Goal: Answer question/provide support: Share knowledge or assist other users

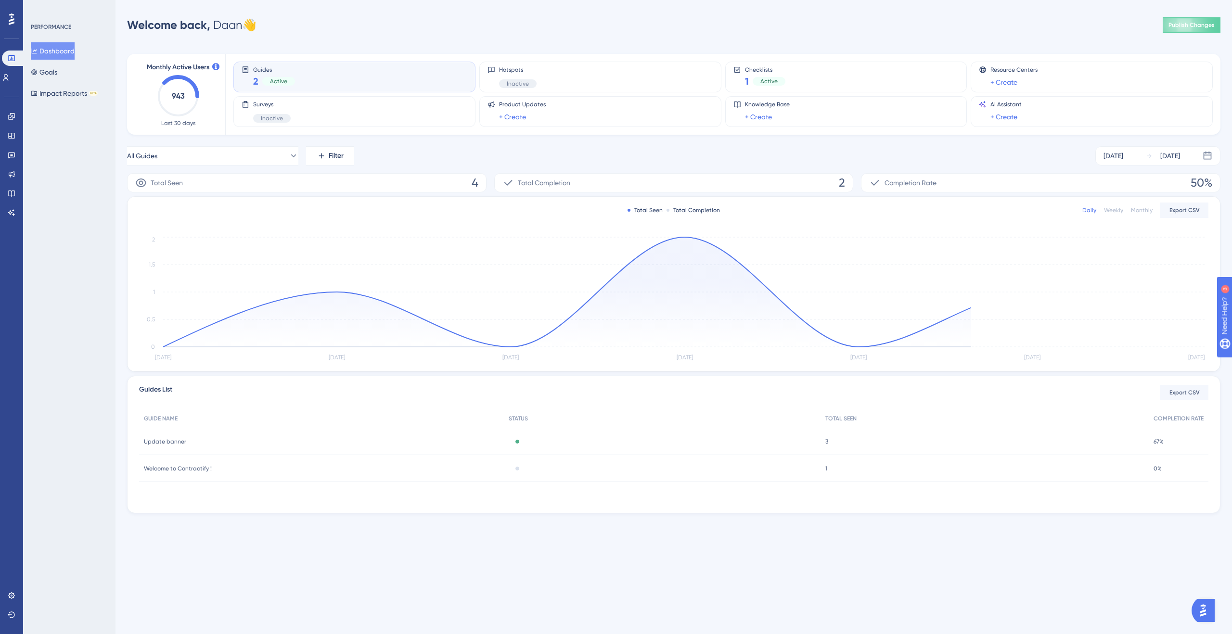
click at [286, 75] on div "2 Active" at bounding box center [274, 81] width 42 height 13
click at [14, 114] on icon at bounding box center [11, 116] width 6 height 6
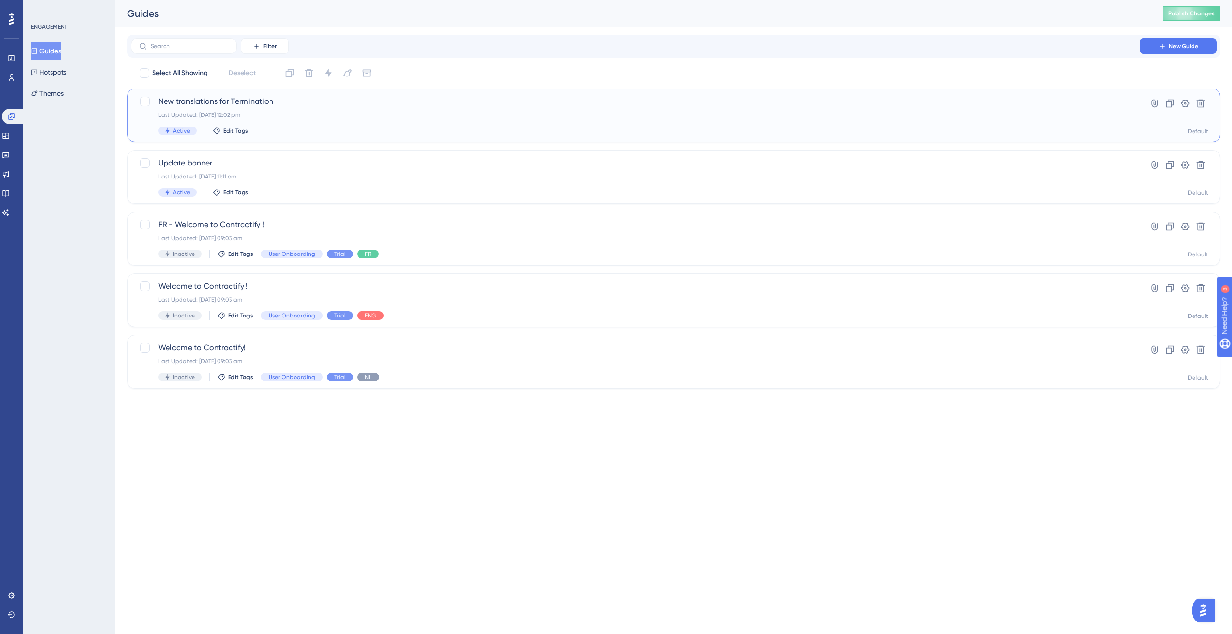
click at [258, 101] on span "New translations for Termination" at bounding box center [635, 102] width 954 height 12
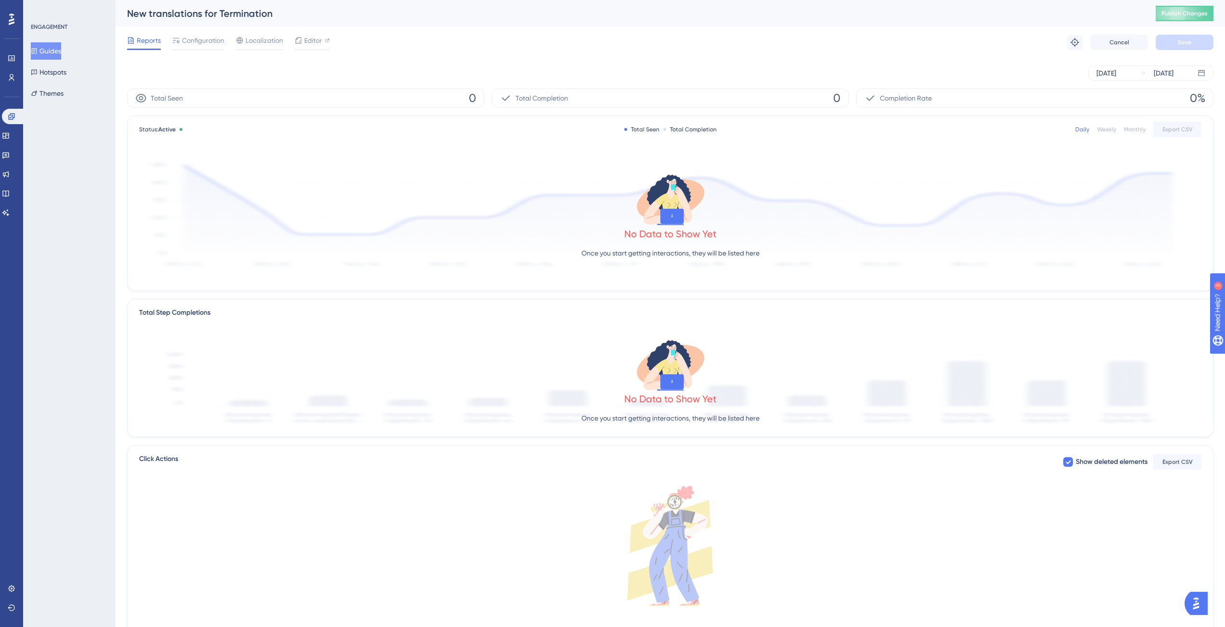
click at [227, 51] on div "Reports Configuration Localization Editor Troubleshoot Cancel Save" at bounding box center [670, 42] width 1087 height 31
click at [213, 42] on span "Configuration" at bounding box center [203, 41] width 42 height 12
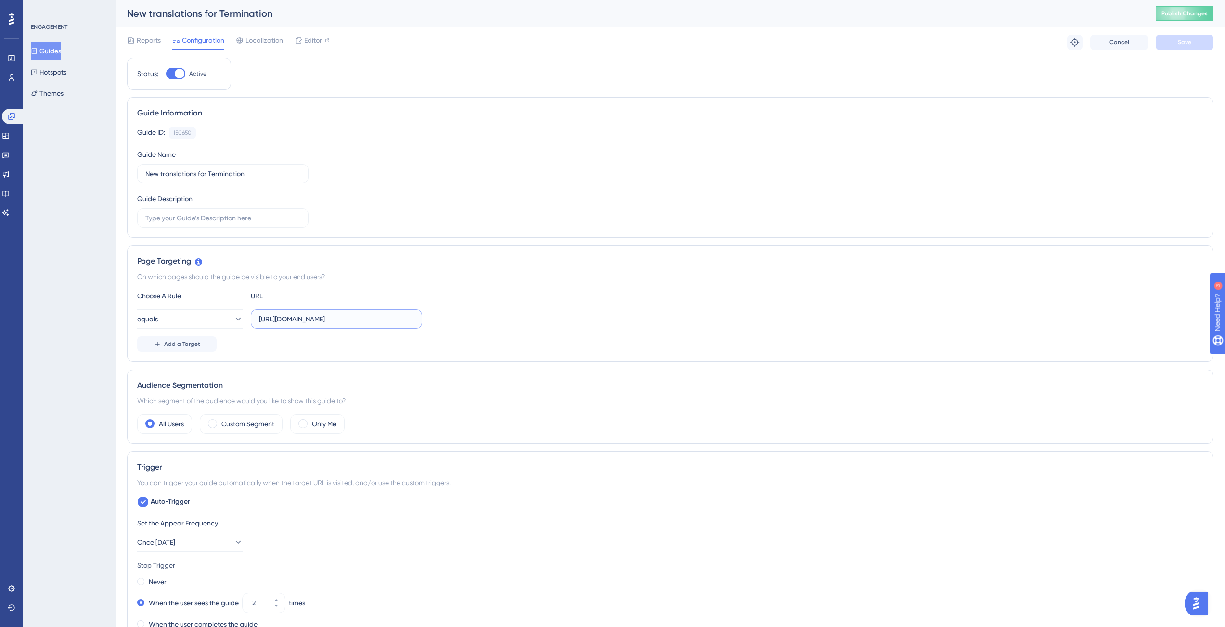
scroll to position [0, 8]
drag, startPoint x: 301, startPoint y: 321, endPoint x: 478, endPoint y: 325, distance: 176.7
click at [478, 325] on div "equals https://app-staging.contractify.io/client/company/" at bounding box center [670, 319] width 1066 height 19
click at [403, 317] on input "https://app-staging.contractify.io/client/company/" at bounding box center [336, 319] width 155 height 11
paste input ".contractify.io/client/company/businezz-booster-demo/home"
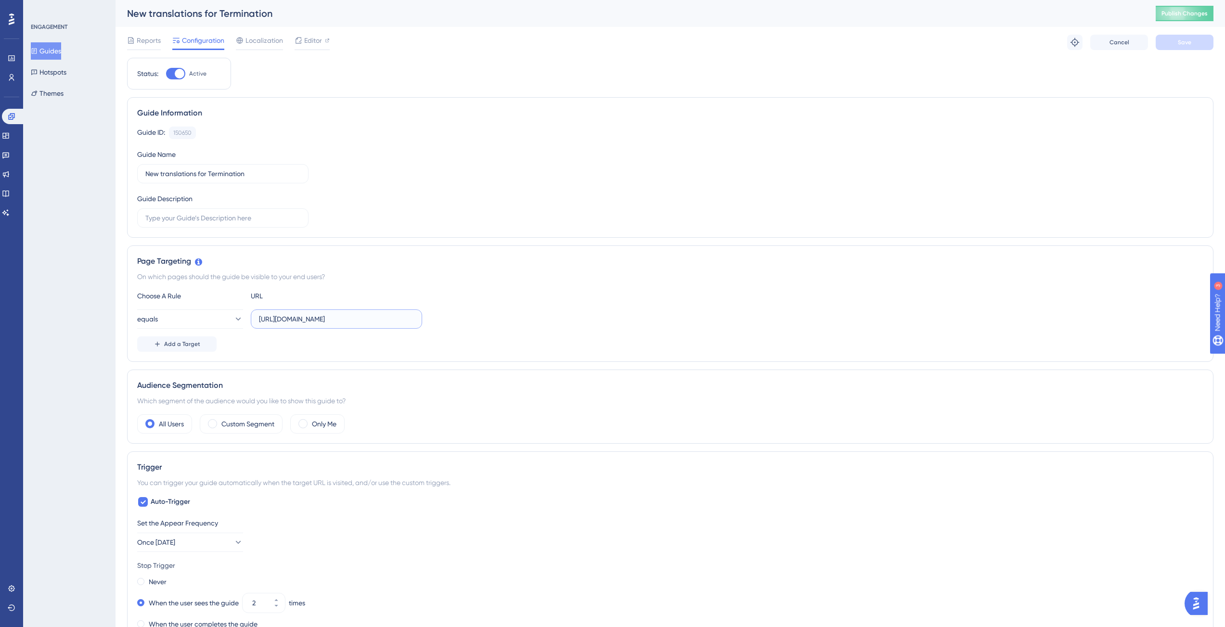
scroll to position [0, 77]
drag, startPoint x: 318, startPoint y: 321, endPoint x: 530, endPoint y: 337, distance: 212.5
click at [530, 337] on div "Choose A Rule URL equals https://app.contractify.io/client/company/businezz-boo…" at bounding box center [670, 321] width 1066 height 62
drag, startPoint x: 385, startPoint y: 318, endPoint x: 231, endPoint y: 305, distance: 154.6
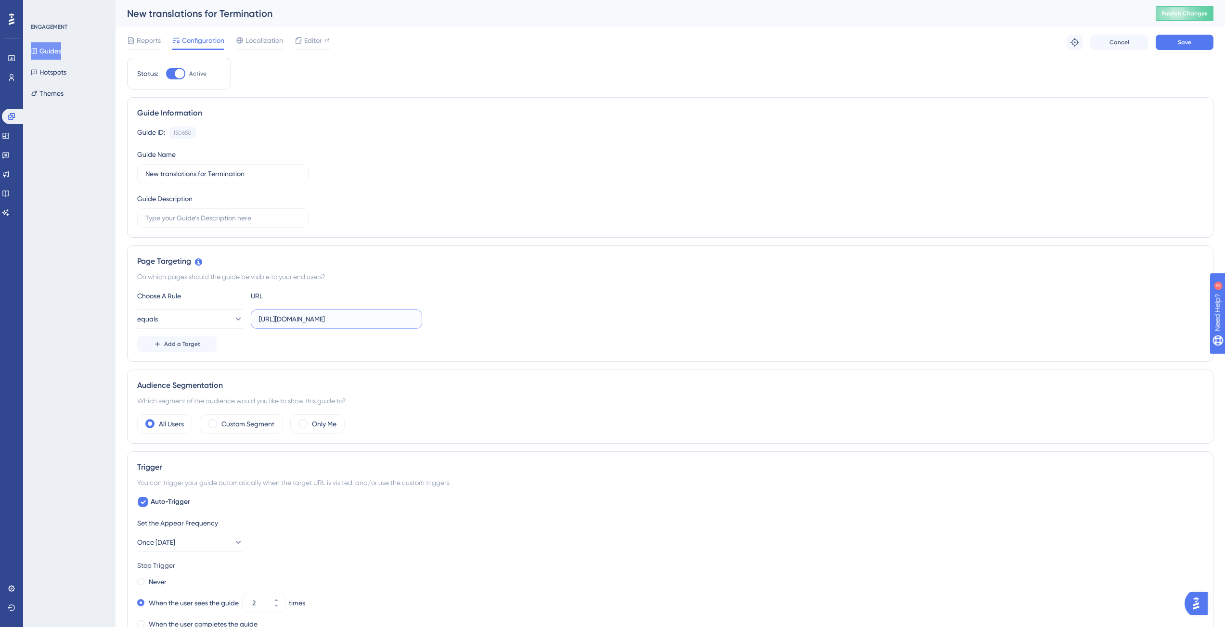
click at [231, 305] on div "Choose A Rule URL equals https://app.contractify.io/client/company/ Add a Target" at bounding box center [670, 321] width 1066 height 62
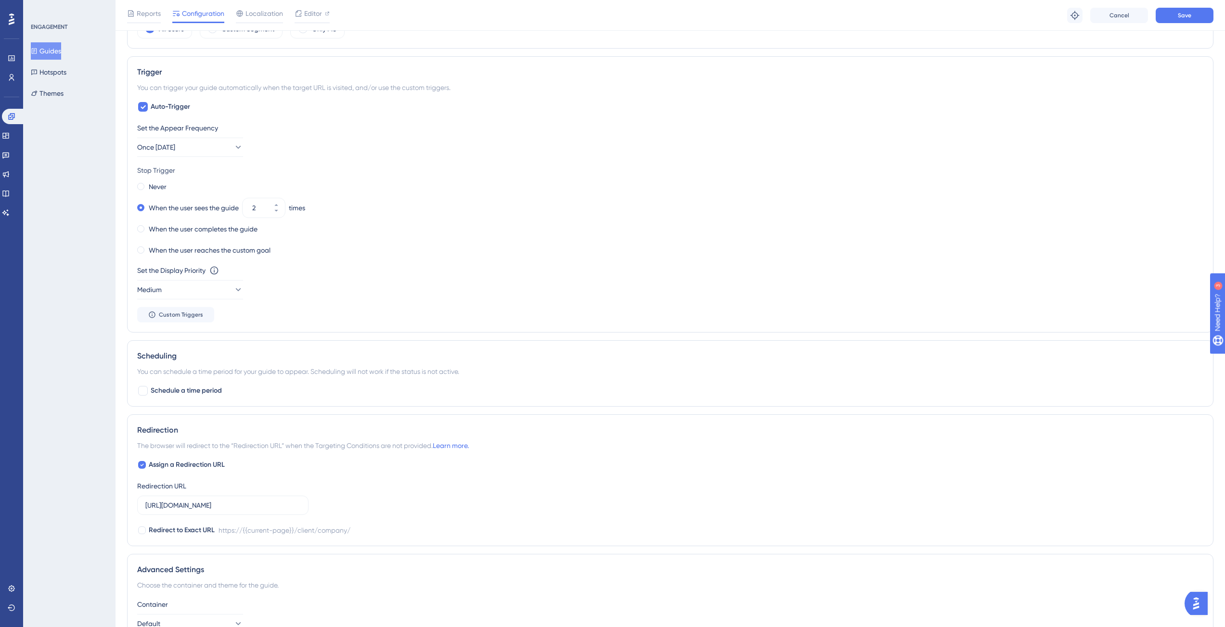
scroll to position [401, 0]
type input "https://app.contractify.io/client/company/"
click at [242, 504] on input "https://app-staging.contractify.io/client/company/" at bounding box center [222, 504] width 155 height 11
paste input "text"
type input "https://app.contractify.io/client/company/"
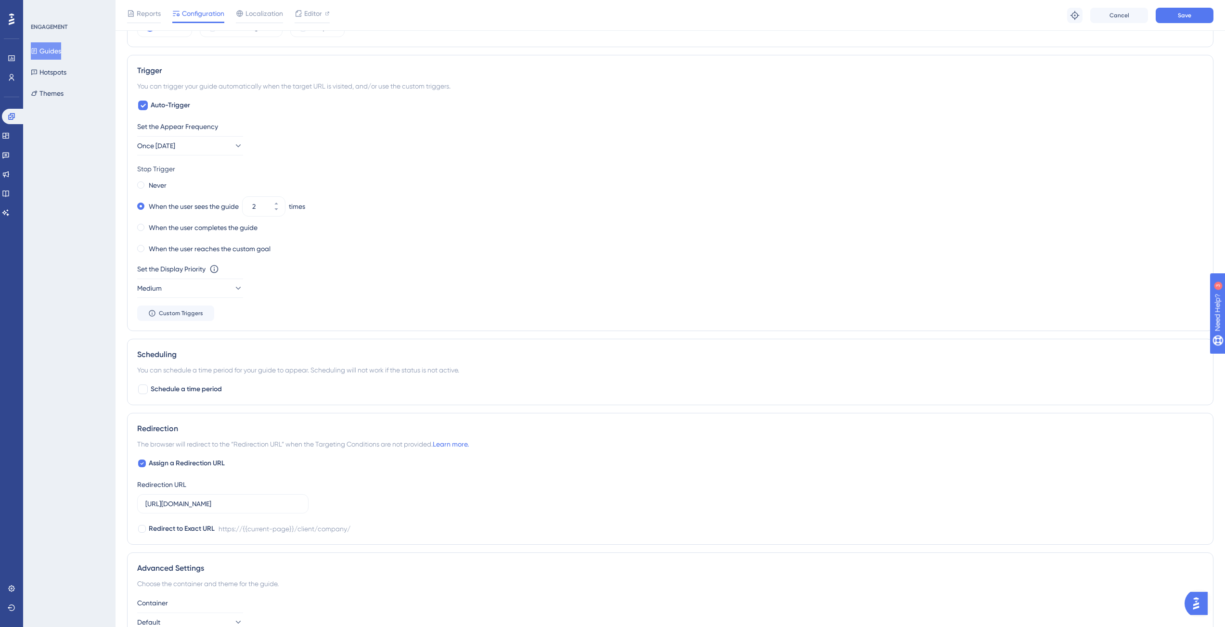
click at [529, 161] on div "Set the Appear Frequency Once in 1 day Stop Trigger Never When the user sees th…" at bounding box center [670, 221] width 1066 height 200
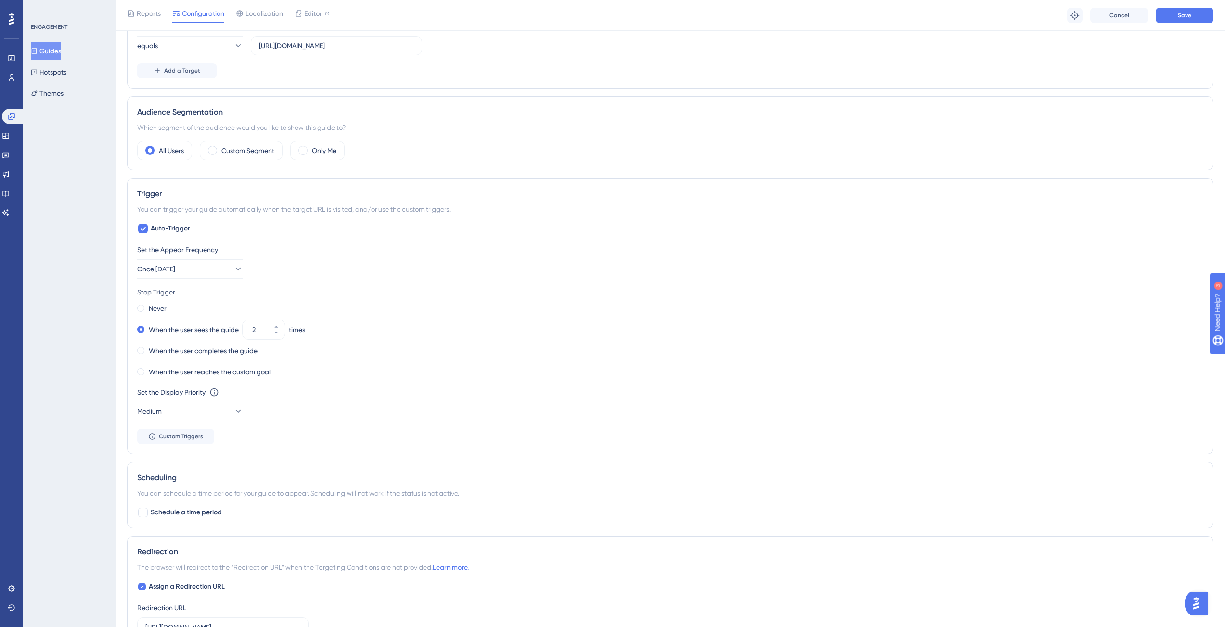
scroll to position [0, 0]
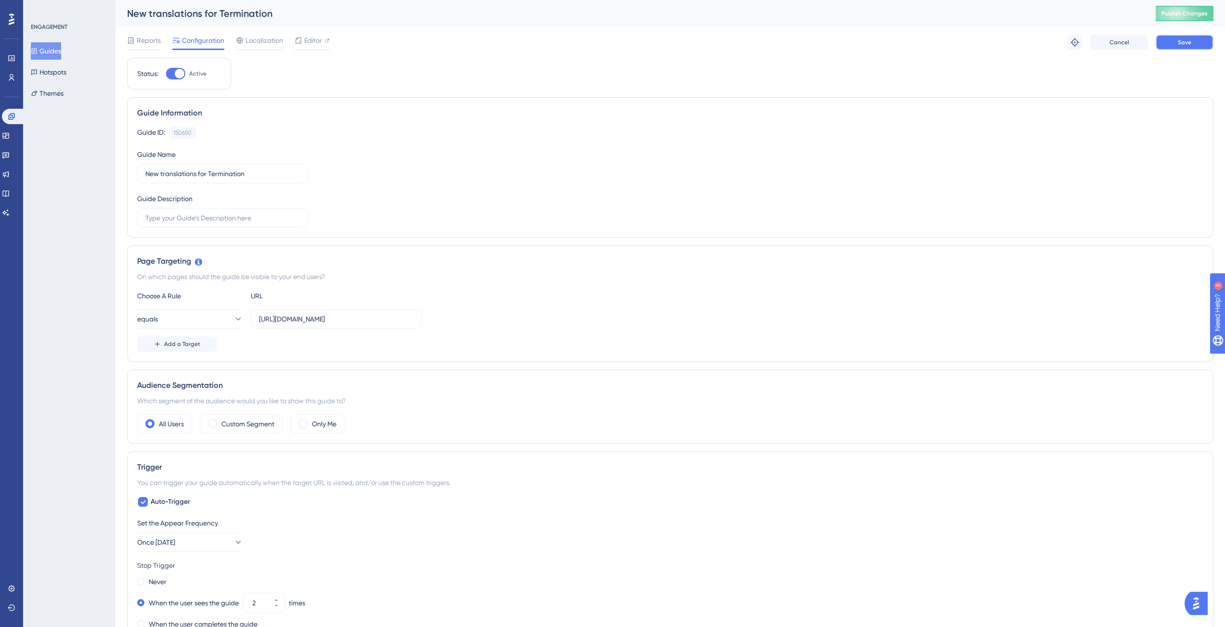
click at [1192, 44] on button "Save" at bounding box center [1185, 42] width 58 height 15
click at [1192, 14] on span "Publish Changes" at bounding box center [1185, 14] width 46 height 8
click at [348, 318] on input "https://app.contractify.io/client/company/" at bounding box center [336, 319] width 155 height 11
click at [156, 46] on div "Reports" at bounding box center [144, 42] width 34 height 15
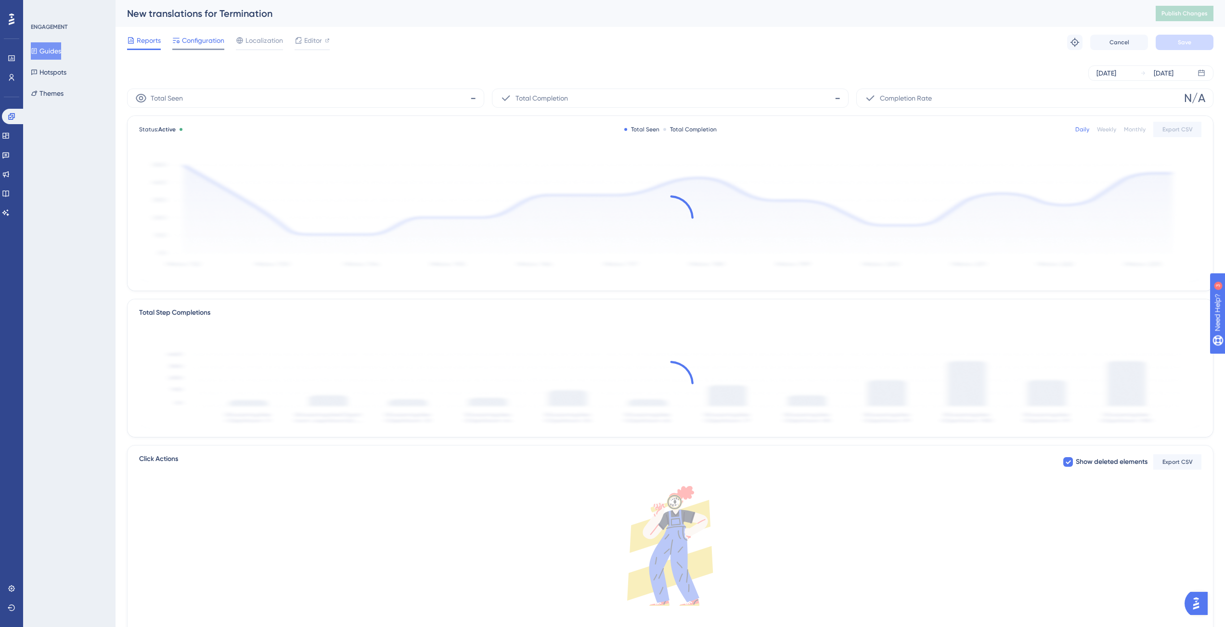
click at [200, 39] on span "Configuration" at bounding box center [203, 41] width 42 height 12
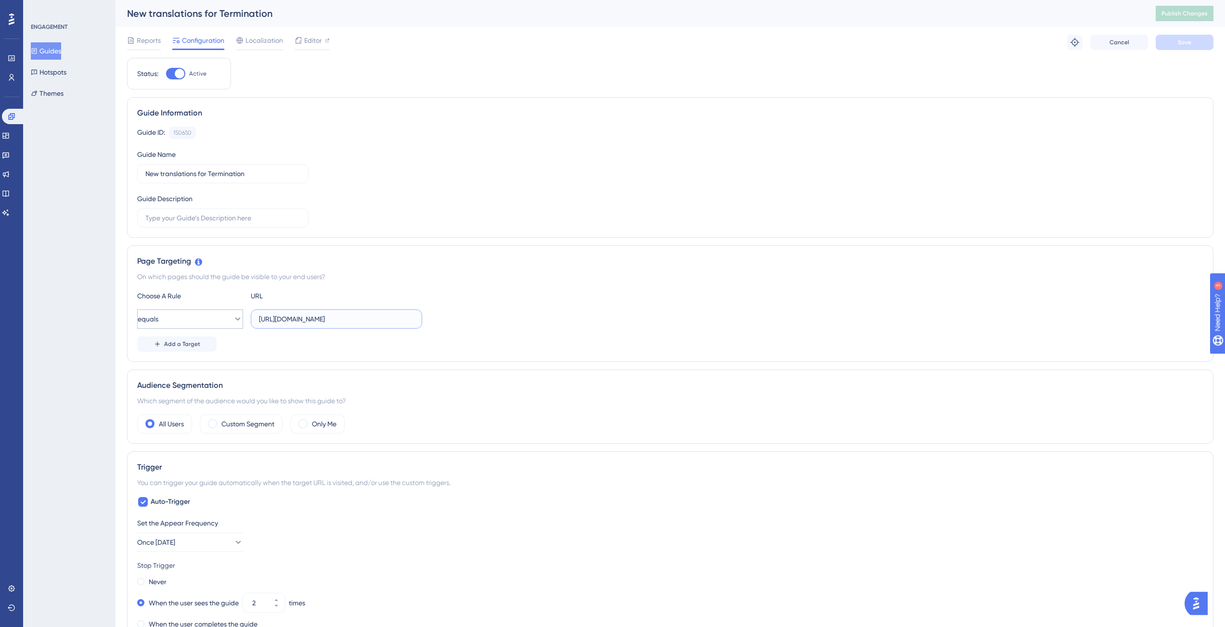
drag, startPoint x: 285, startPoint y: 320, endPoint x: 226, endPoint y: 319, distance: 58.7
click at [226, 319] on div "equals https://app.contractify.io/client/company/" at bounding box center [279, 319] width 285 height 19
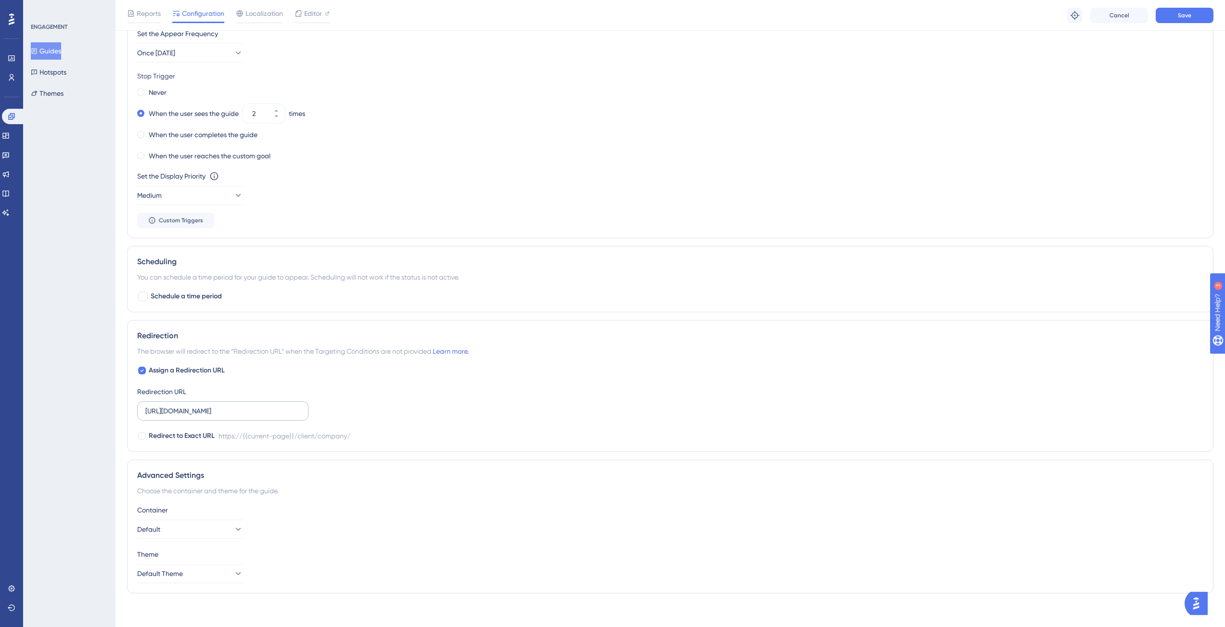
scroll to position [498, 0]
type input "[DOMAIN_NAME][URL]"
drag, startPoint x: 170, startPoint y: 404, endPoint x: 88, endPoint y: 406, distance: 82.3
click at [0, 0] on div "Performance Users Engagement Widgets Feedback Product Updates Knowledge Base AI…" at bounding box center [0, 0] width 0 height 0
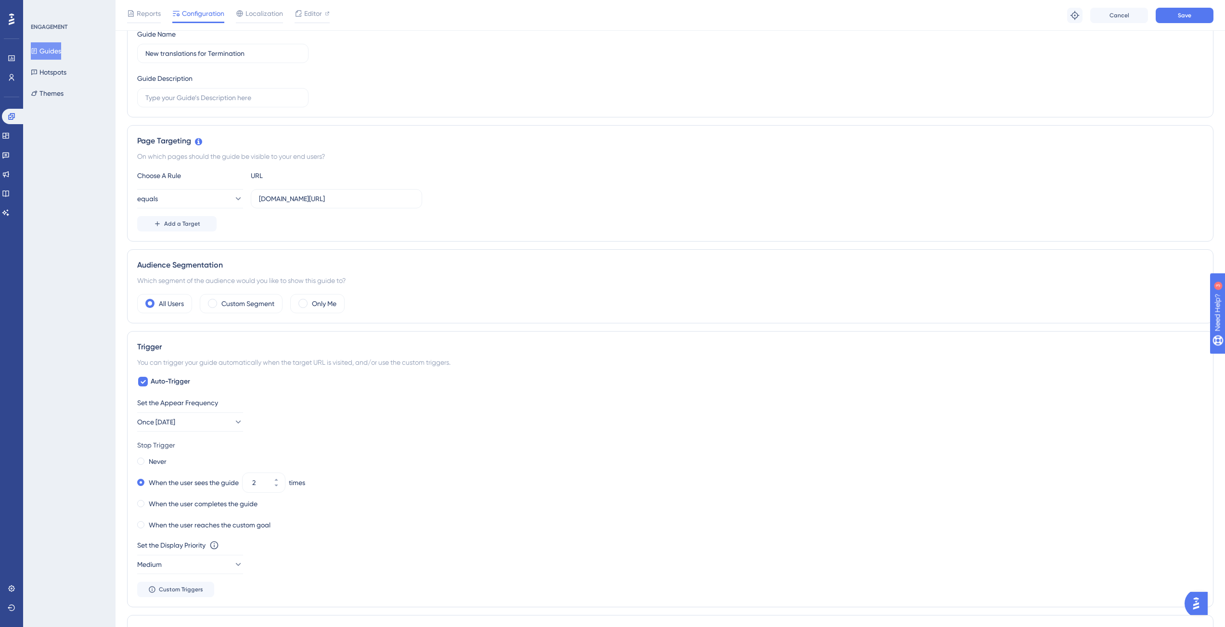
scroll to position [0, 0]
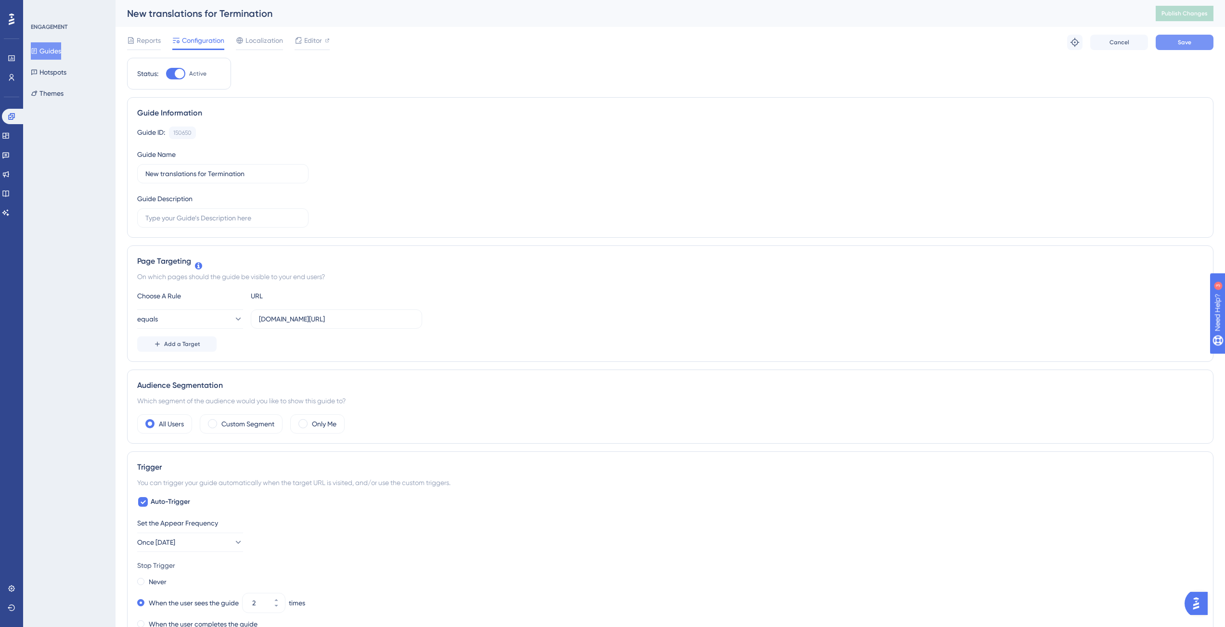
type input "[DOMAIN_NAME][URL]"
click at [1178, 37] on button "Save" at bounding box center [1185, 42] width 58 height 15
click at [1184, 19] on button "Publish Changes" at bounding box center [1185, 13] width 58 height 15
click at [310, 35] on span "Editor" at bounding box center [313, 41] width 18 height 12
drag, startPoint x: 395, startPoint y: 321, endPoint x: 223, endPoint y: 307, distance: 172.4
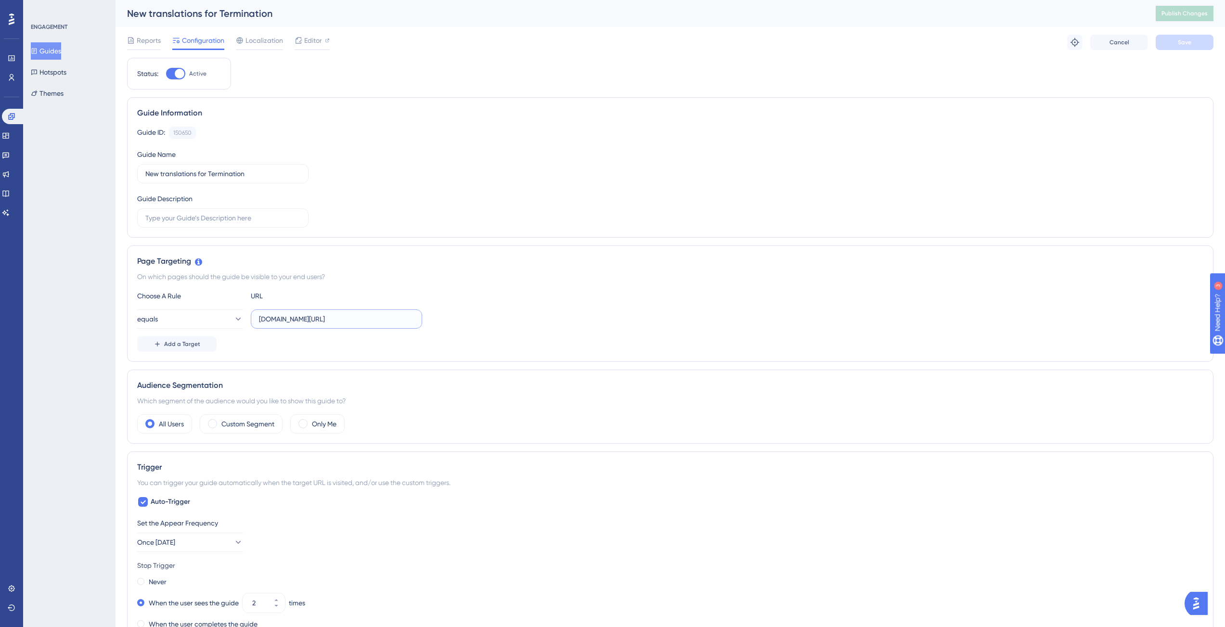
click at [223, 307] on div "Choose A Rule URL equals app.contractify.io/client/company/ Add a Target" at bounding box center [670, 321] width 1066 height 62
paste input "-staging"
type input "app-staging.contractify.io/client/company/"
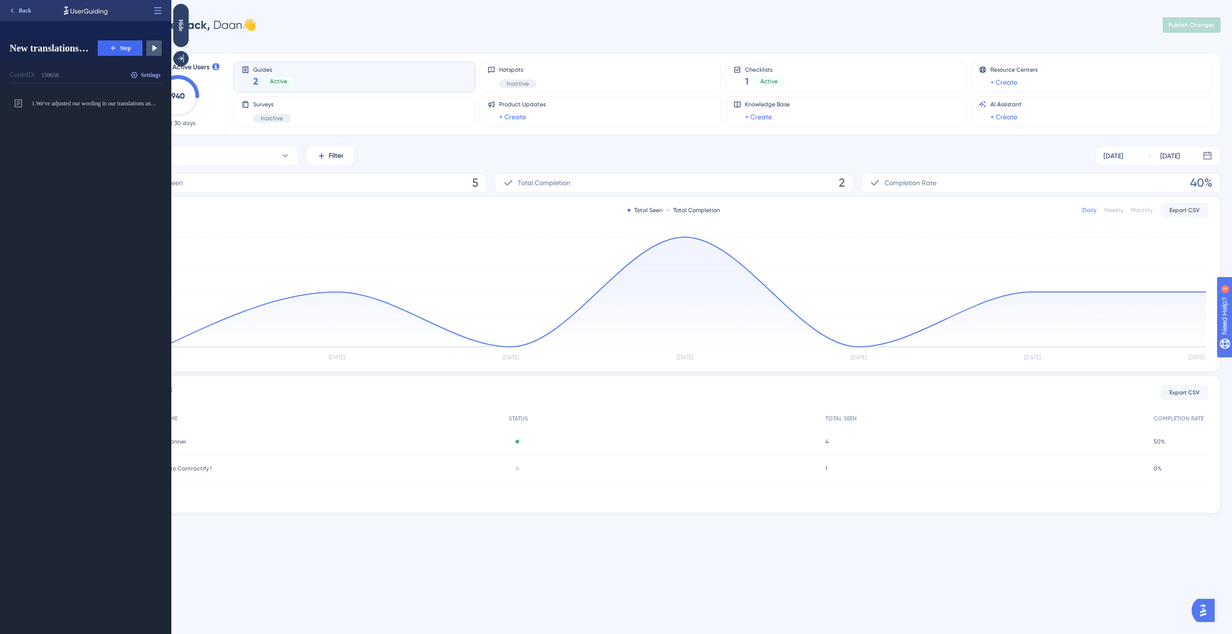
click at [23, 11] on span "Back" at bounding box center [25, 11] width 13 height 8
click at [160, 13] on icon at bounding box center [158, 11] width 10 height 10
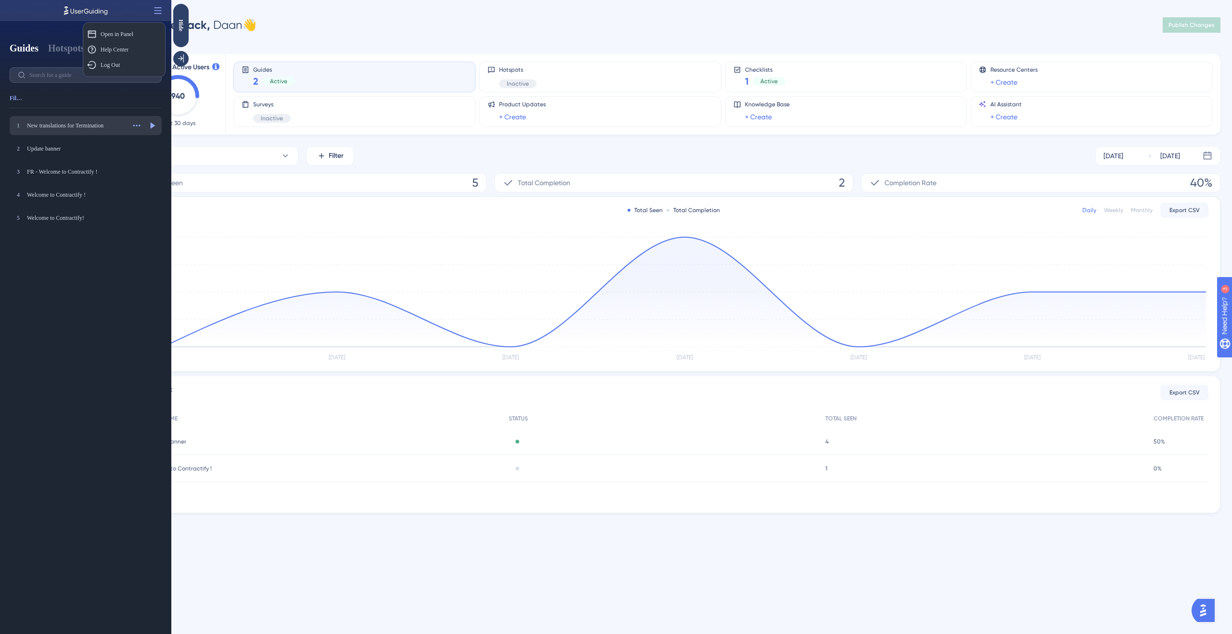
click at [89, 125] on div "New translations for Termination" at bounding box center [76, 126] width 98 height 8
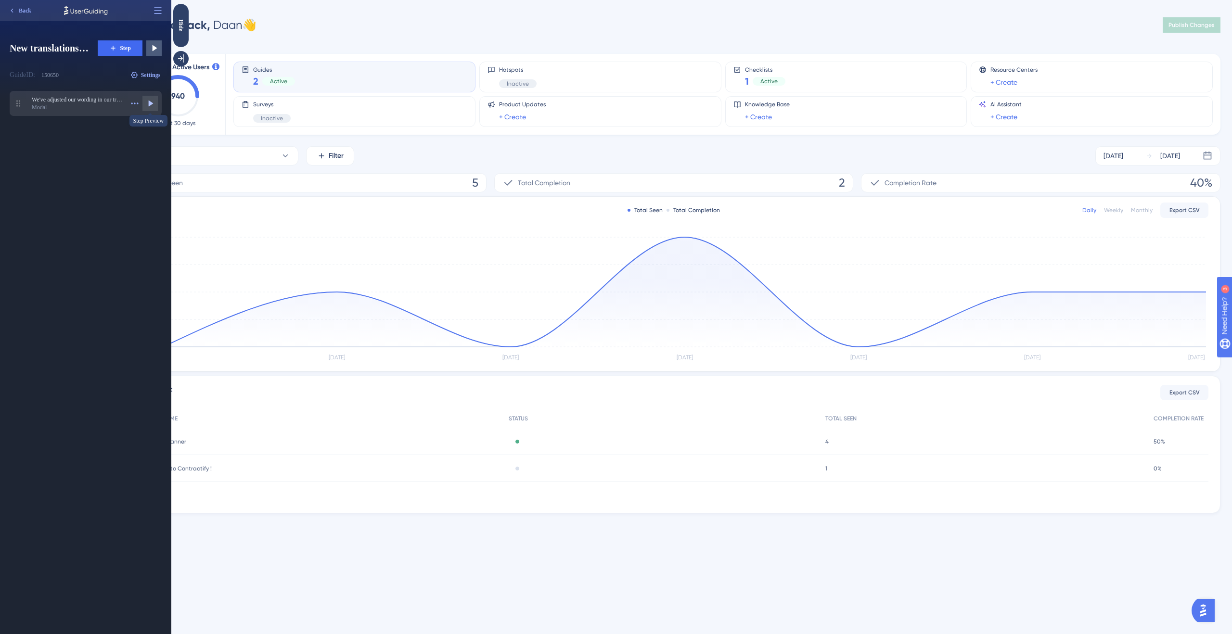
click at [152, 99] on icon at bounding box center [150, 104] width 10 height 10
click at [25, 11] on span "Back" at bounding box center [25, 11] width 13 height 8
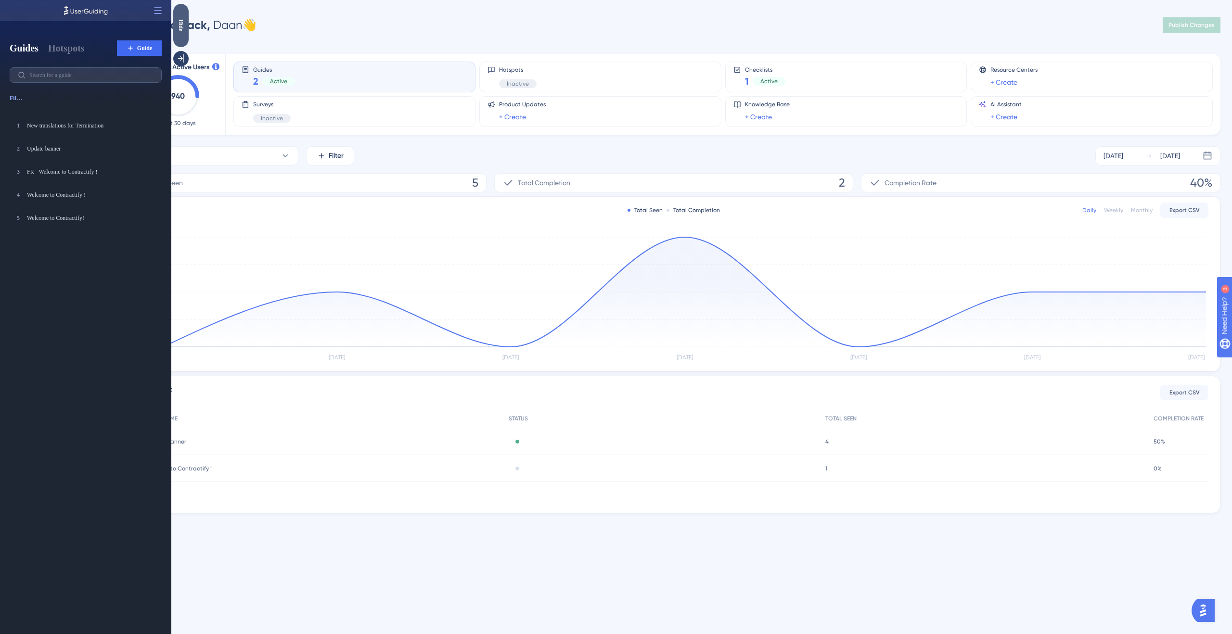
click at [179, 19] on div "Hide" at bounding box center [180, 25] width 15 height 12
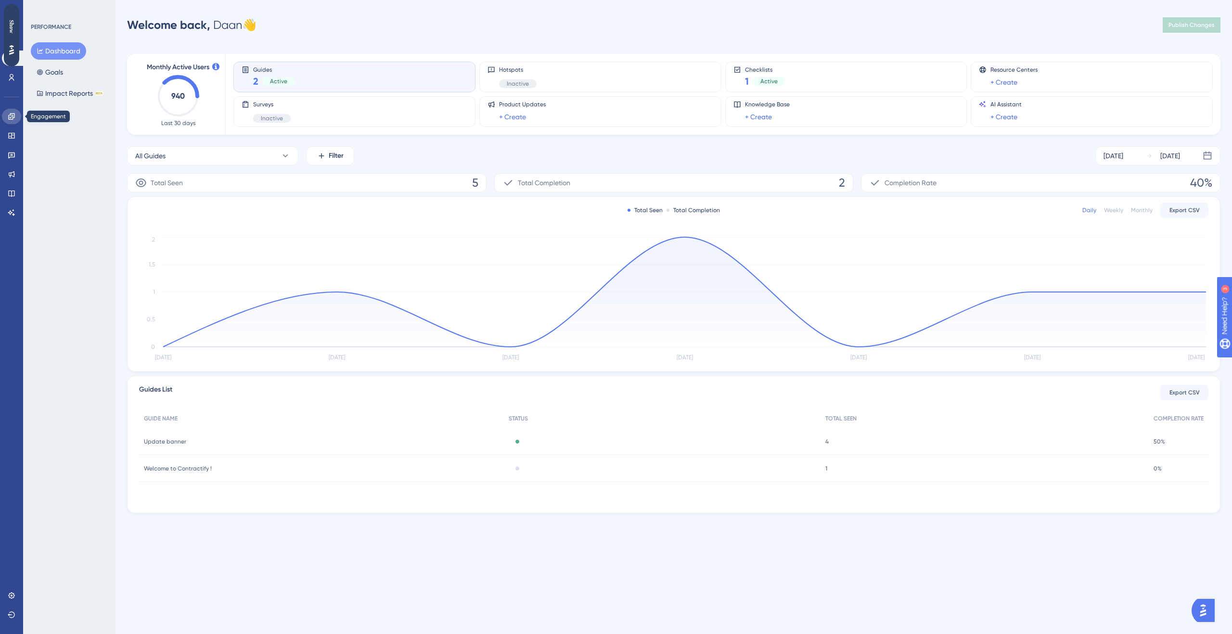
click at [16, 120] on link at bounding box center [11, 116] width 19 height 15
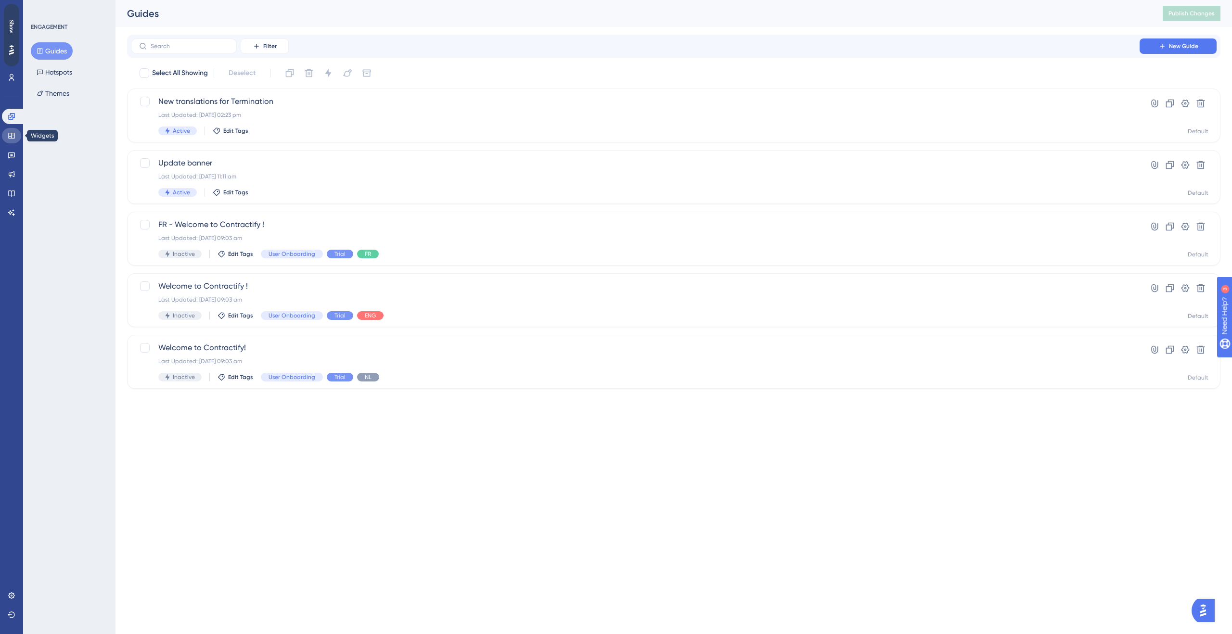
click at [13, 134] on icon at bounding box center [12, 136] width 8 height 8
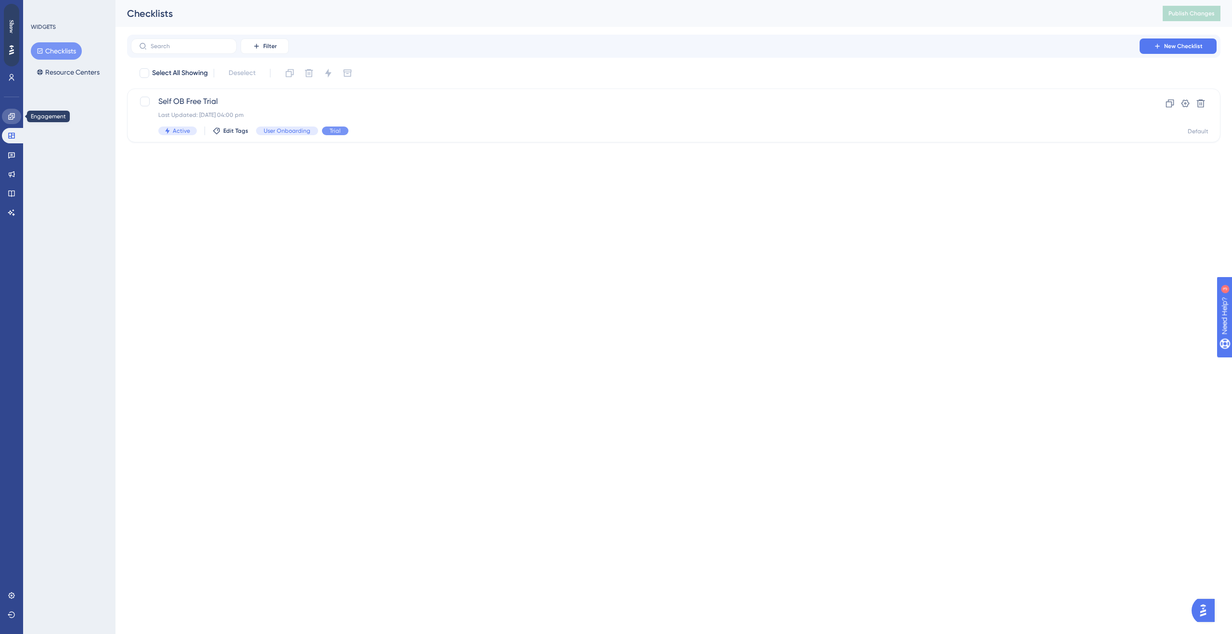
click at [13, 116] on icon at bounding box center [11, 116] width 6 height 6
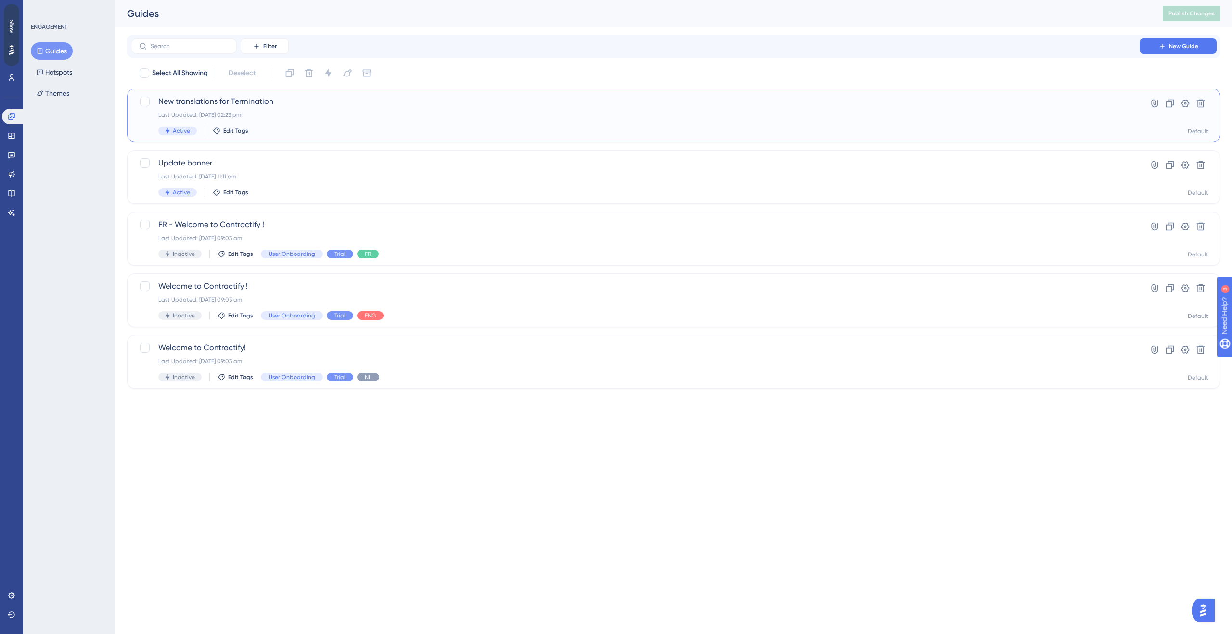
click at [216, 109] on div "New translations for Termination Last Updated: 28 Aug 2025 02:23 pm Active Edit…" at bounding box center [635, 115] width 954 height 39
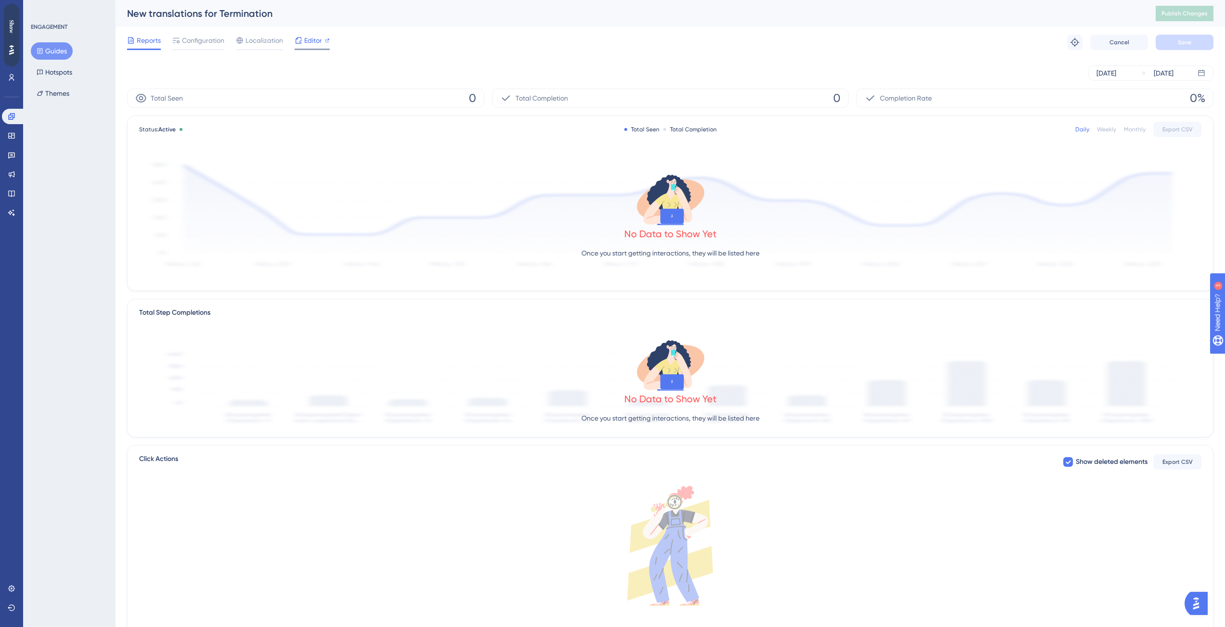
click at [324, 40] on div "Editor" at bounding box center [312, 41] width 35 height 12
click at [165, 46] on div "Reports Configuration Localization Editor" at bounding box center [228, 42] width 203 height 15
click at [188, 39] on span "Configuration" at bounding box center [203, 41] width 42 height 12
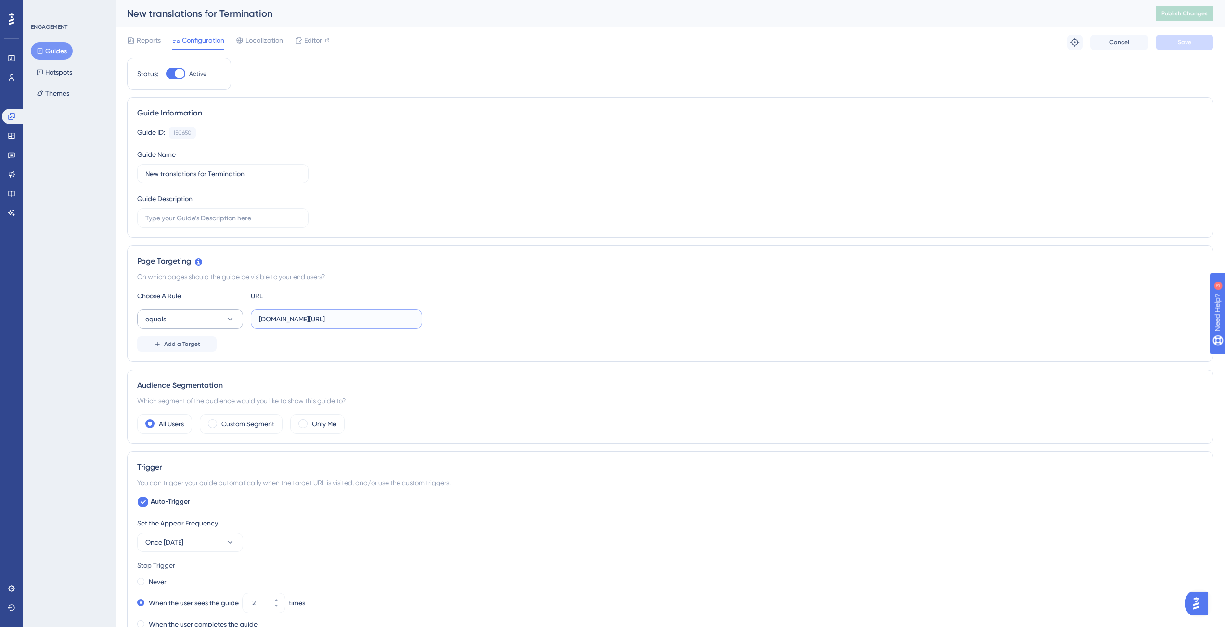
drag, startPoint x: 377, startPoint y: 318, endPoint x: 233, endPoint y: 313, distance: 144.5
click at [233, 313] on div "equals app.contractify.io/client/company/" at bounding box center [279, 319] width 285 height 19
drag, startPoint x: 1206, startPoint y: 612, endPoint x: 1201, endPoint y: 606, distance: 8.5
click at [1201, 606] on div at bounding box center [1199, 603] width 29 height 23
click at [1201, 604] on img "Open AI Assistant Launcher" at bounding box center [1196, 603] width 17 height 17
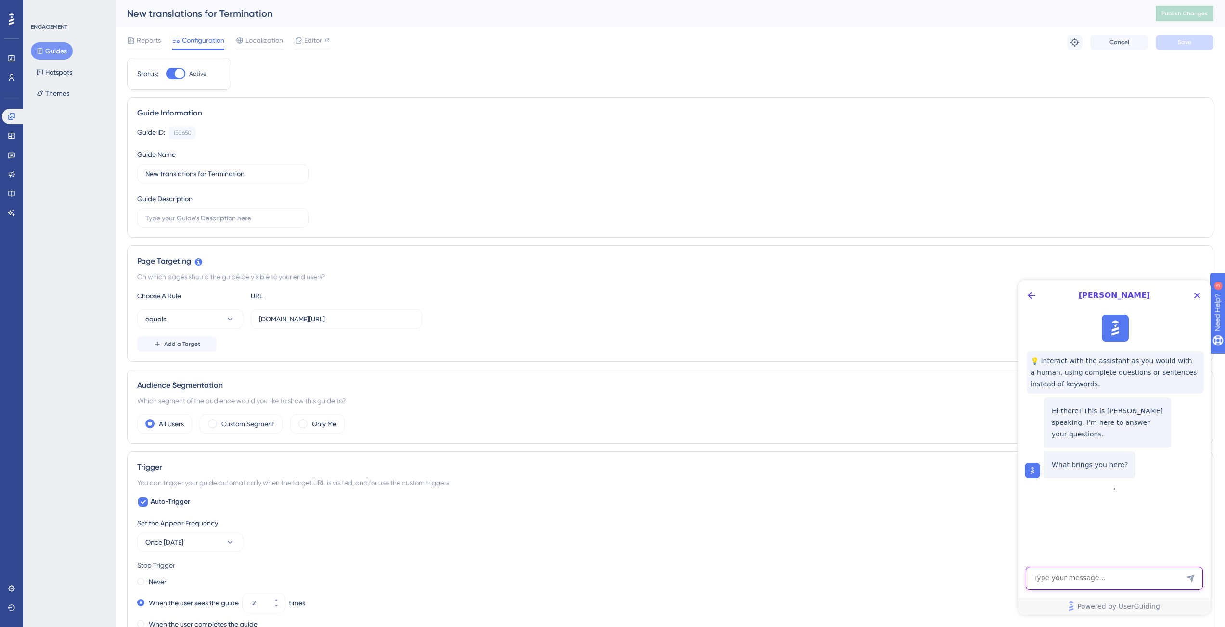
click at [1102, 578] on textarea "AI Assistant Text Input" at bounding box center [1114, 578] width 177 height 23
type textarea "My guide is still showing up on staging but not on production"
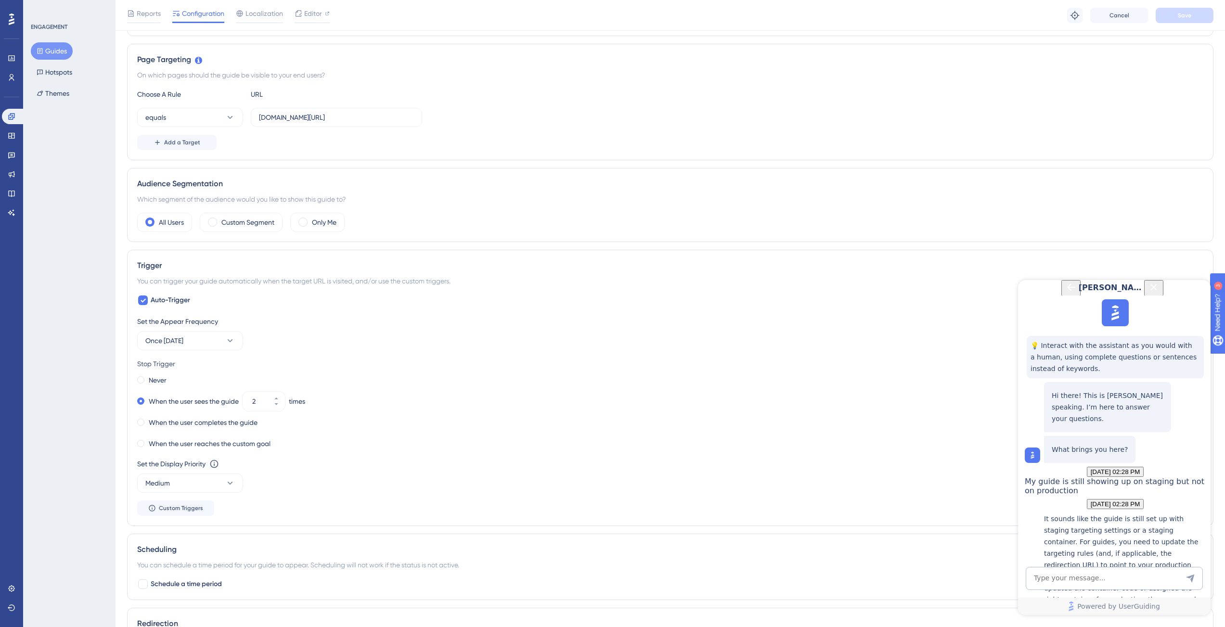
scroll to position [165, 0]
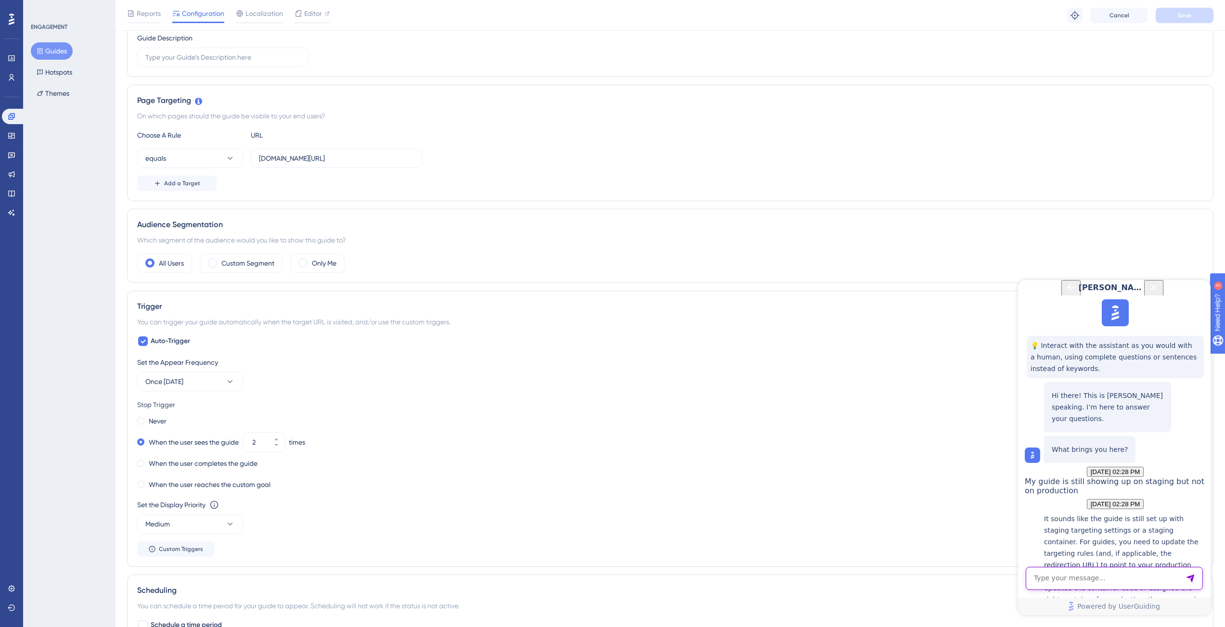
click at [1125, 586] on textarea "AI Assistant Text Input" at bounding box center [1114, 578] width 177 height 23
type textarea "b"
type textarea "the settings are directing to production"
click at [259, 207] on div "Status: Active Guide Information Guide ID: 150650 Copy Guide Name New translati…" at bounding box center [670, 413] width 1087 height 1033
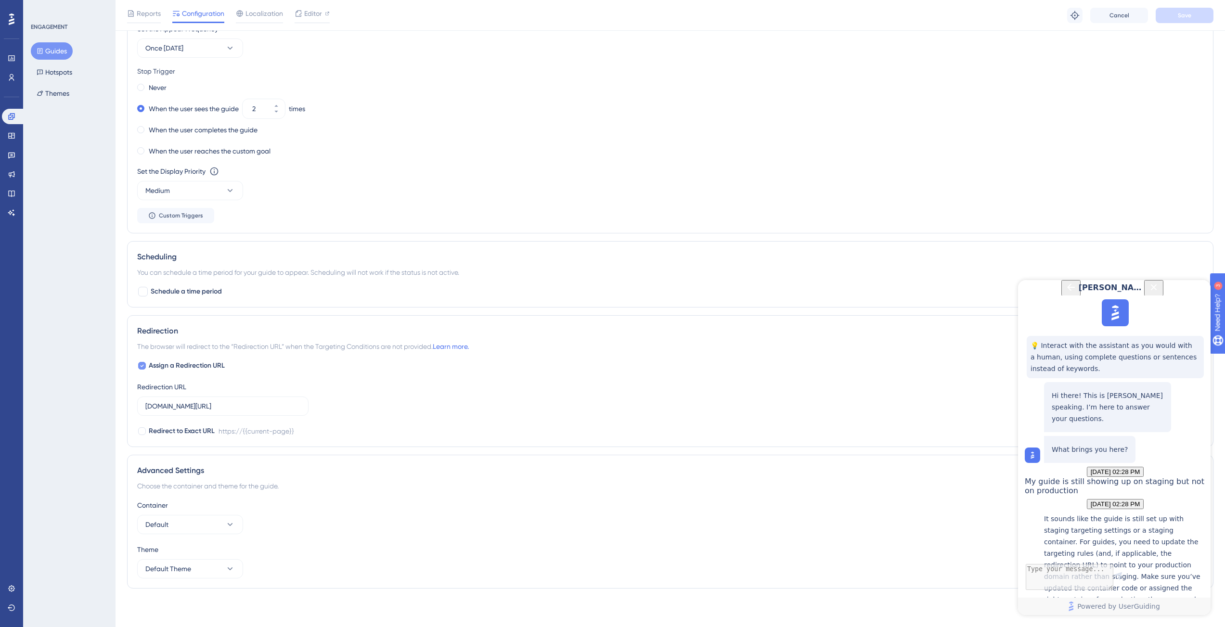
click at [191, 367] on span "Assign a Redirection URL" at bounding box center [187, 366] width 76 height 12
checkbox input "false"
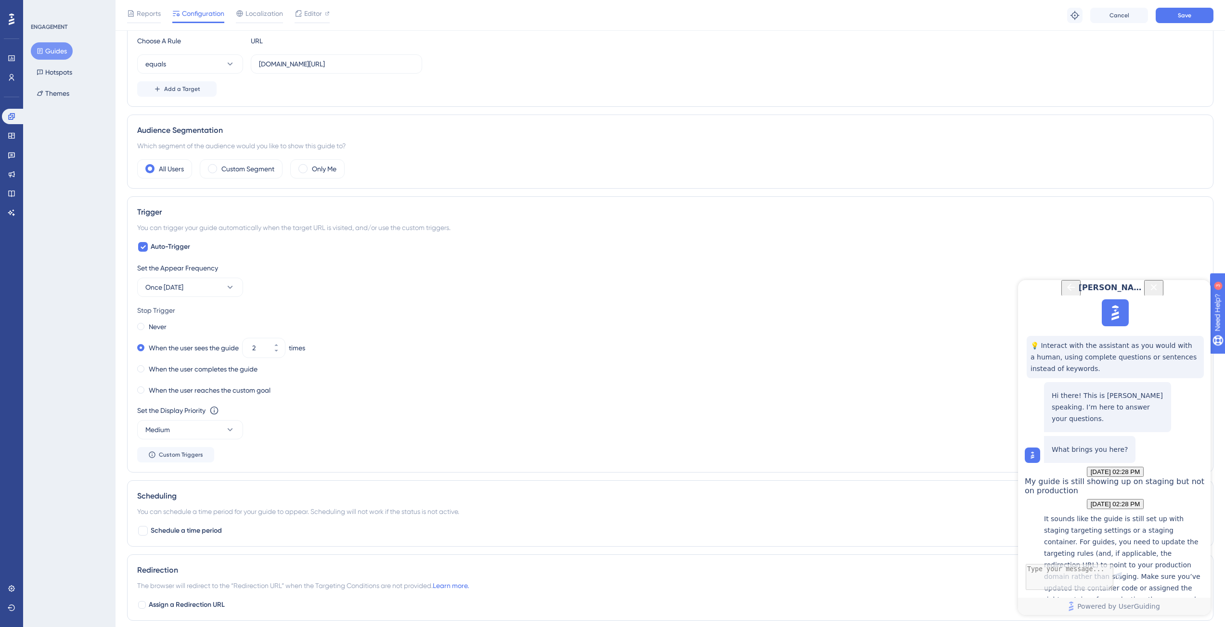
scroll to position [105, 0]
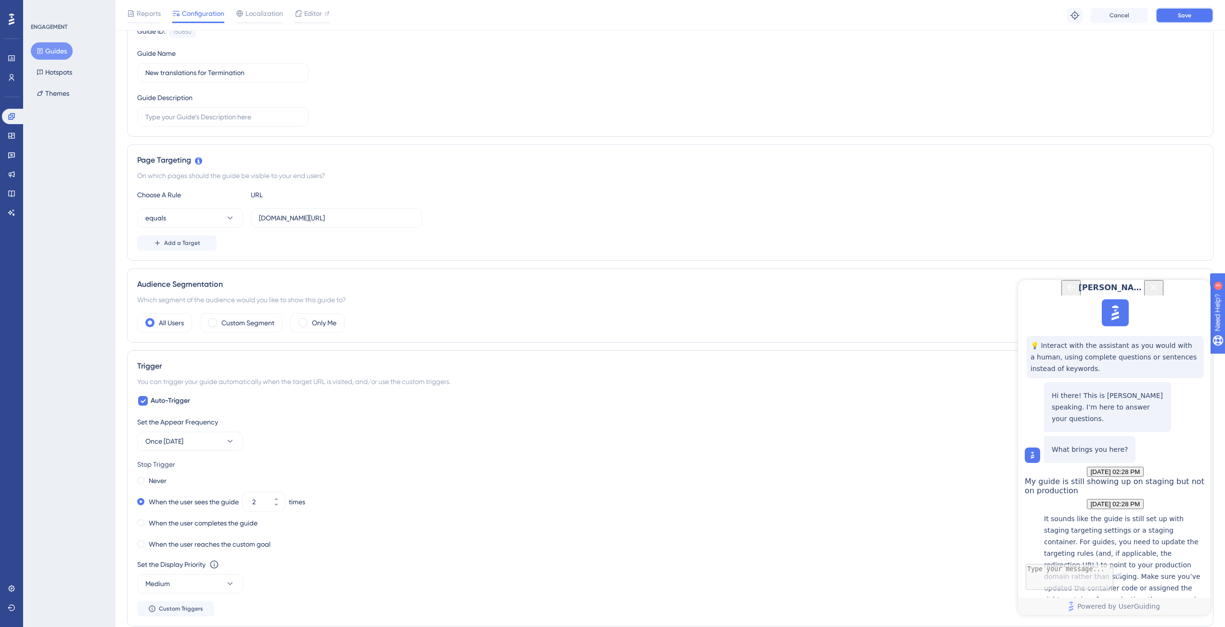
click at [1188, 20] on button "Save" at bounding box center [1185, 15] width 58 height 15
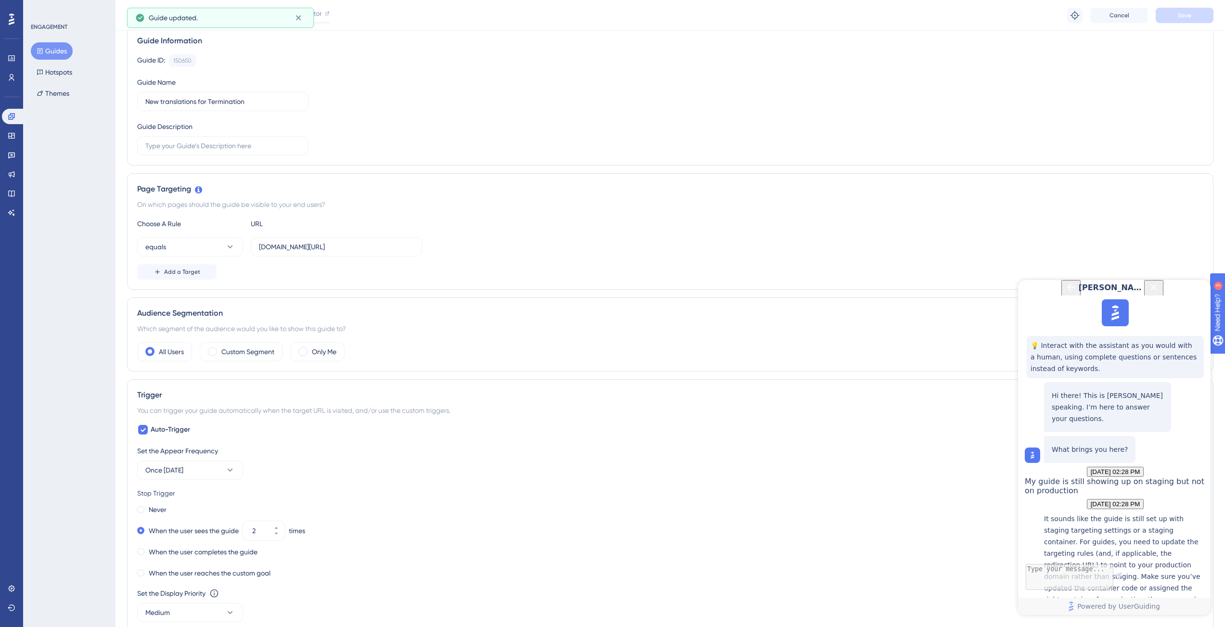
scroll to position [0, 0]
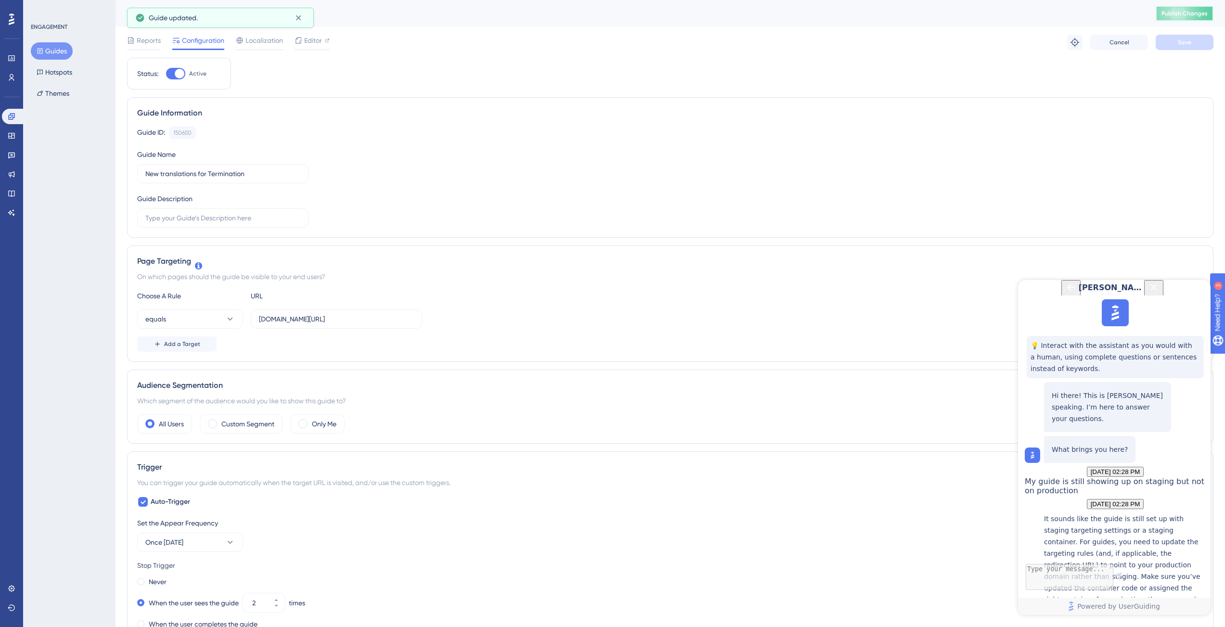
click at [1187, 10] on span "Publish Changes" at bounding box center [1185, 14] width 46 height 8
click at [387, 310] on label "[DOMAIN_NAME][URL]" at bounding box center [336, 319] width 171 height 19
click at [387, 314] on input "[DOMAIN_NAME][URL]" at bounding box center [336, 319] width 155 height 11
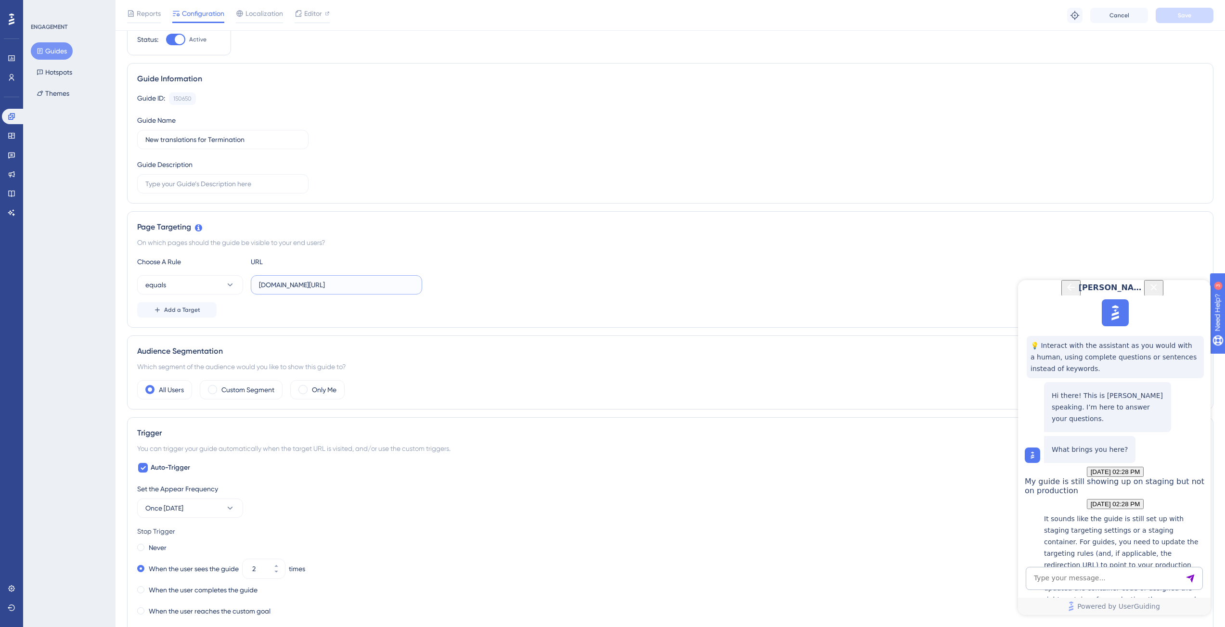
scroll to position [0, 0]
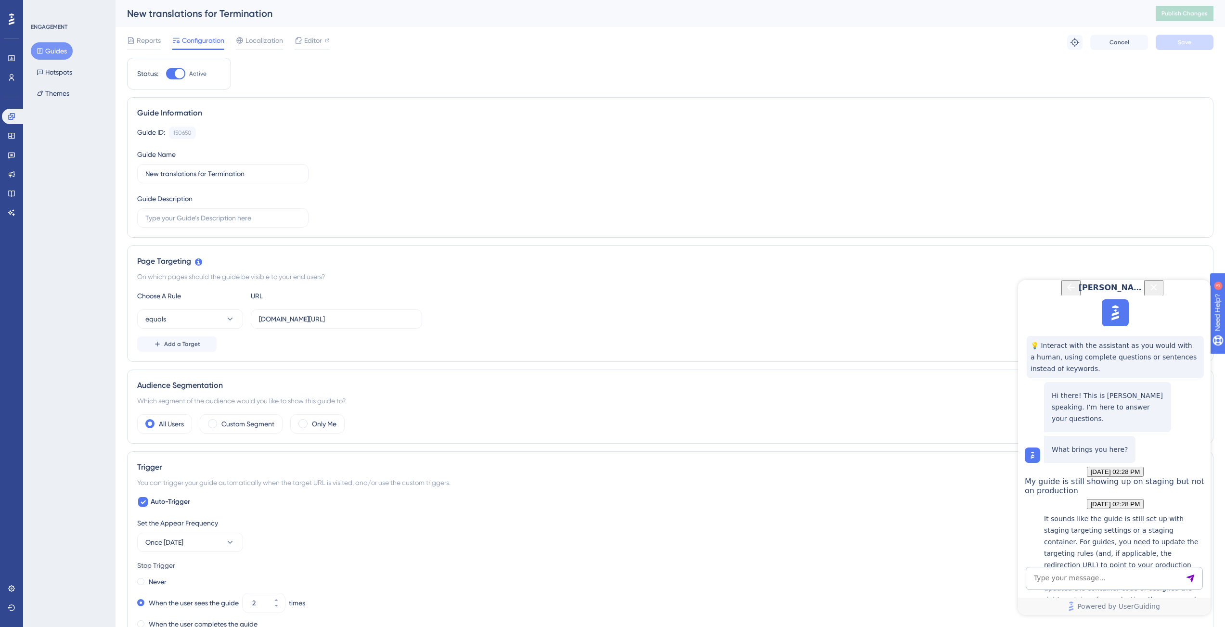
click at [260, 39] on span "Localization" at bounding box center [265, 41] width 38 height 12
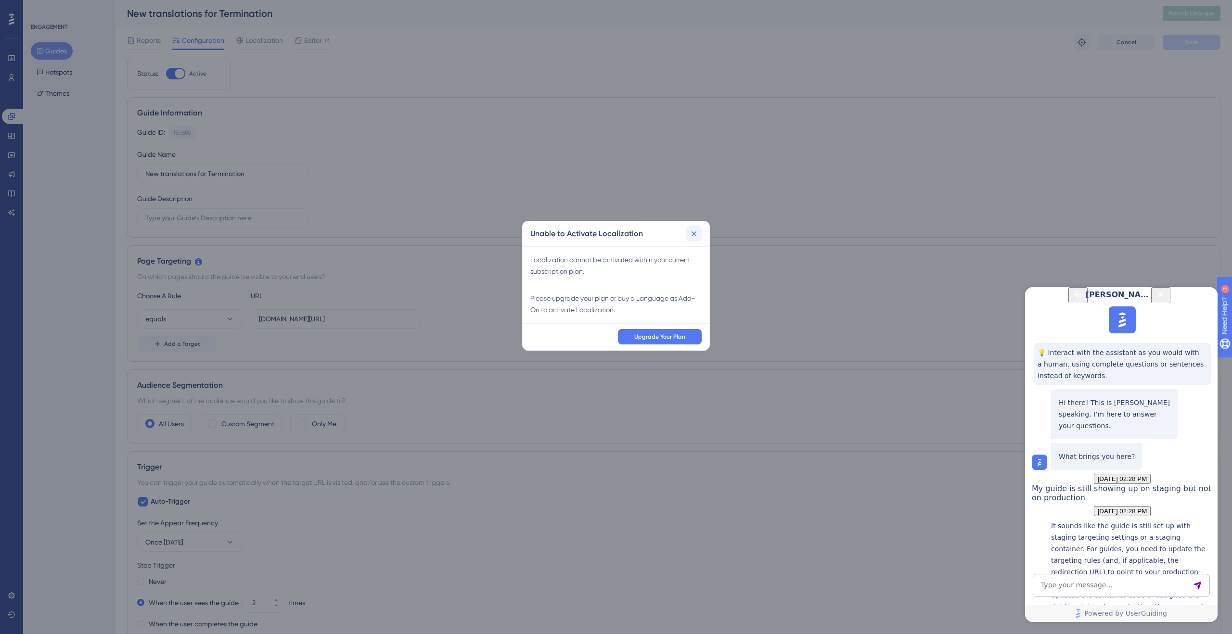
click at [698, 237] on icon at bounding box center [694, 234] width 10 height 10
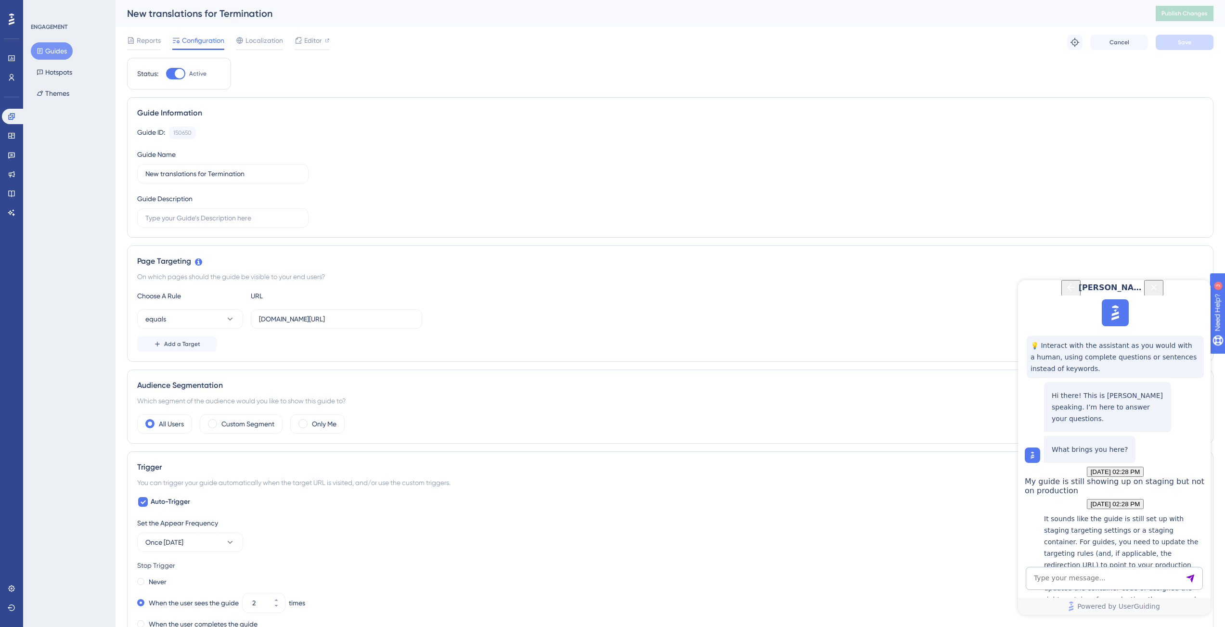
click at [289, 30] on div "Reports Configuration Localization Editor Troubleshoot Cancel Save" at bounding box center [670, 42] width 1087 height 31
click at [321, 51] on div "Reports Configuration Localization Editor Troubleshoot Cancel Save" at bounding box center [670, 42] width 1087 height 31
click at [317, 44] on span "Editor" at bounding box center [313, 41] width 18 height 12
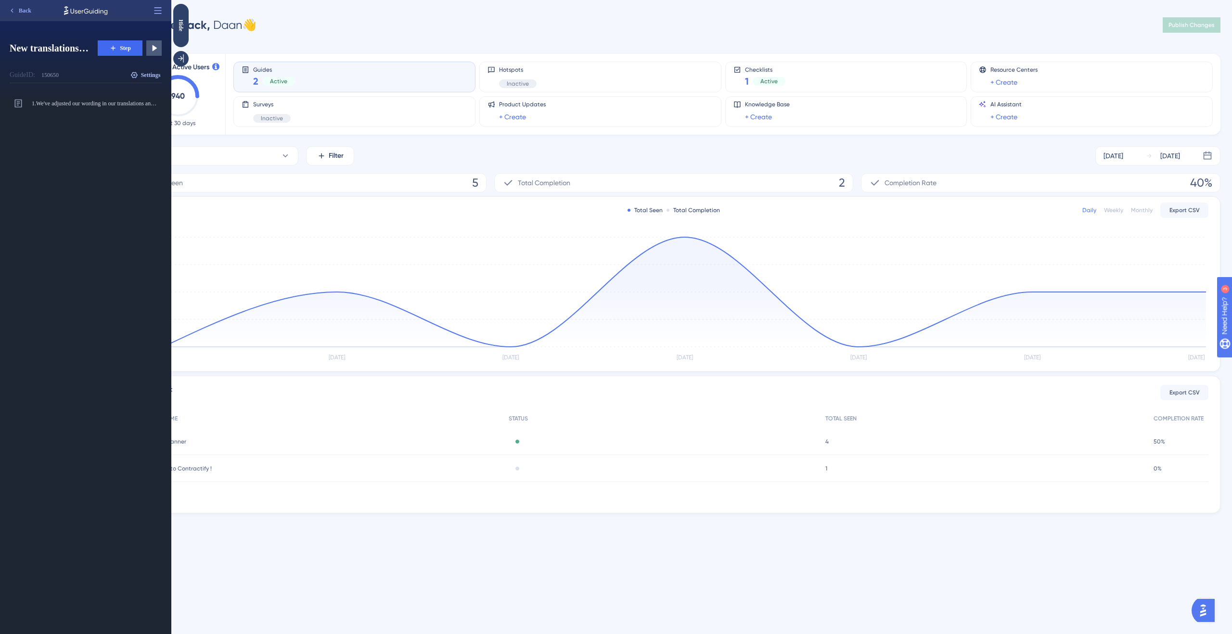
click at [142, 70] on button "Settings" at bounding box center [145, 74] width 33 height 15
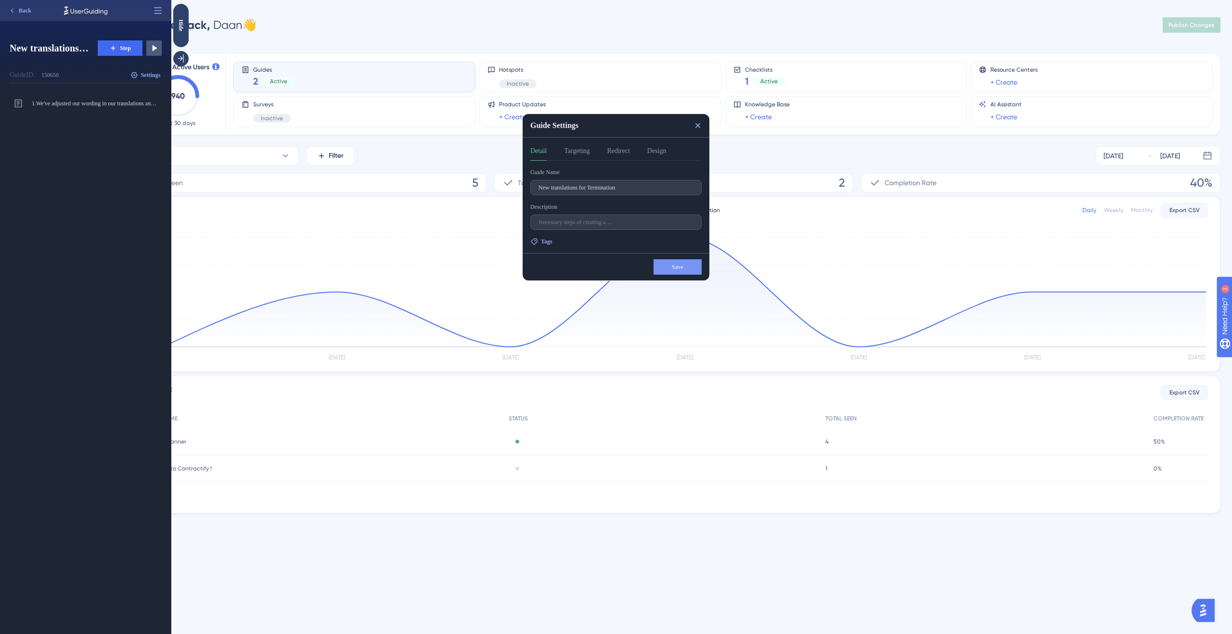
click at [564, 153] on div "Detail Targeting Redirect Design" at bounding box center [616, 152] width 171 height 15
drag, startPoint x: 571, startPoint y: 152, endPoint x: 589, endPoint y: 152, distance: 18.3
click at [571, 152] on button "Targeting" at bounding box center [577, 152] width 26 height 15
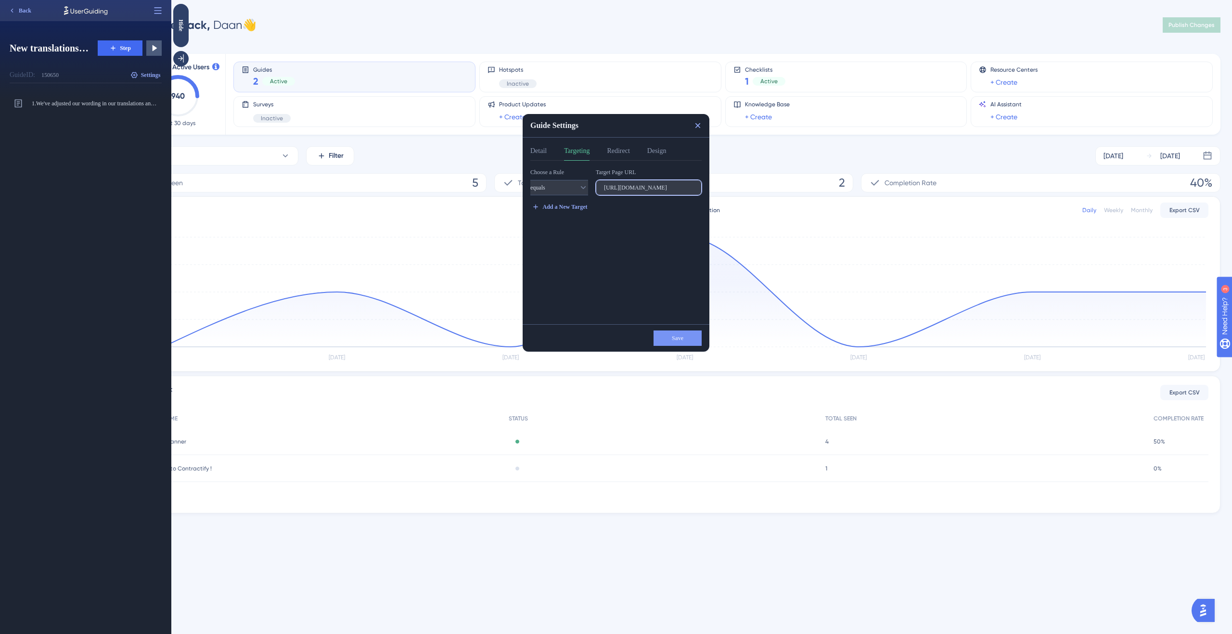
click at [637, 187] on input "https://app-staging.contractify.io/client/company/" at bounding box center [649, 187] width 90 height 7
drag, startPoint x: 641, startPoint y: 188, endPoint x: 714, endPoint y: 191, distance: 73.2
click at [714, 0] on html "Guide Settings Detail Targeting Redirect Design Choose a Rule equals Target Pag…" at bounding box center [701, 0] width 1061 height 0
click at [682, 192] on label "https://app-staging.contractify.io/client/company/" at bounding box center [649, 187] width 106 height 15
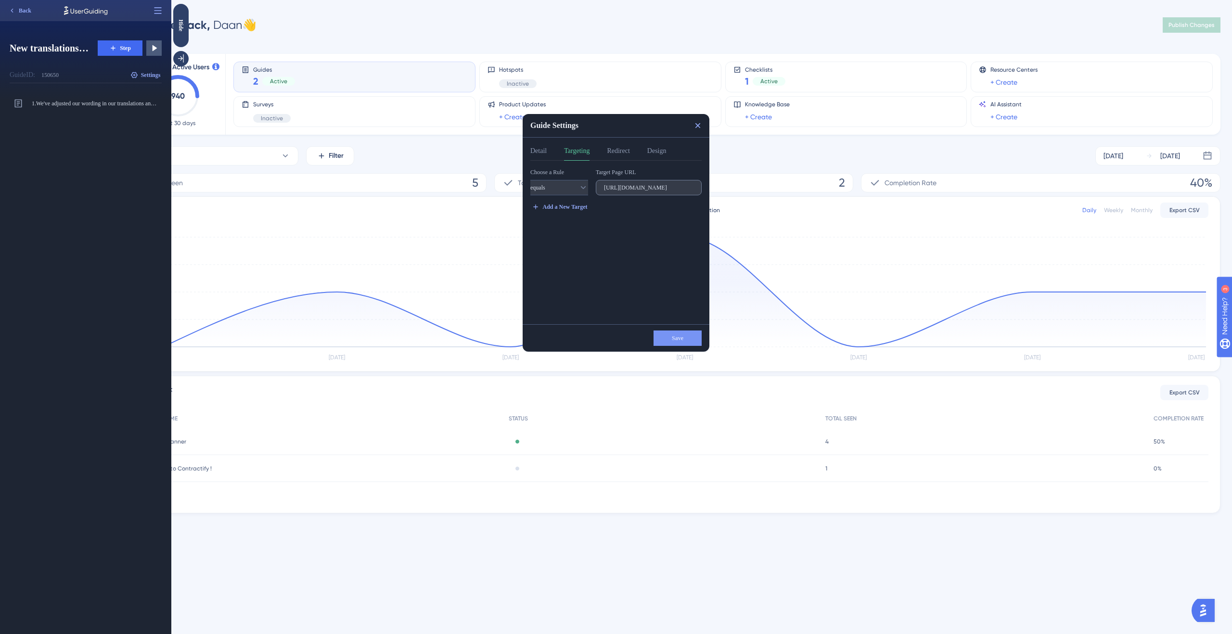
click at [682, 191] on input "https://app-staging.contractify.io/client/company/" at bounding box center [649, 187] width 90 height 7
paste input "app"
drag, startPoint x: 641, startPoint y: 185, endPoint x: 566, endPoint y: 185, distance: 75.6
click at [566, 185] on div "Choose a Rule equals Target Page URL app.contractify.io/client/company/" at bounding box center [616, 181] width 171 height 27
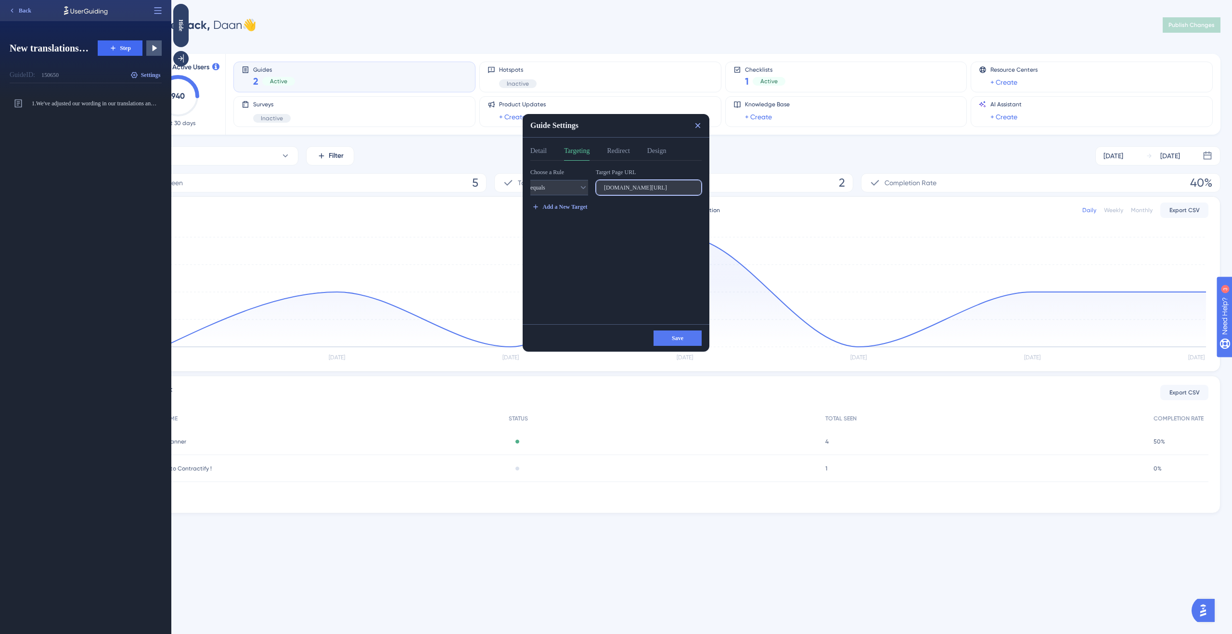
type input "[DOMAIN_NAME][URL]"
click at [684, 339] on span "Save" at bounding box center [678, 339] width 12 height 8
click at [629, 154] on button "Redirect" at bounding box center [618, 152] width 23 height 15
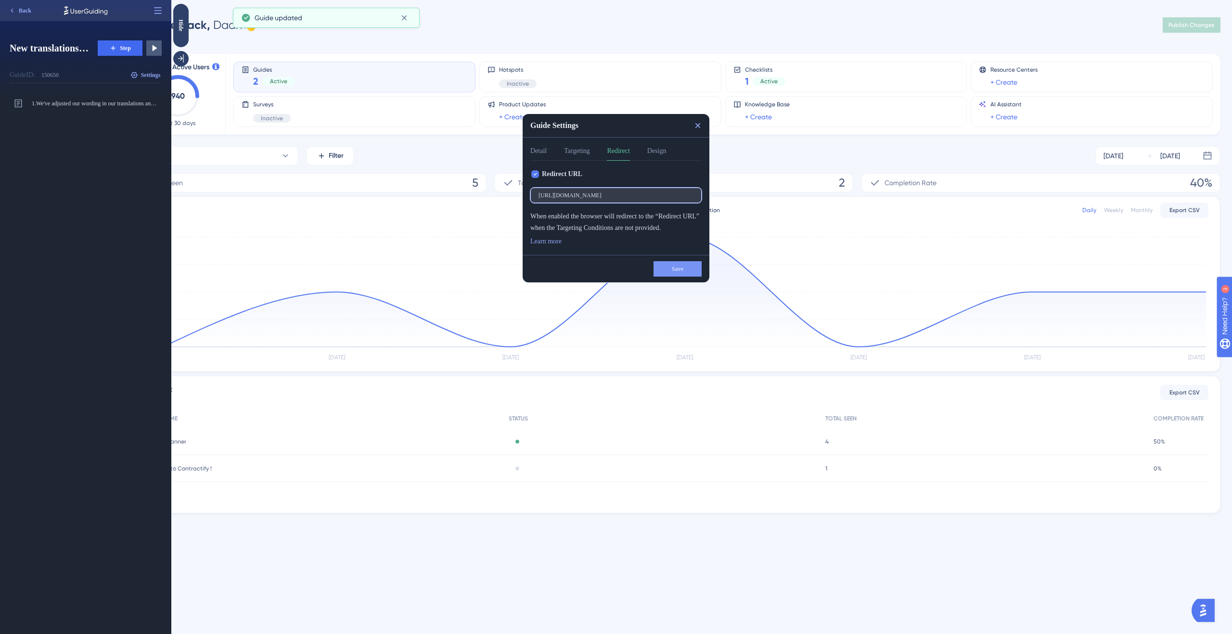
drag, startPoint x: 685, startPoint y: 194, endPoint x: 480, endPoint y: 172, distance: 206.2
click at [480, 0] on html "Guide Settings Detail Targeting Redirect Design Redirect URL https://app-stagin…" at bounding box center [701, 0] width 1061 height 0
paste input "app"
type input "[DOMAIN_NAME][URL]"
click at [689, 266] on button "Save" at bounding box center [678, 268] width 48 height 15
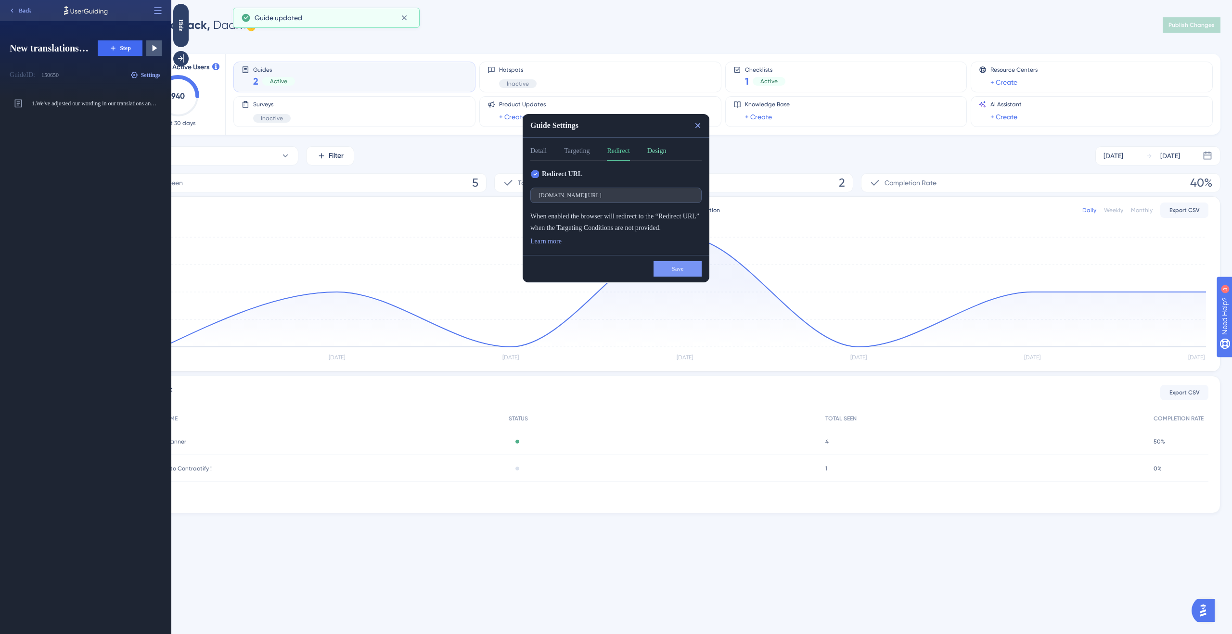
click at [664, 157] on button "Design" at bounding box center [656, 152] width 19 height 15
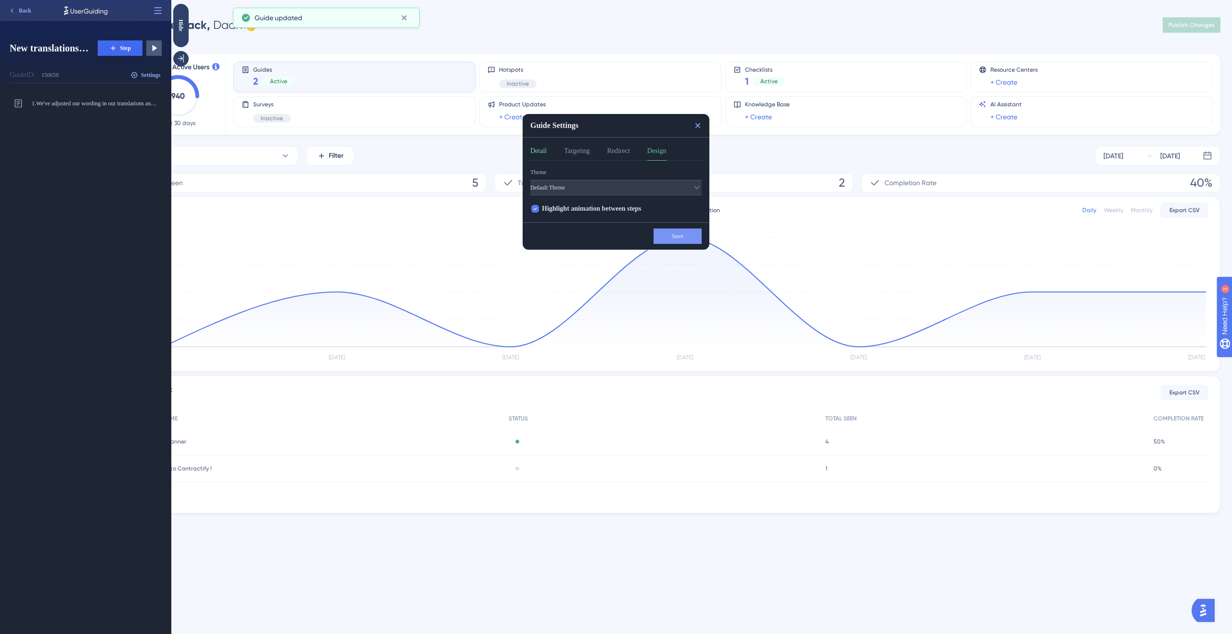
click at [541, 151] on button "Detail" at bounding box center [539, 152] width 16 height 15
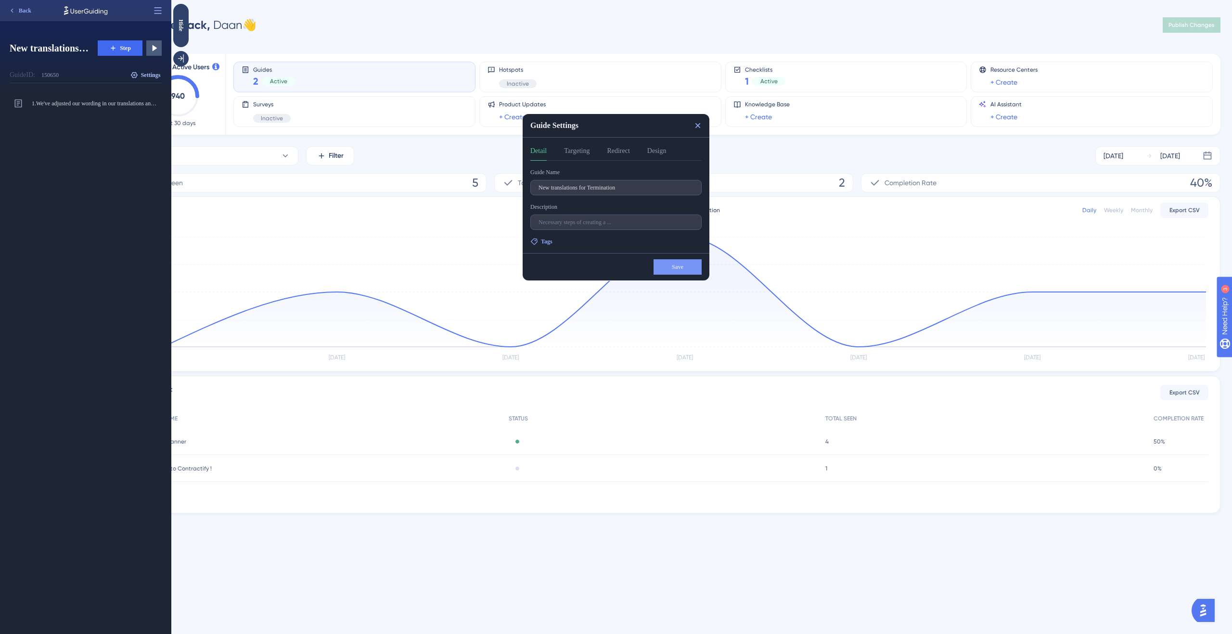
click at [130, 79] on button "Settings" at bounding box center [145, 74] width 33 height 15
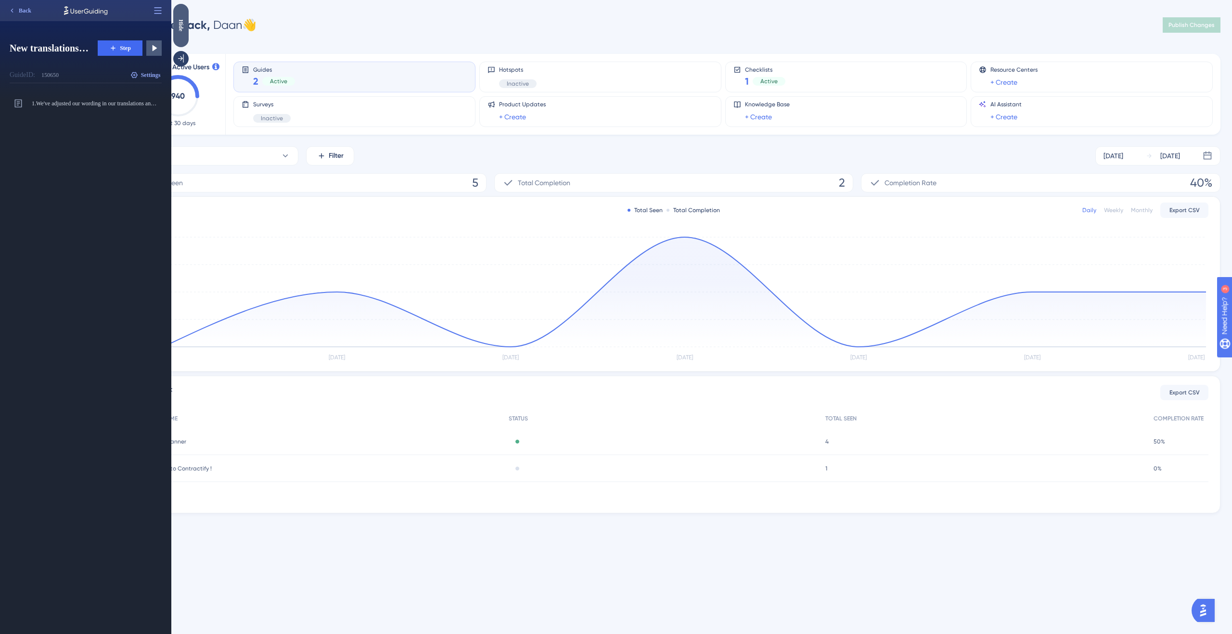
click at [179, 32] on div "Hide" at bounding box center [180, 25] width 15 height 43
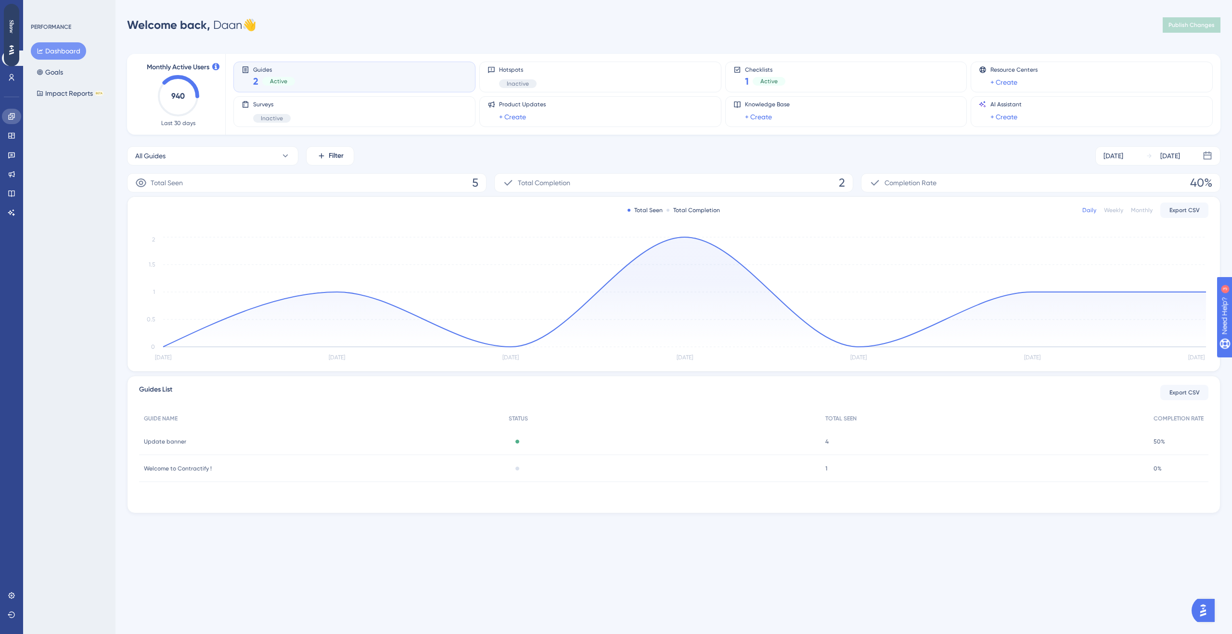
click at [10, 121] on link at bounding box center [11, 116] width 19 height 15
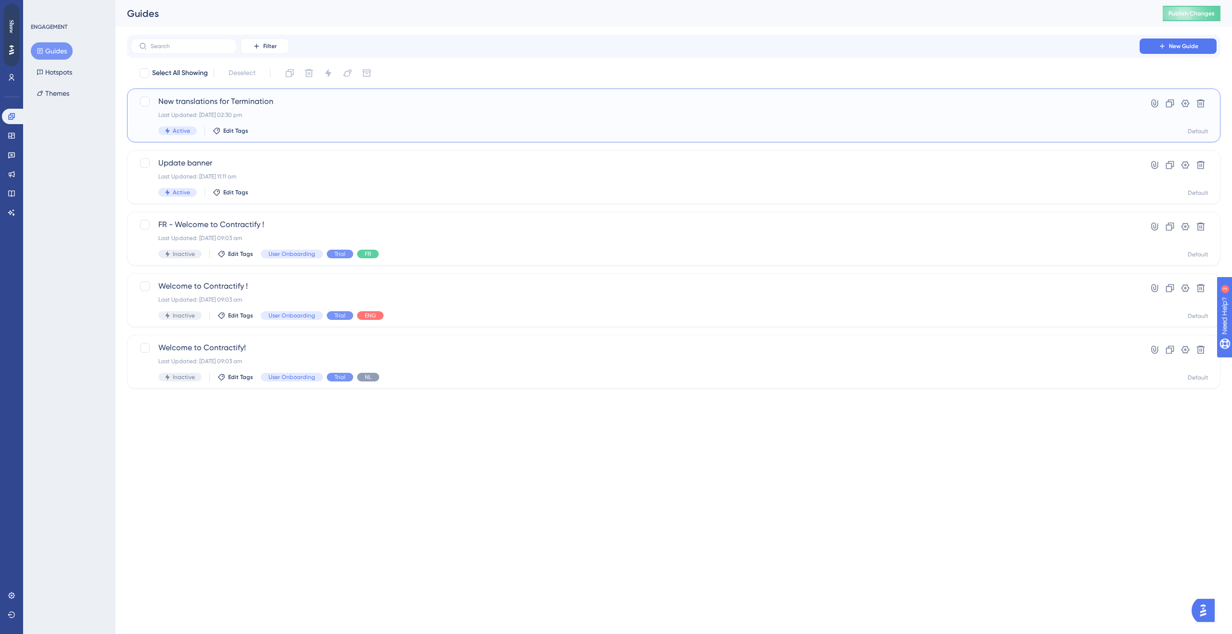
click at [569, 121] on div "New translations for Termination Last Updated: 28 Aug 2025 02:30 pm Active Edit…" at bounding box center [635, 115] width 954 height 39
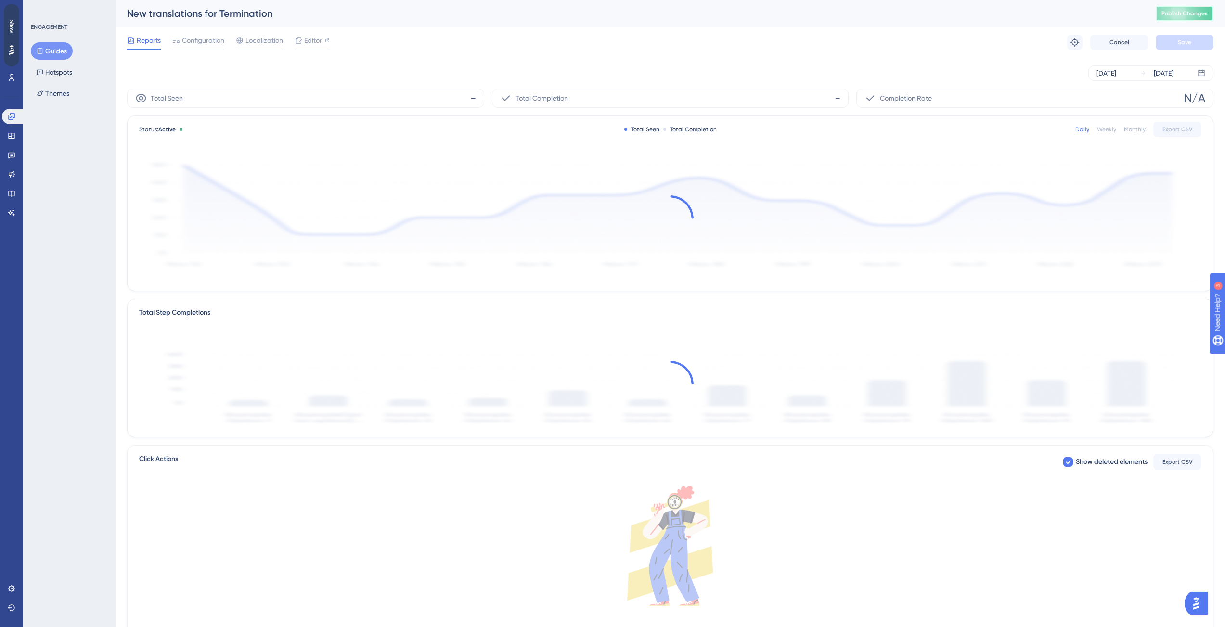
click at [1205, 16] on span "Publish Changes" at bounding box center [1185, 14] width 46 height 8
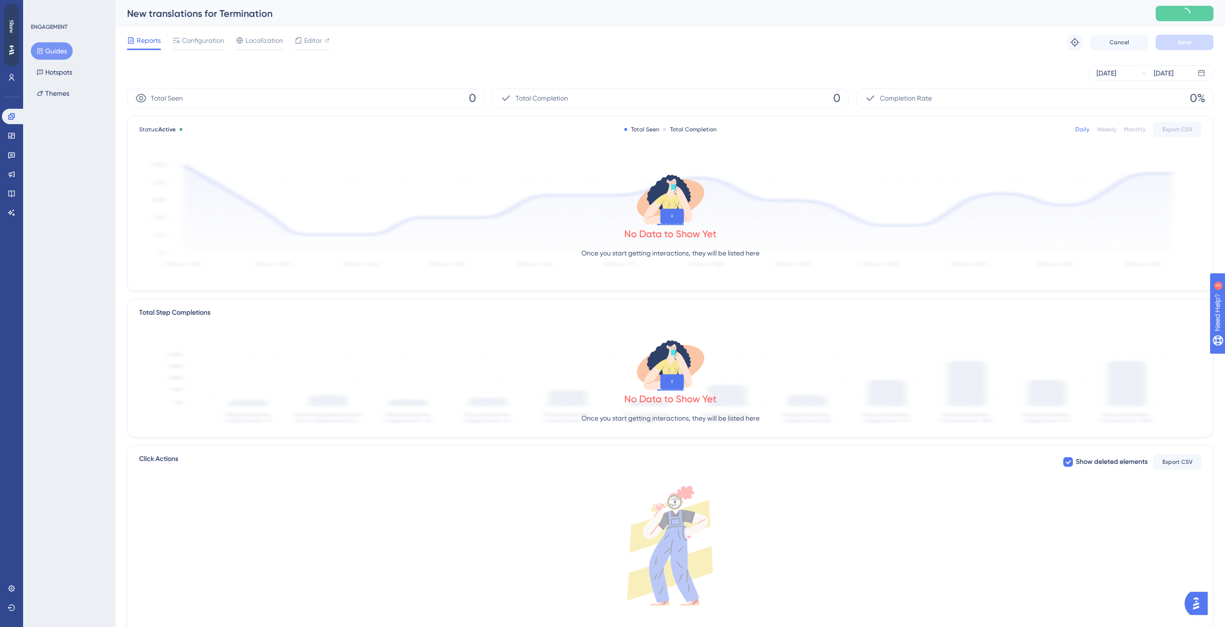
click at [1203, 615] on div at bounding box center [1199, 603] width 29 height 23
click at [1202, 609] on img "Open AI Assistant Launcher" at bounding box center [1196, 603] width 17 height 17
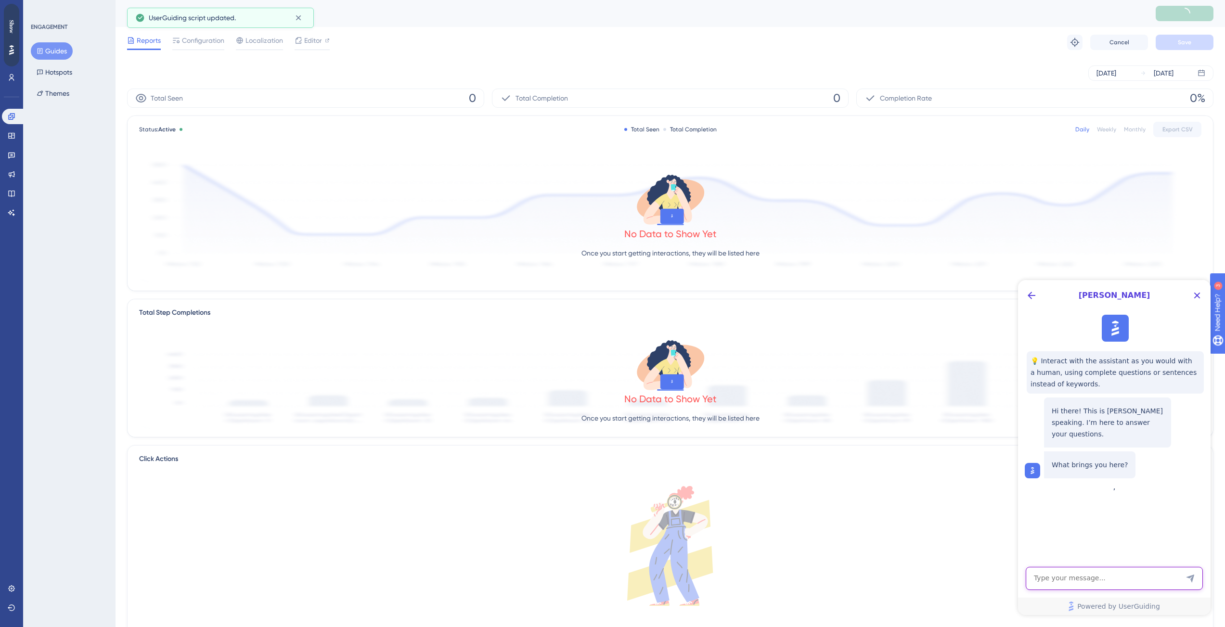
click at [1129, 586] on textarea "AI Assistant Text Input" at bounding box center [1114, 578] width 177 height 23
click at [208, 43] on span "Configuration" at bounding box center [203, 41] width 42 height 12
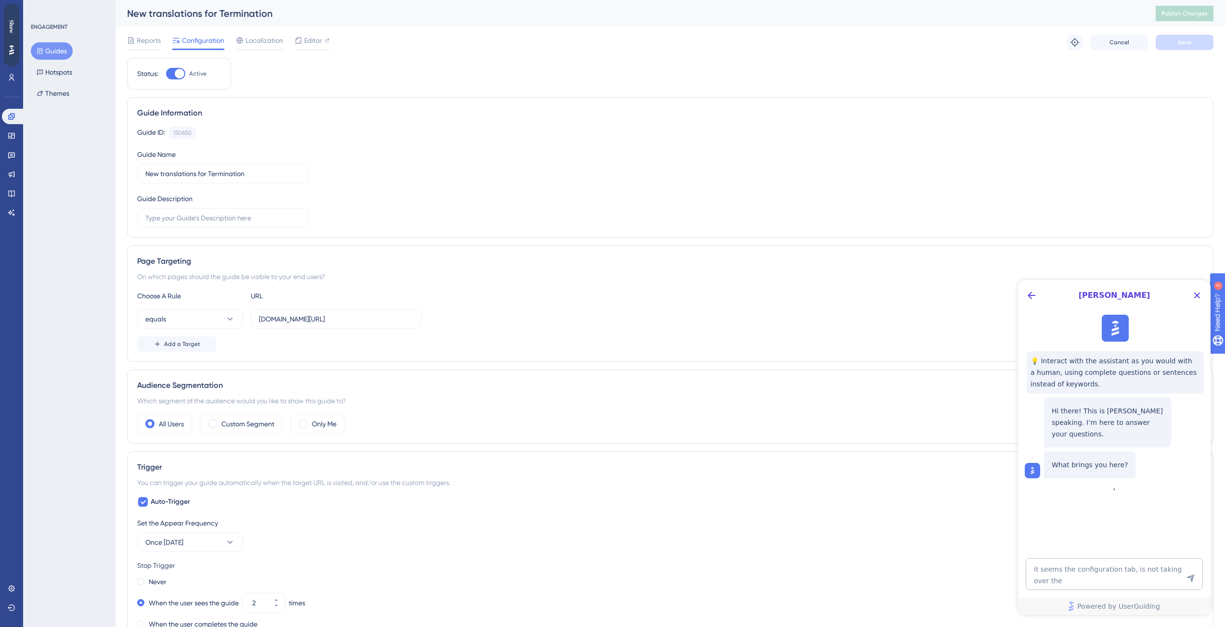
click at [208, 40] on span "Configuration" at bounding box center [203, 41] width 42 height 12
click at [1148, 579] on textarea "it seems the configuration tab, is not taking over the" at bounding box center [1114, 574] width 177 height 32
type textarea "it seems the configuration tab, is not taking over the page targeting correctly…"
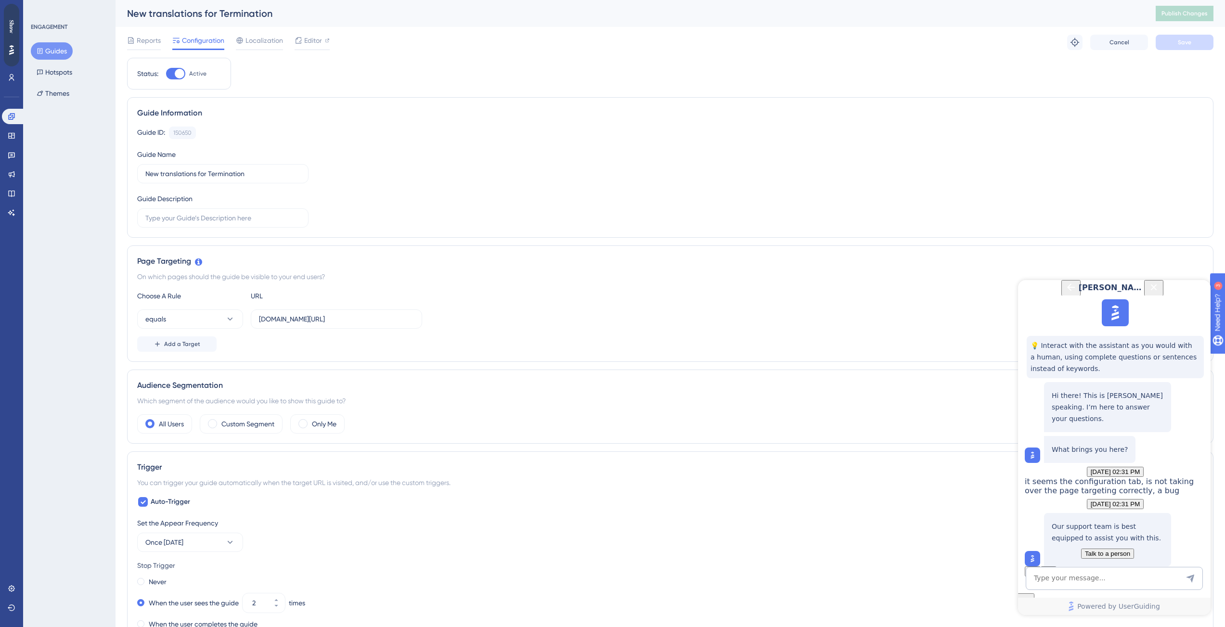
scroll to position [97, 0]
click at [1125, 550] on span "Talk to a person" at bounding box center [1107, 553] width 45 height 7
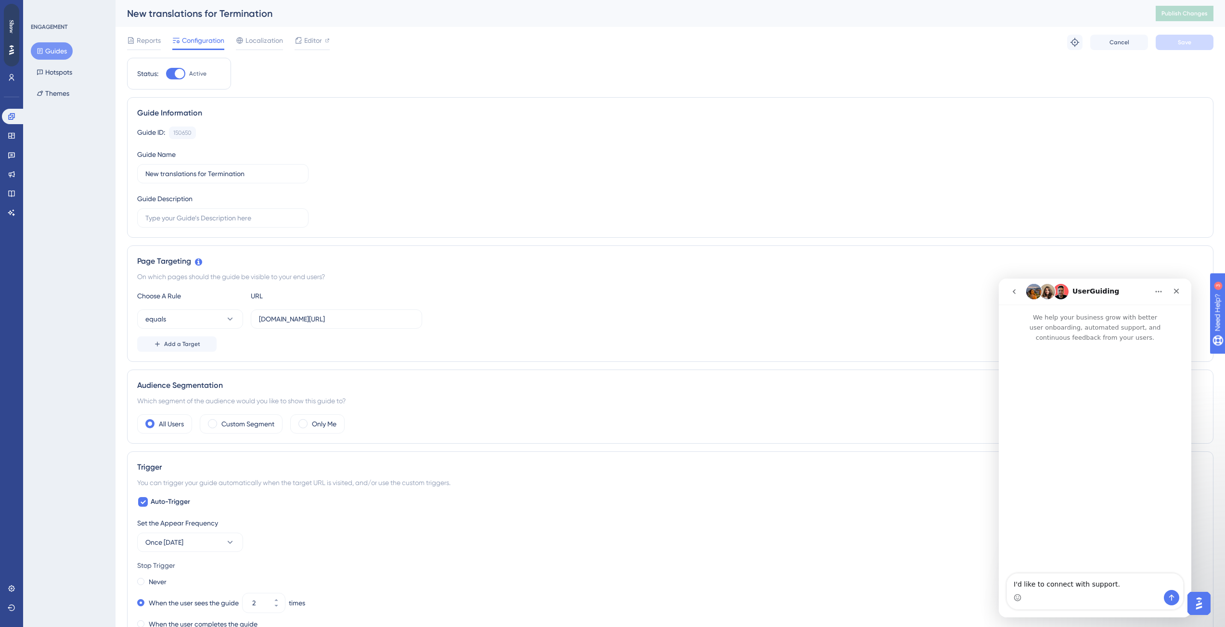
scroll to position [0, 0]
click at [1174, 597] on icon "Send a message…" at bounding box center [1172, 598] width 8 height 8
click at [315, 39] on span "Editor" at bounding box center [313, 41] width 18 height 12
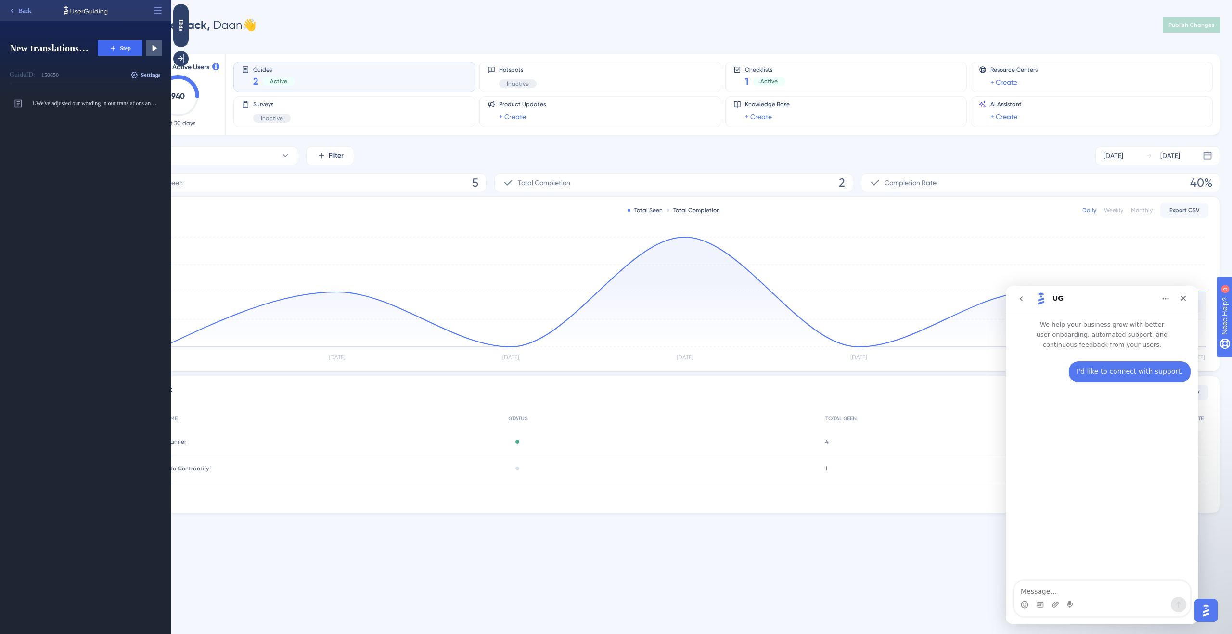
click at [141, 77] on span "Settings" at bounding box center [151, 75] width 20 height 8
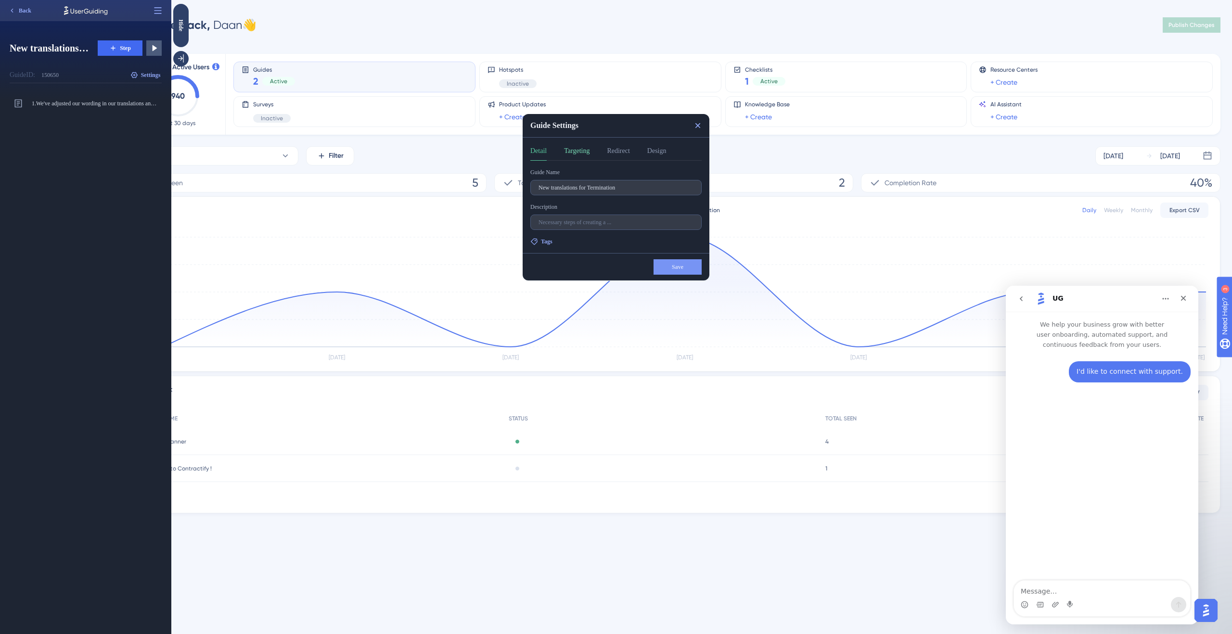
click at [579, 146] on button "Targeting" at bounding box center [577, 152] width 26 height 15
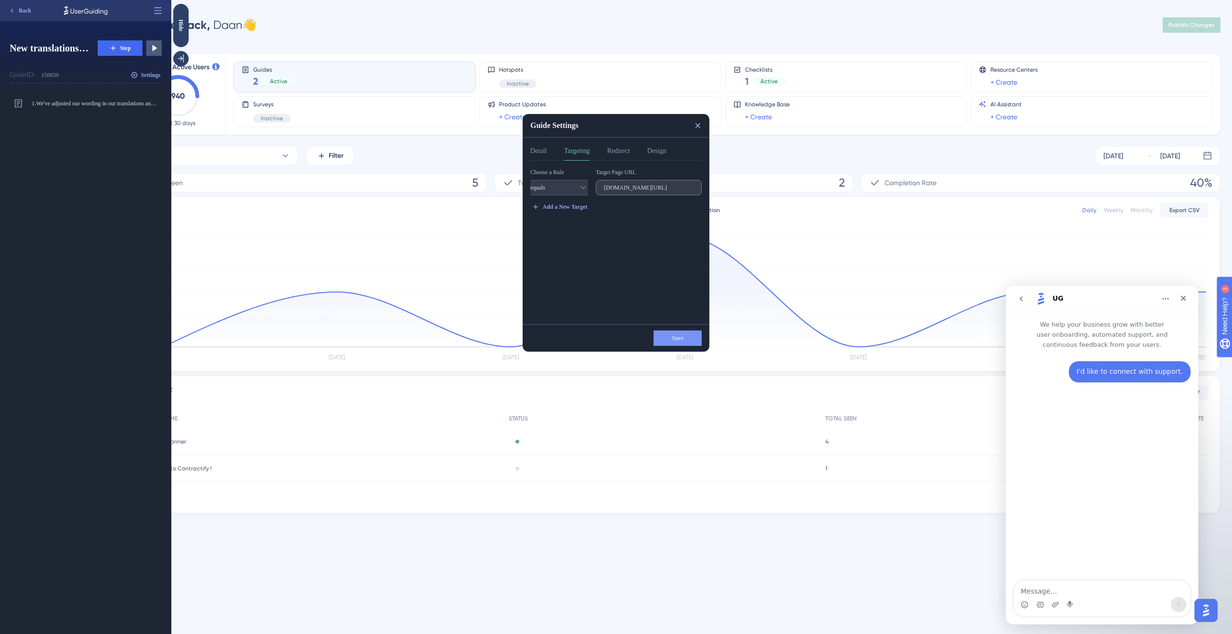
drag, startPoint x: 628, startPoint y: 182, endPoint x: 697, endPoint y: 187, distance: 68.5
click at [697, 187] on label "[DOMAIN_NAME][URL]" at bounding box center [649, 187] width 106 height 15
click at [683, 185] on input "[DOMAIN_NAME][URL]" at bounding box center [649, 187] width 90 height 7
click at [621, 150] on button "Redirect" at bounding box center [618, 152] width 23 height 15
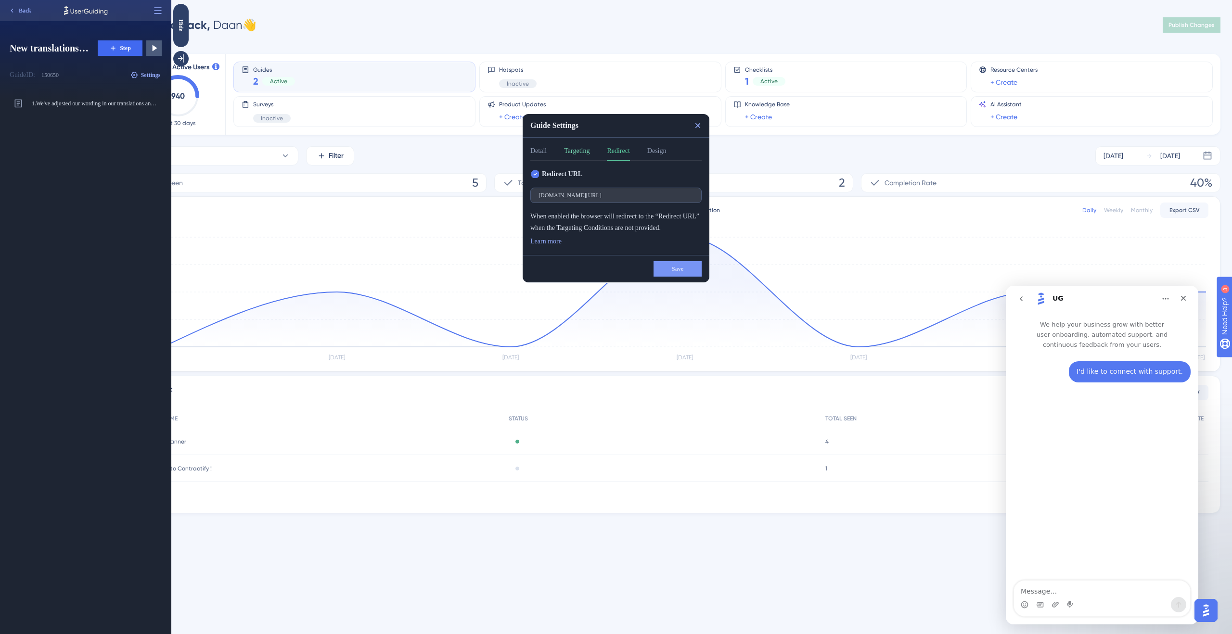
click at [580, 152] on button "Targeting" at bounding box center [577, 152] width 26 height 15
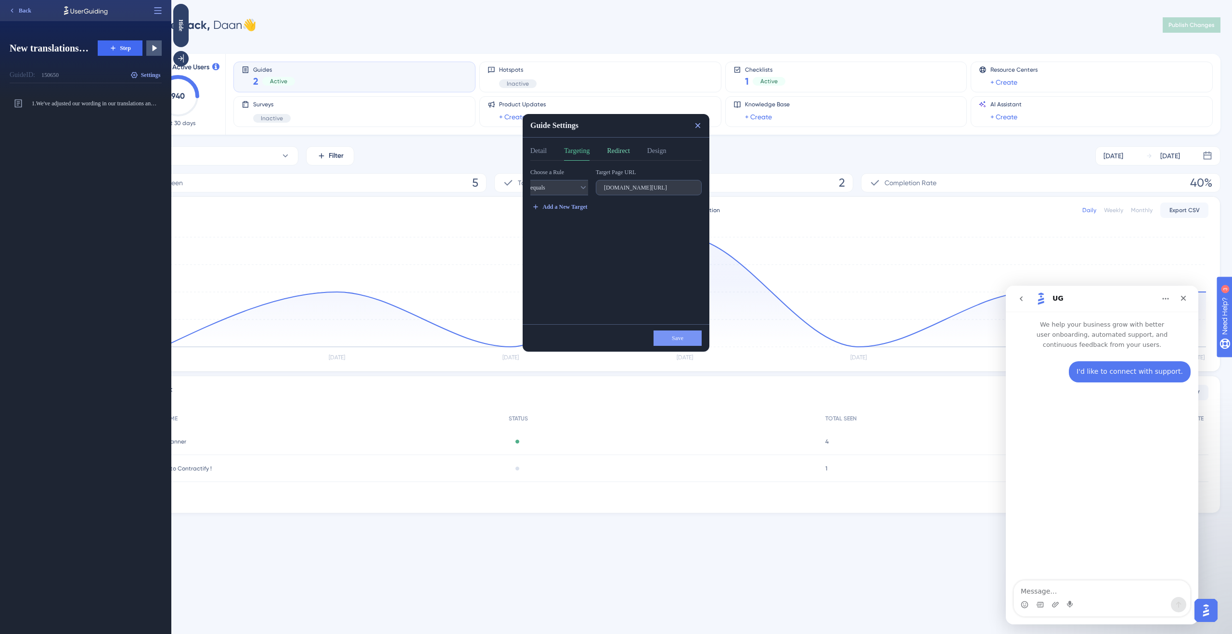
click at [629, 157] on button "Redirect" at bounding box center [618, 152] width 23 height 15
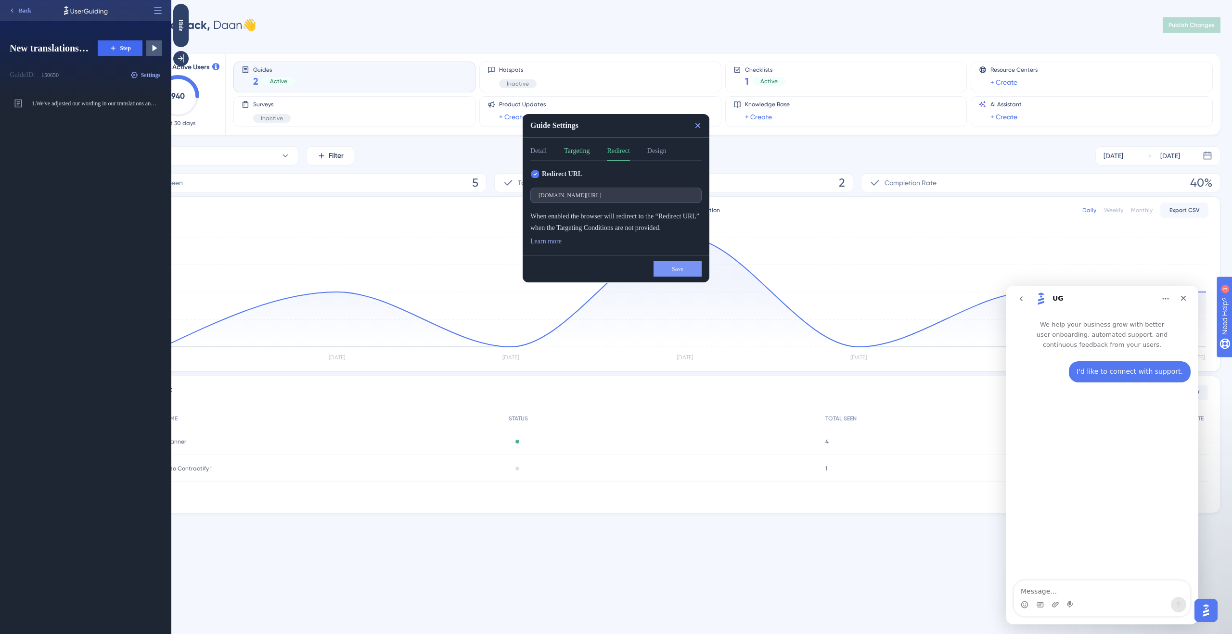
click at [583, 154] on button "Targeting" at bounding box center [577, 152] width 26 height 15
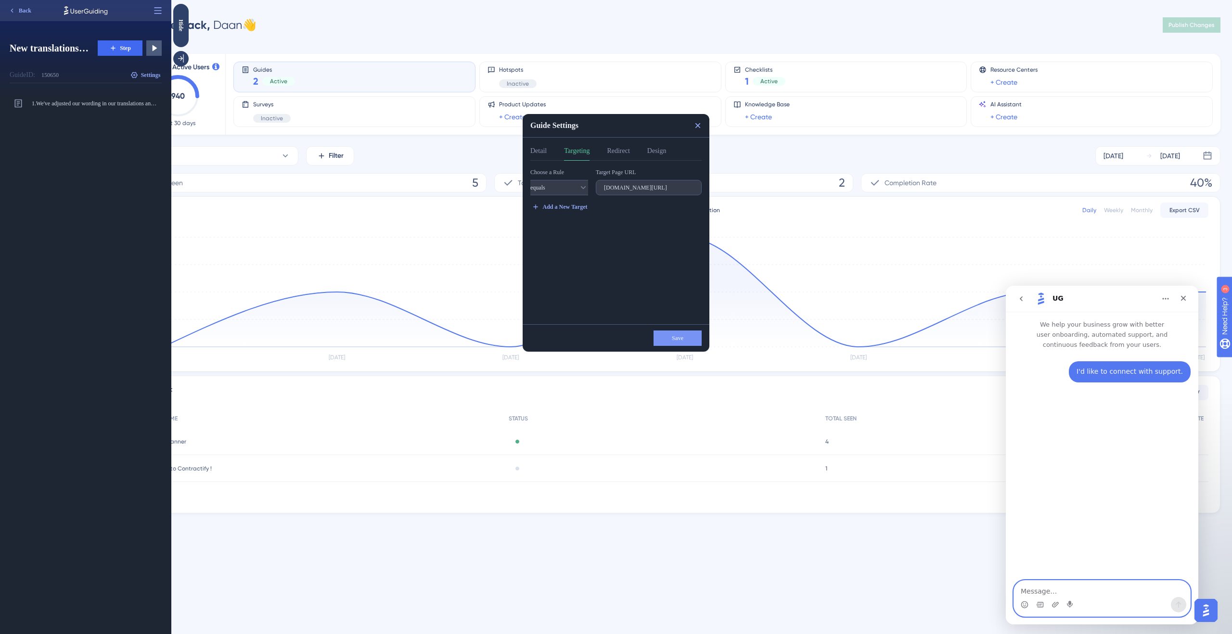
click at [1059, 582] on textarea "Message…" at bounding box center [1102, 589] width 176 height 16
type textarea "URL in the guide settings"
paste textarea "Message…"
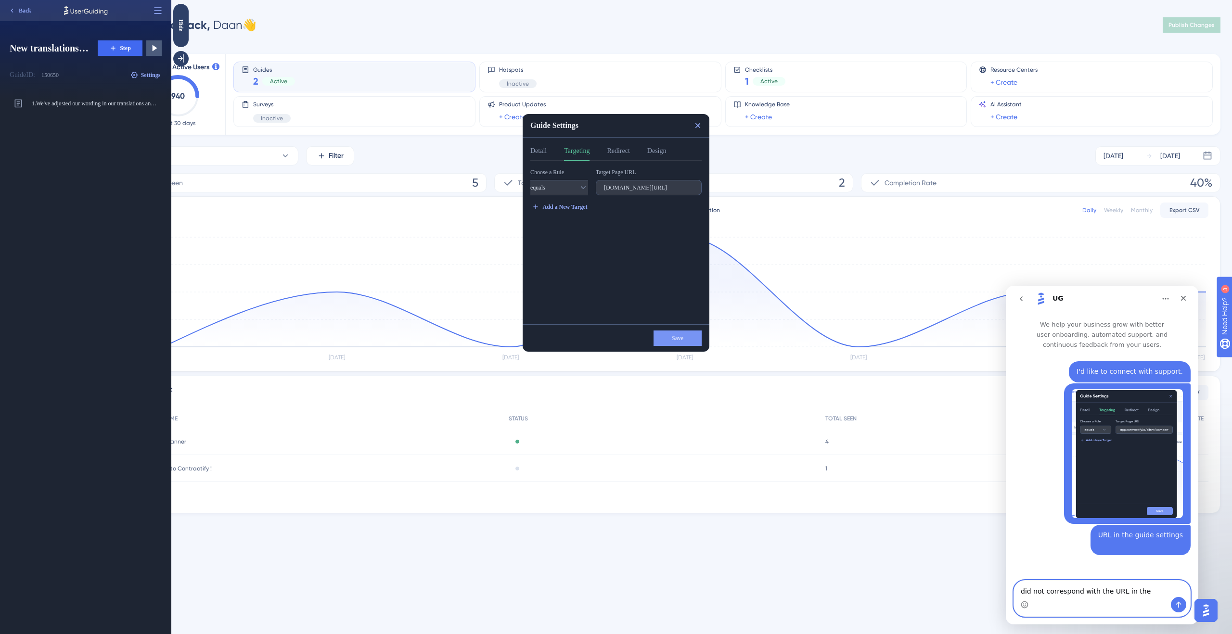
type textarea "did not correspond with the URL in the configuration"
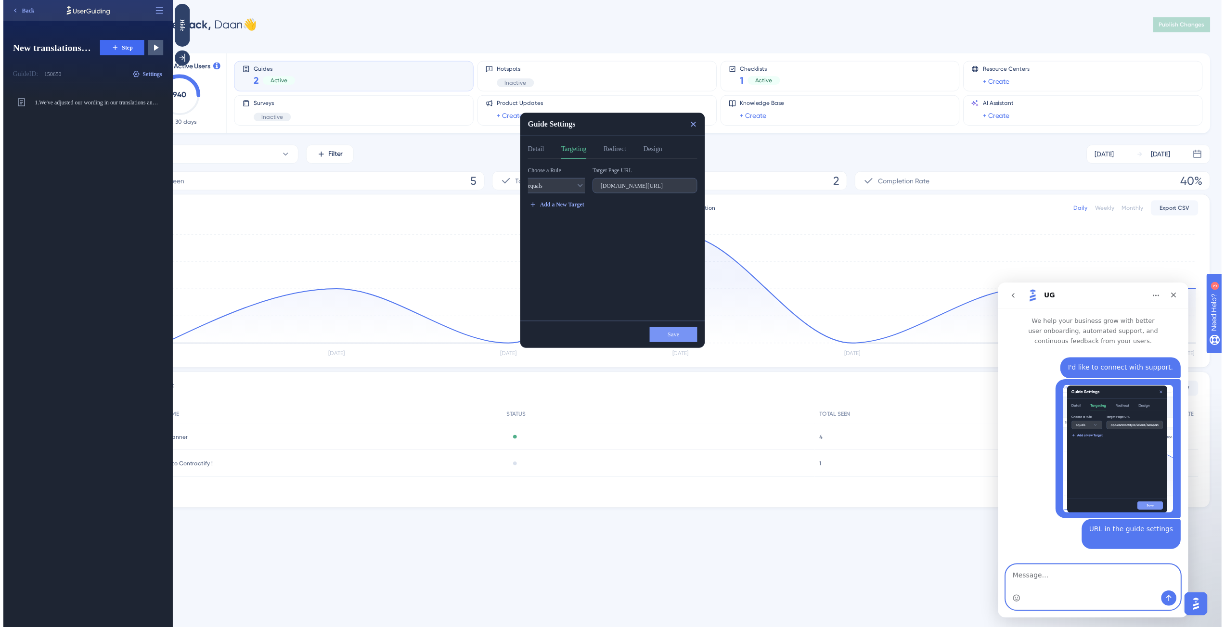
scroll to position [16, 0]
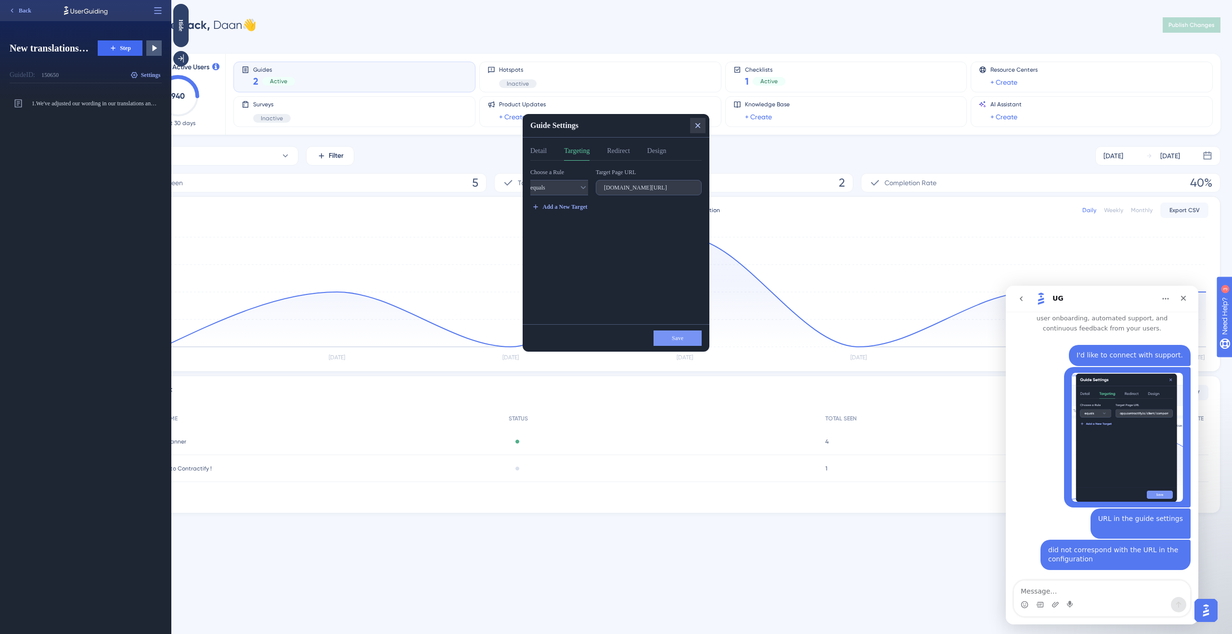
click at [697, 126] on icon at bounding box center [698, 125] width 5 height 5
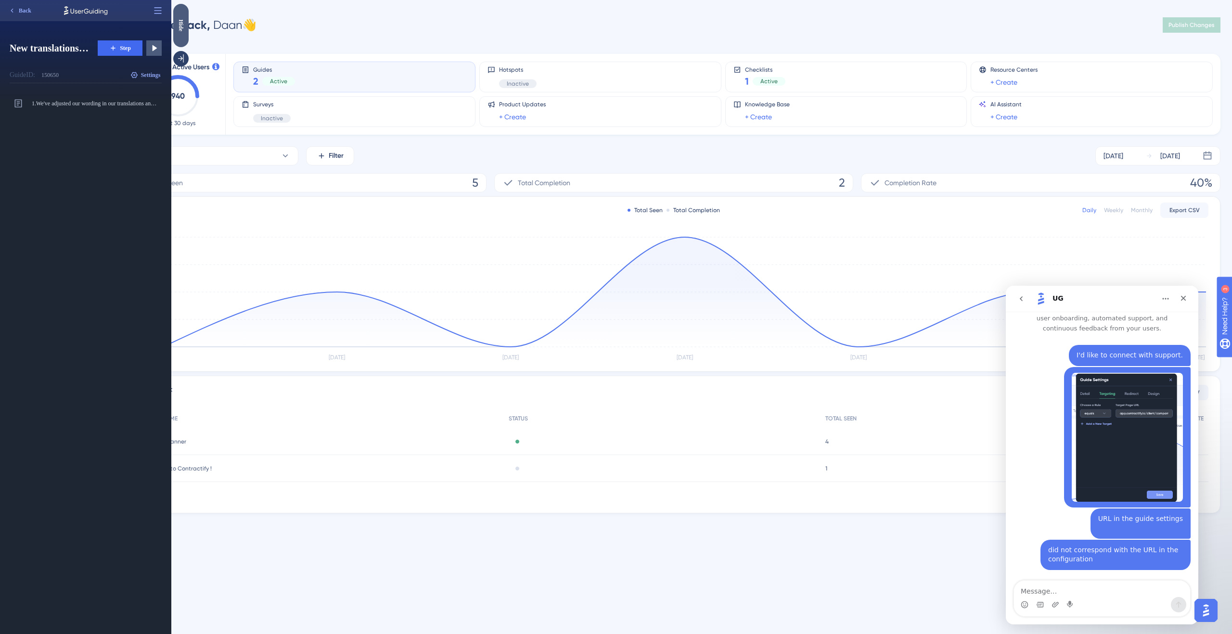
click at [186, 23] on div "Hide" at bounding box center [180, 25] width 15 height 12
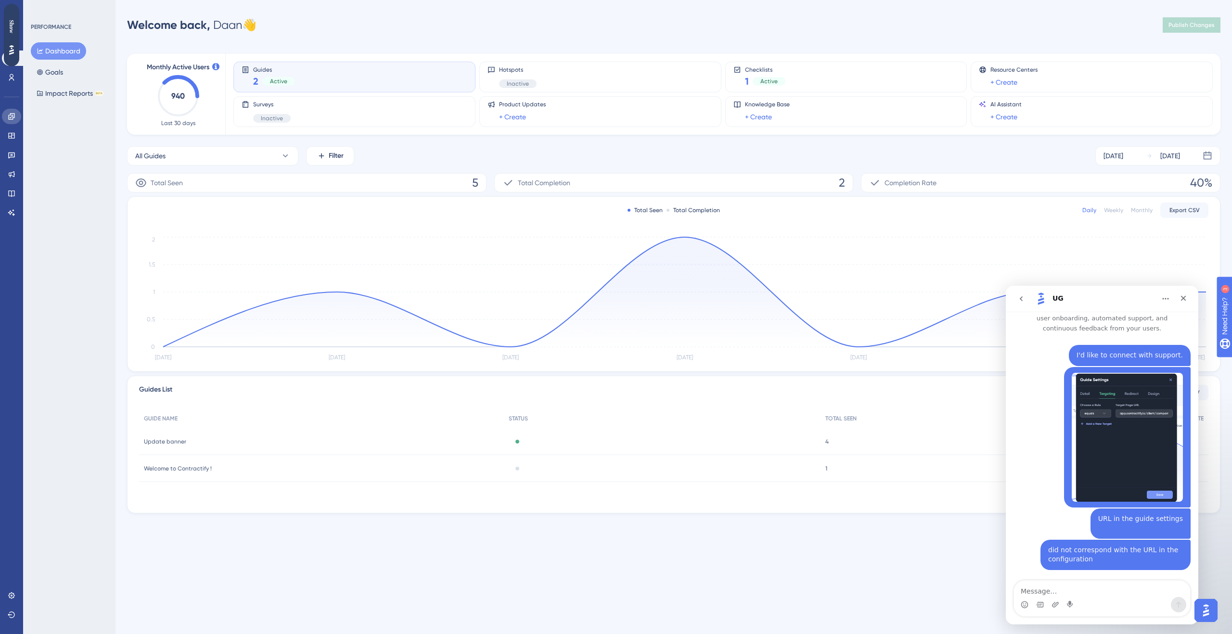
click at [13, 122] on link at bounding box center [11, 116] width 19 height 15
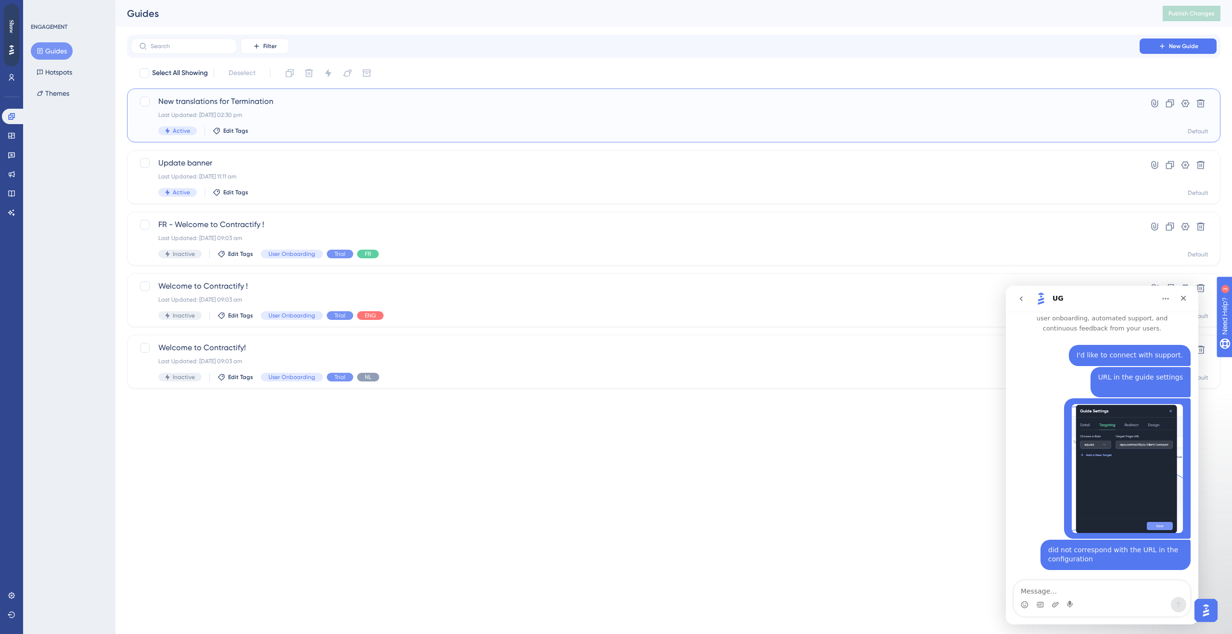
click at [303, 117] on div "Last Updated: 28 Aug 2025 02:30 pm" at bounding box center [635, 115] width 954 height 8
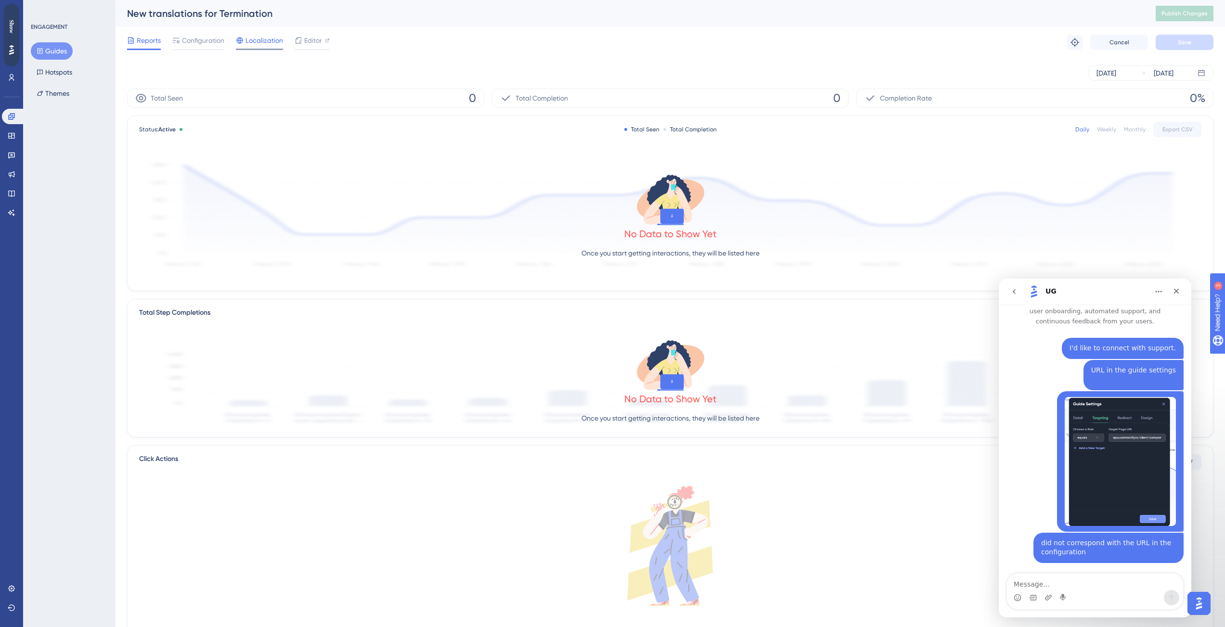
click at [268, 43] on span "Localization" at bounding box center [265, 41] width 38 height 12
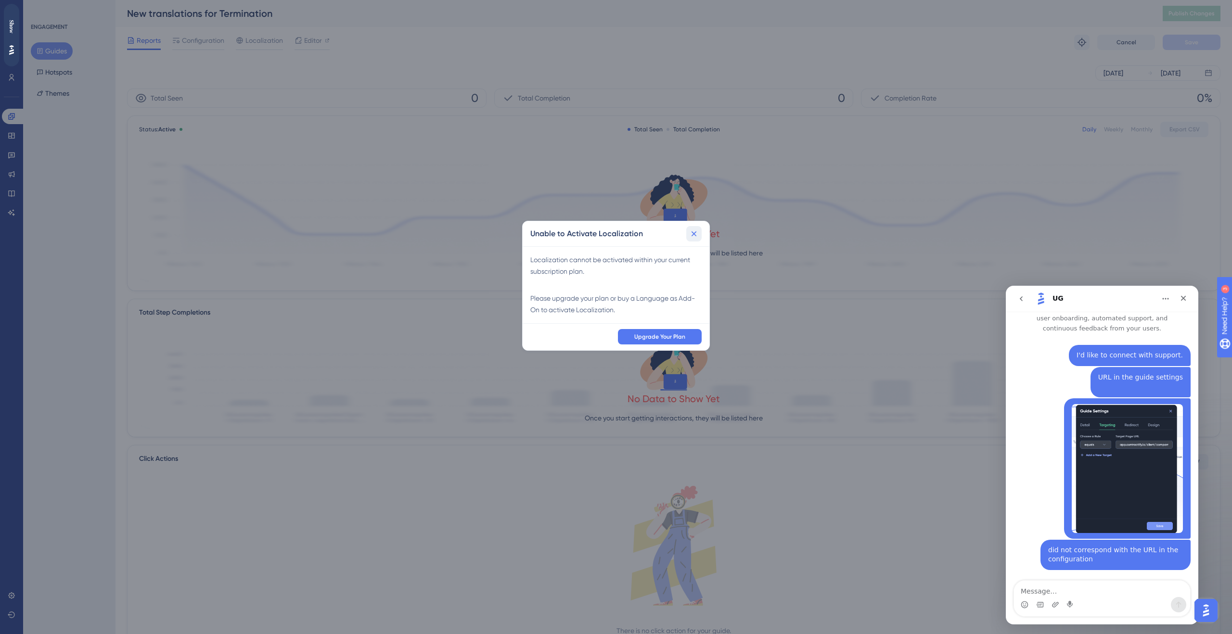
click at [697, 228] on button at bounding box center [693, 233] width 15 height 15
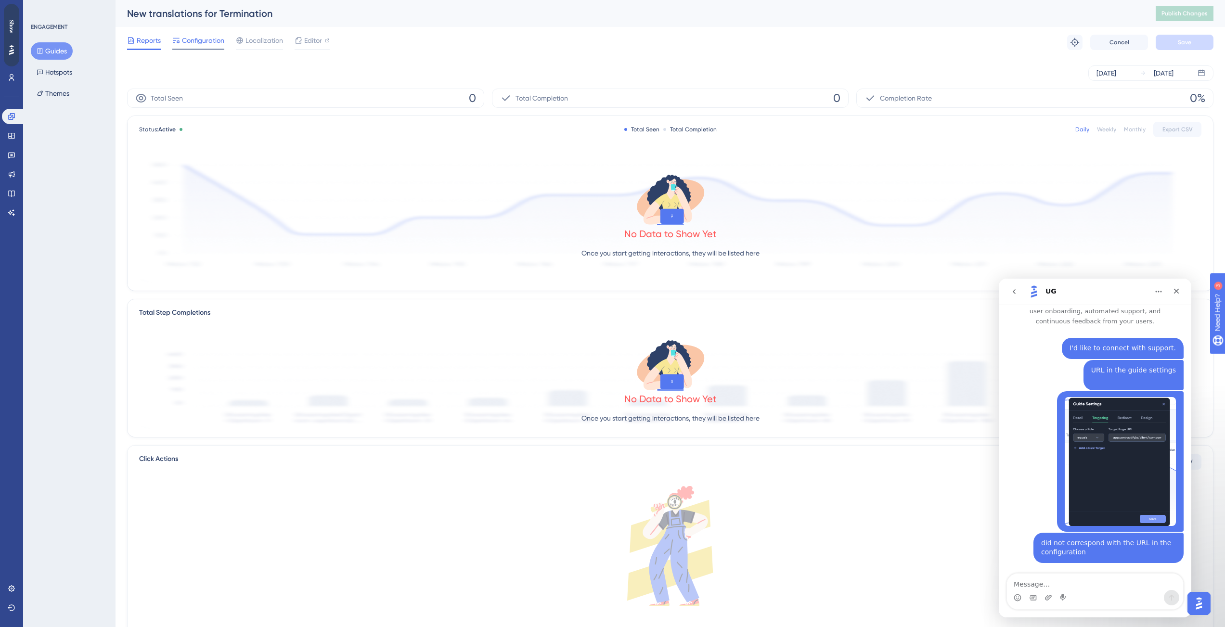
click at [195, 39] on span "Configuration" at bounding box center [203, 41] width 42 height 12
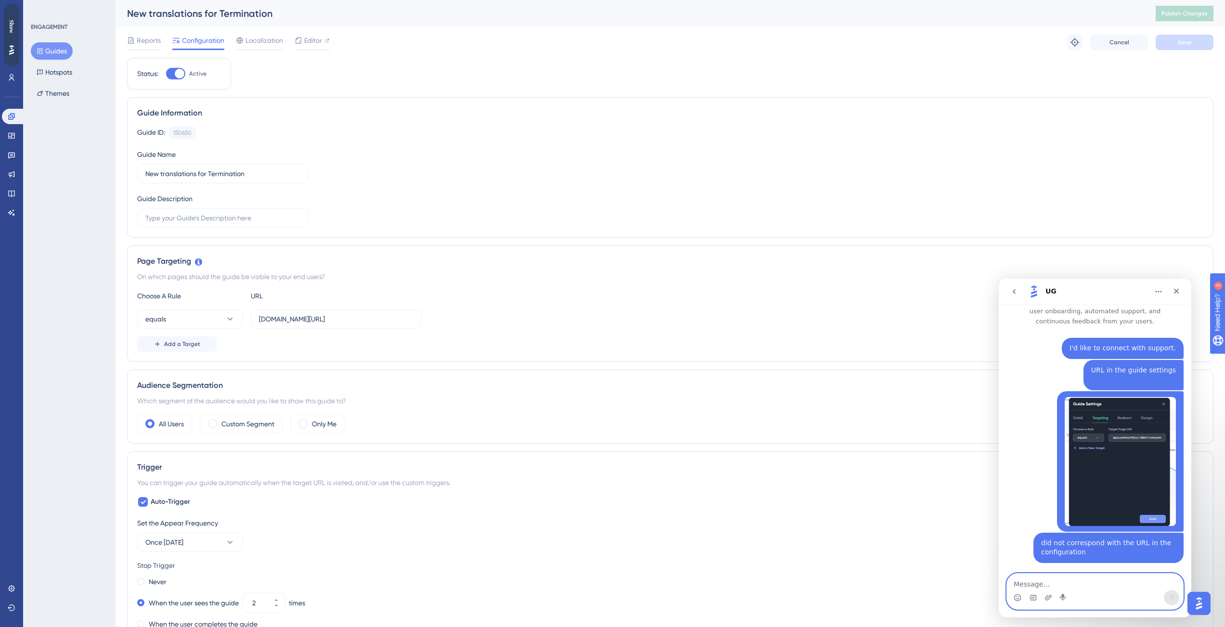
drag, startPoint x: 1029, startPoint y: 576, endPoint x: 1051, endPoint y: 591, distance: 26.8
click at [1032, 579] on textarea "Message…" at bounding box center [1095, 582] width 176 height 16
click at [1058, 595] on div "Intercom messenger" at bounding box center [1095, 597] width 176 height 15
click at [1057, 582] on textarea "Message…" at bounding box center [1095, 582] width 176 height 16
paste textarea "h"
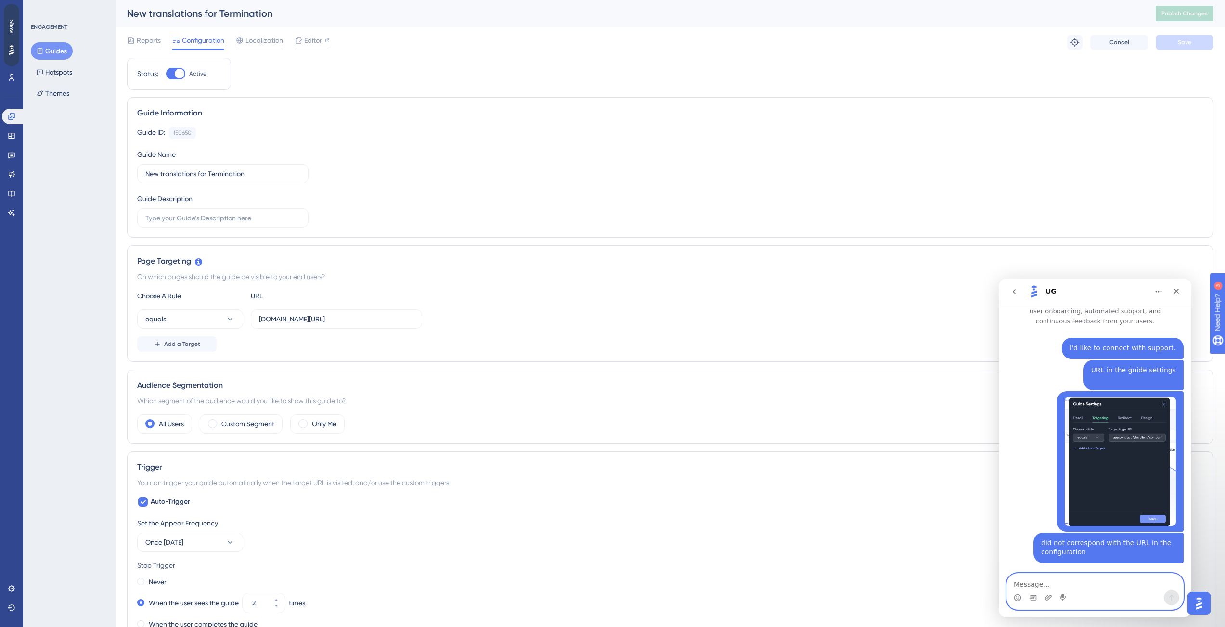
scroll to position [73, 0]
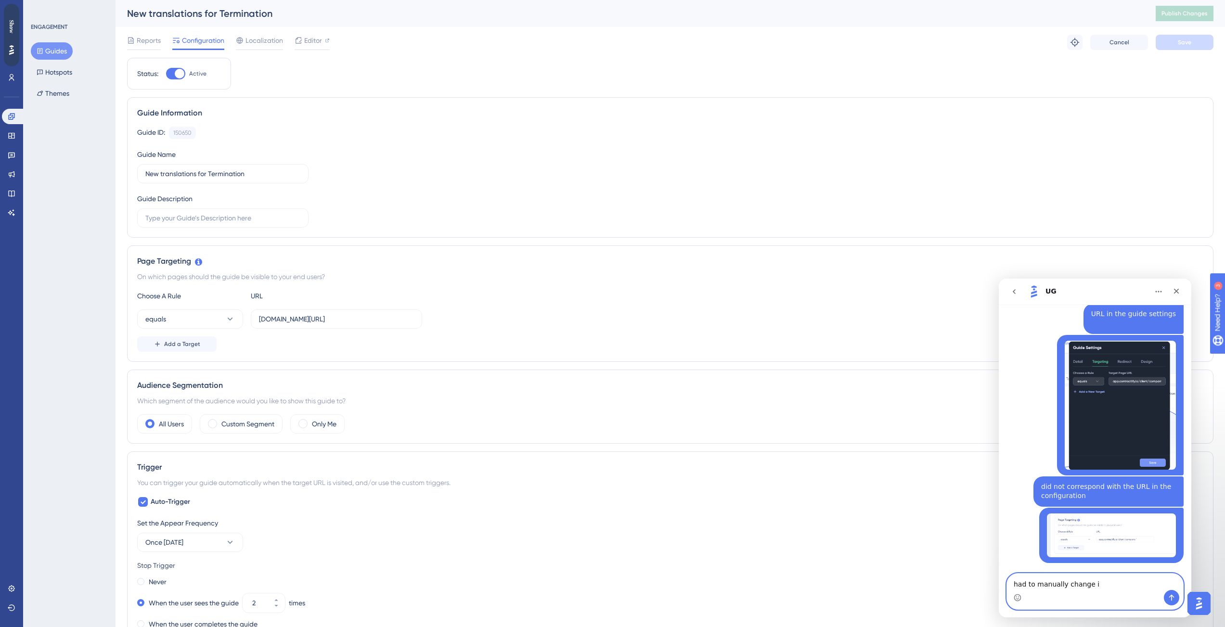
type textarea "had to manually change it"
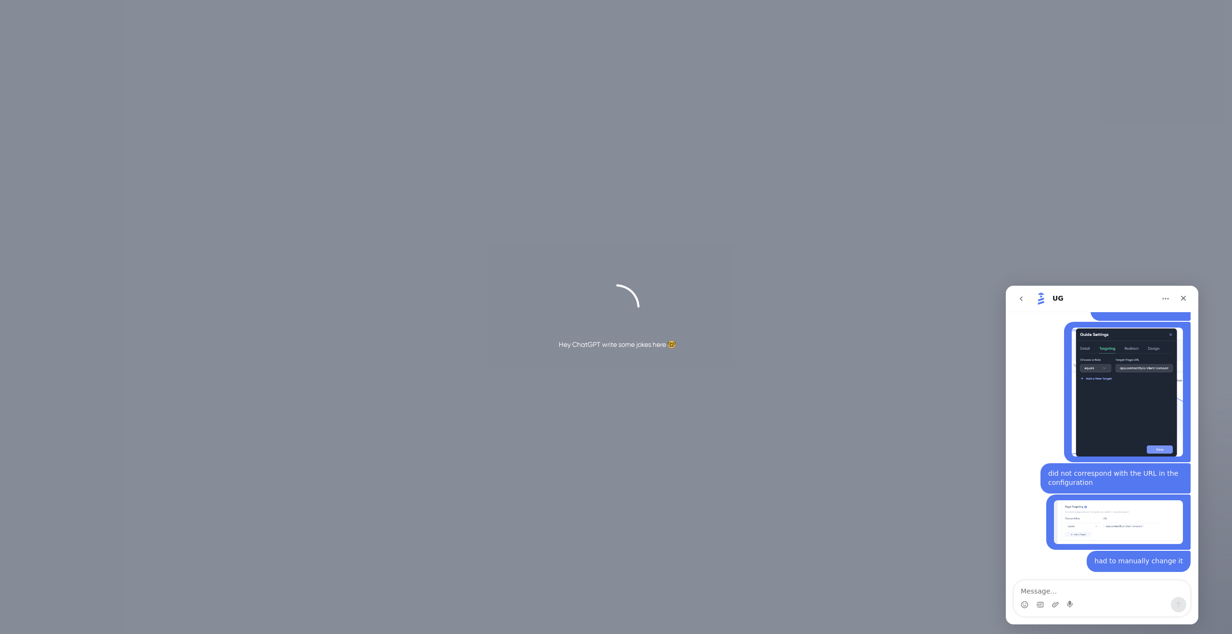
scroll to position [95, 0]
click at [1104, 592] on textarea "Message…" at bounding box center [1102, 589] width 176 height 16
type textarea "also, if i"
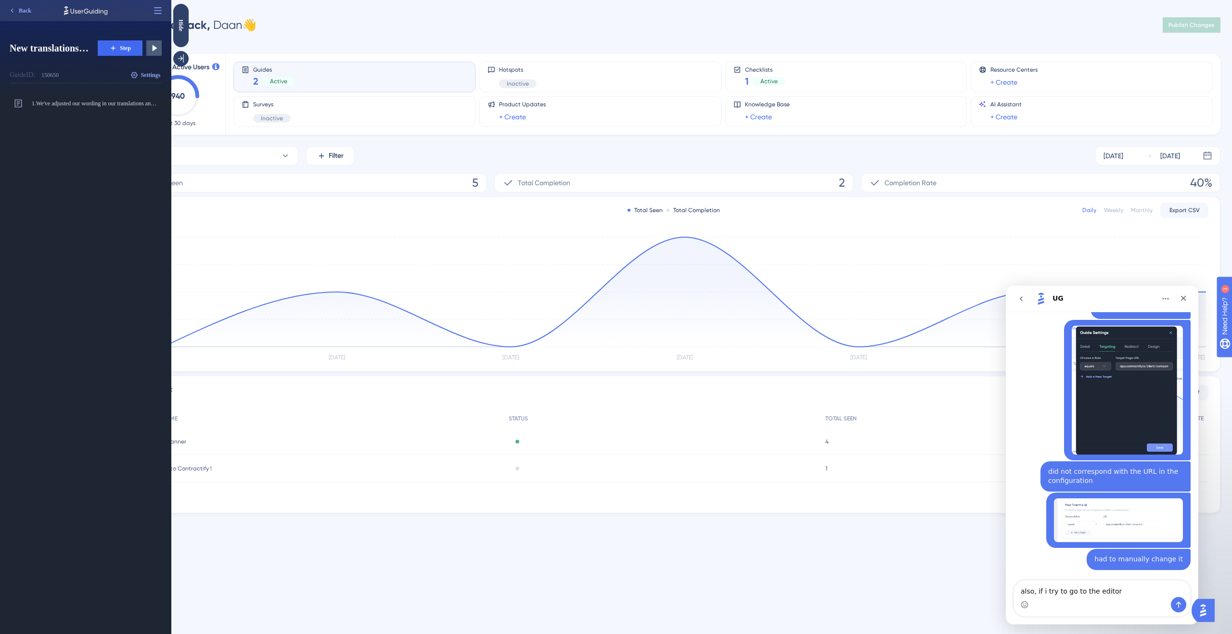
click at [1139, 597] on div "Intercom messenger" at bounding box center [1102, 604] width 176 height 15
click at [1138, 595] on textarea "also, if i try to go to the editor" at bounding box center [1102, 589] width 176 height 16
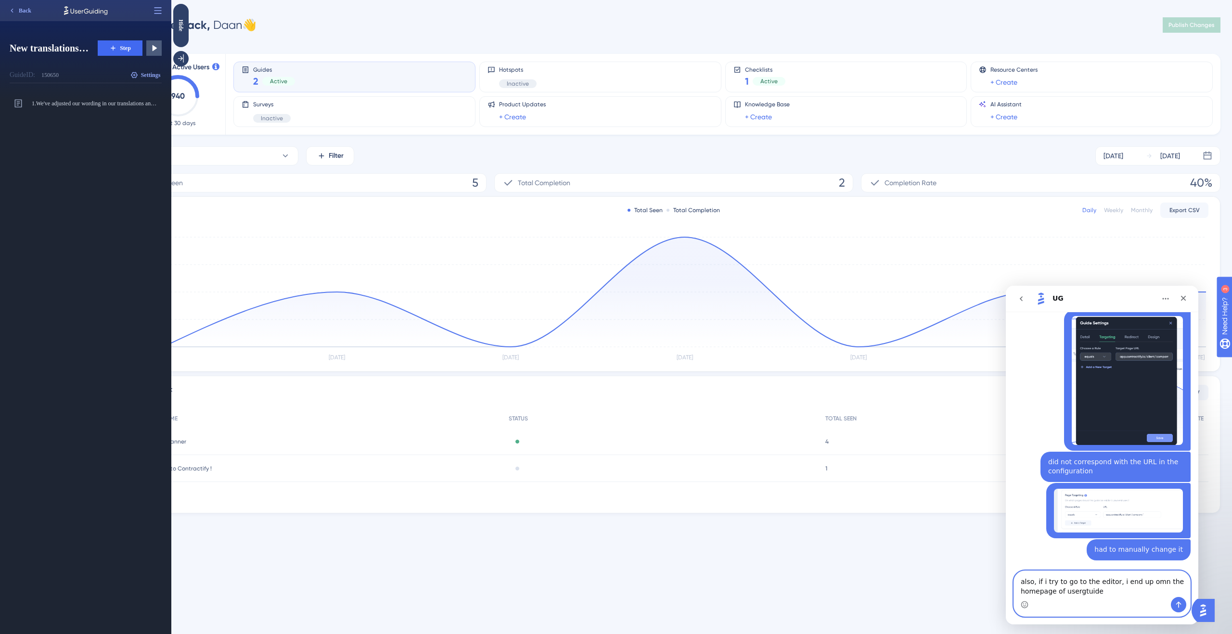
type textarea "also, if i try to go to the editor, i end up omn the homepage of usergtuide"
paste textarea "Message…"
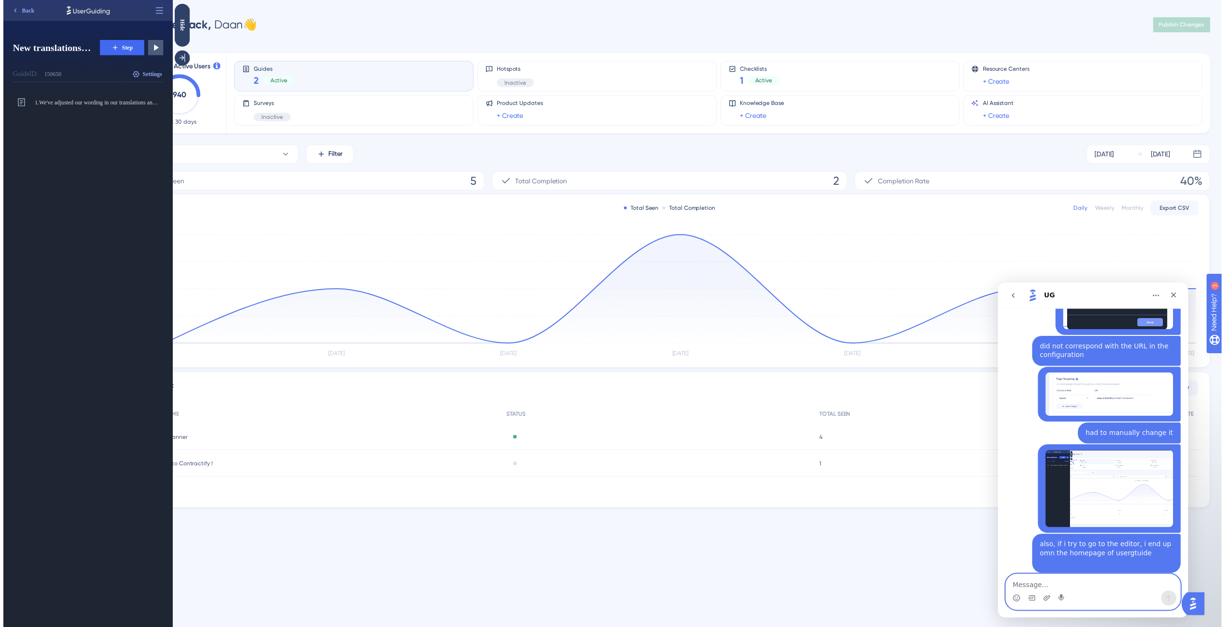
scroll to position [226, 0]
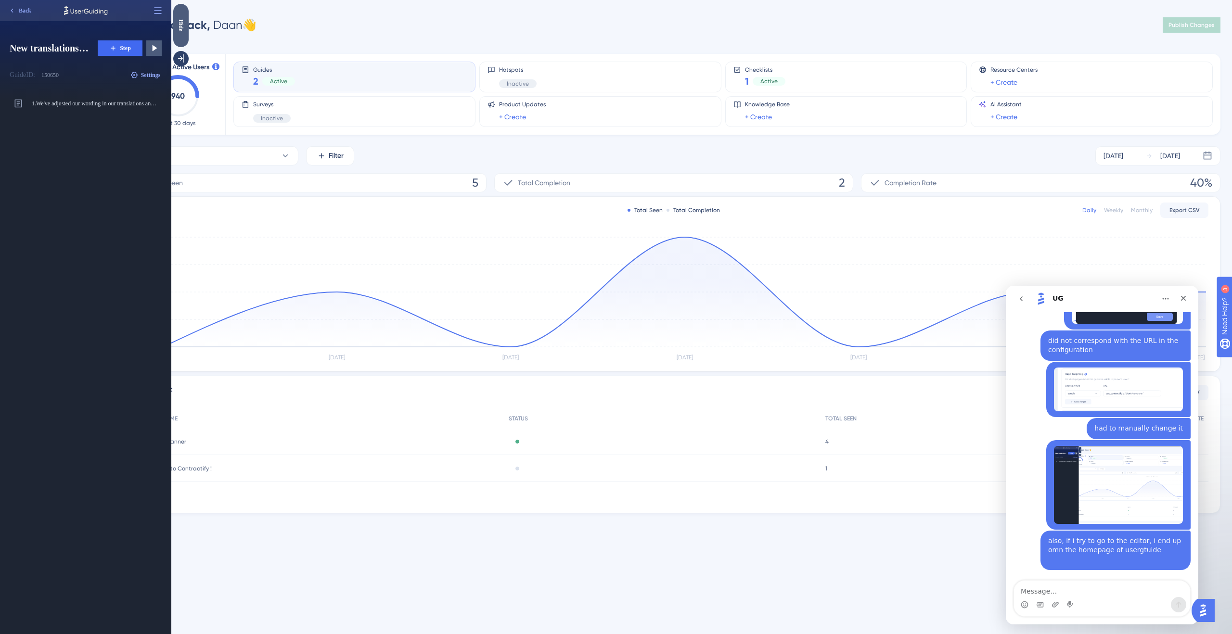
click at [181, 23] on div "Hide" at bounding box center [180, 25] width 15 height 12
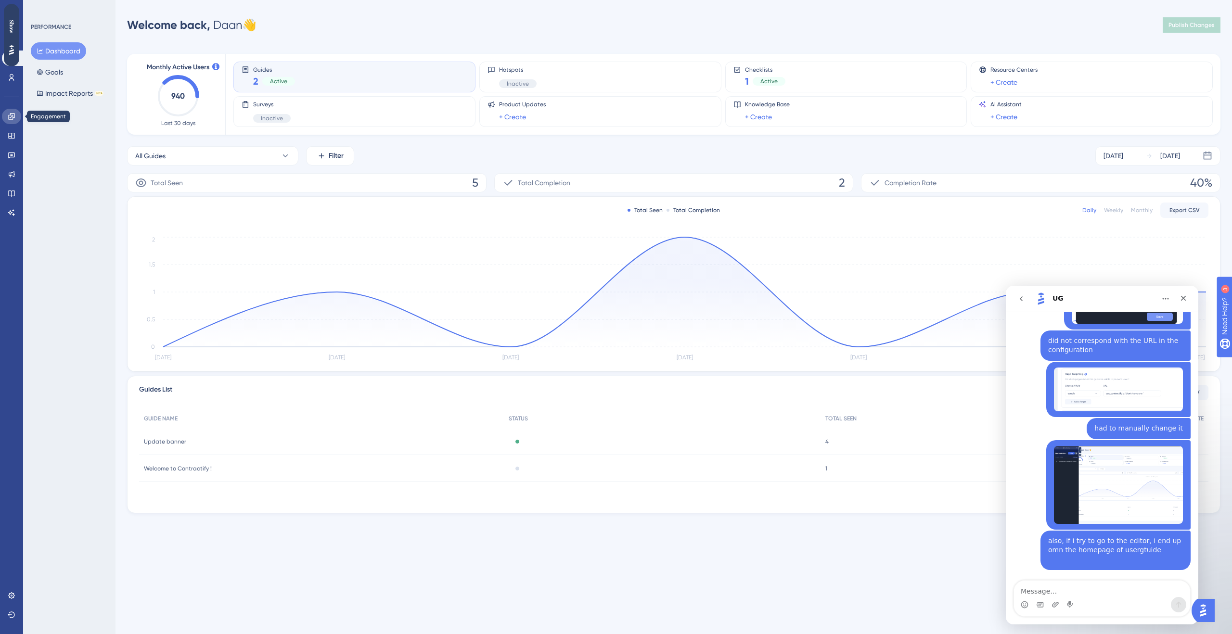
click at [13, 114] on icon at bounding box center [11, 116] width 6 height 6
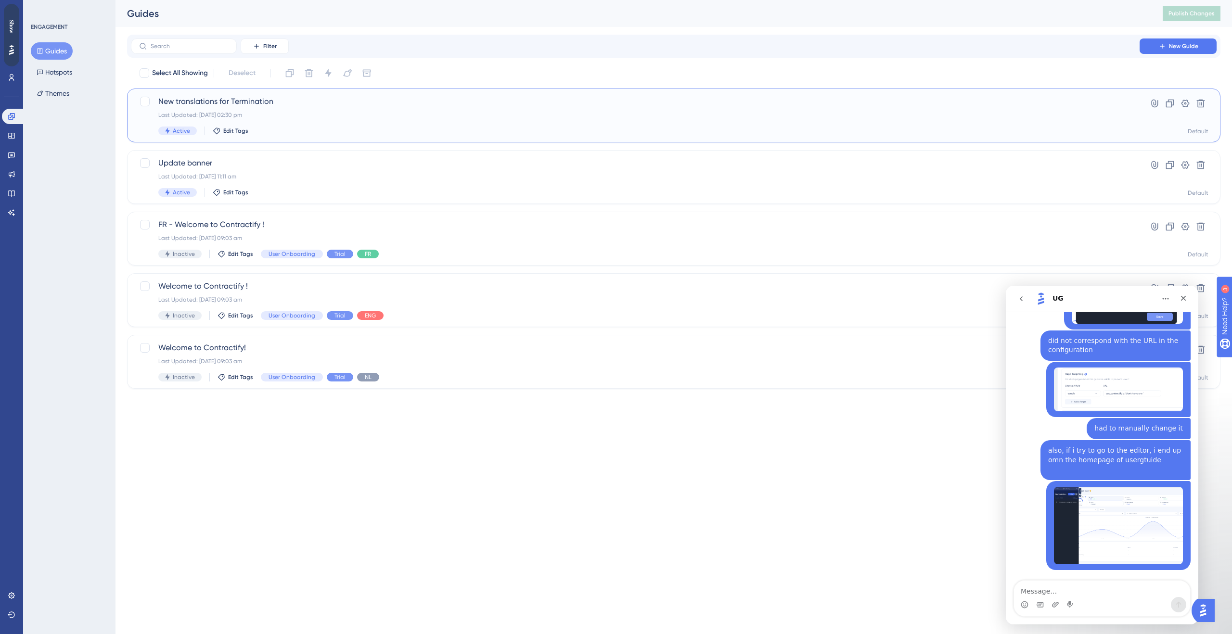
click at [229, 112] on div "Last Updated: 28 Aug 2025 02:30 pm" at bounding box center [635, 115] width 954 height 8
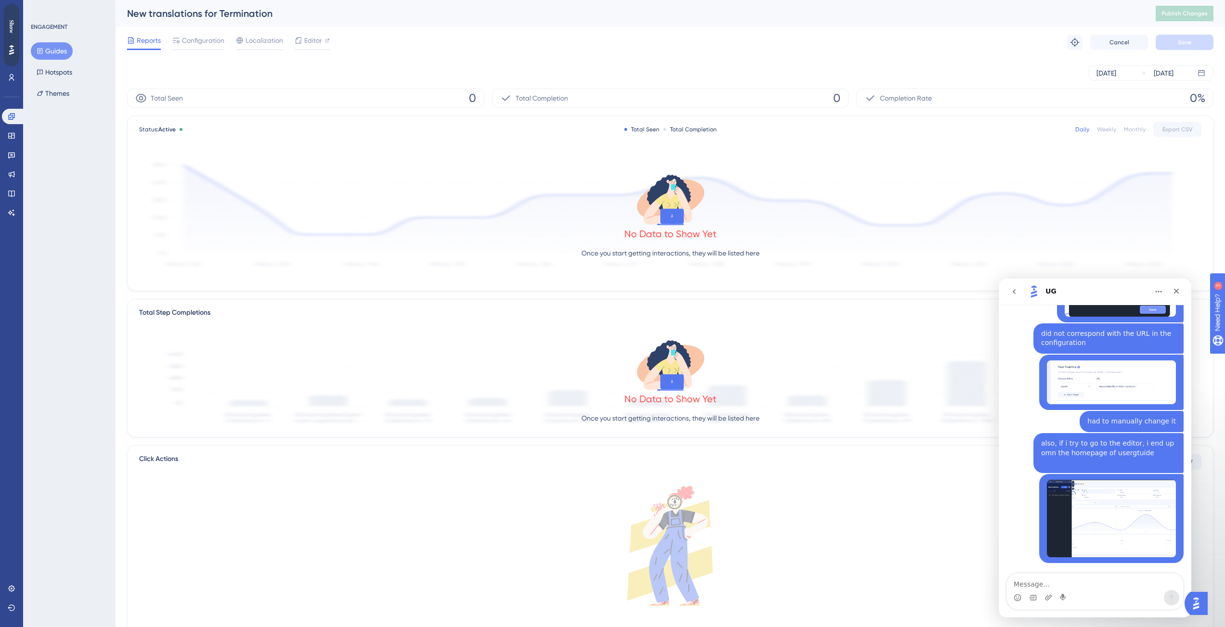
click at [46, 53] on button "Guides" at bounding box center [52, 50] width 42 height 17
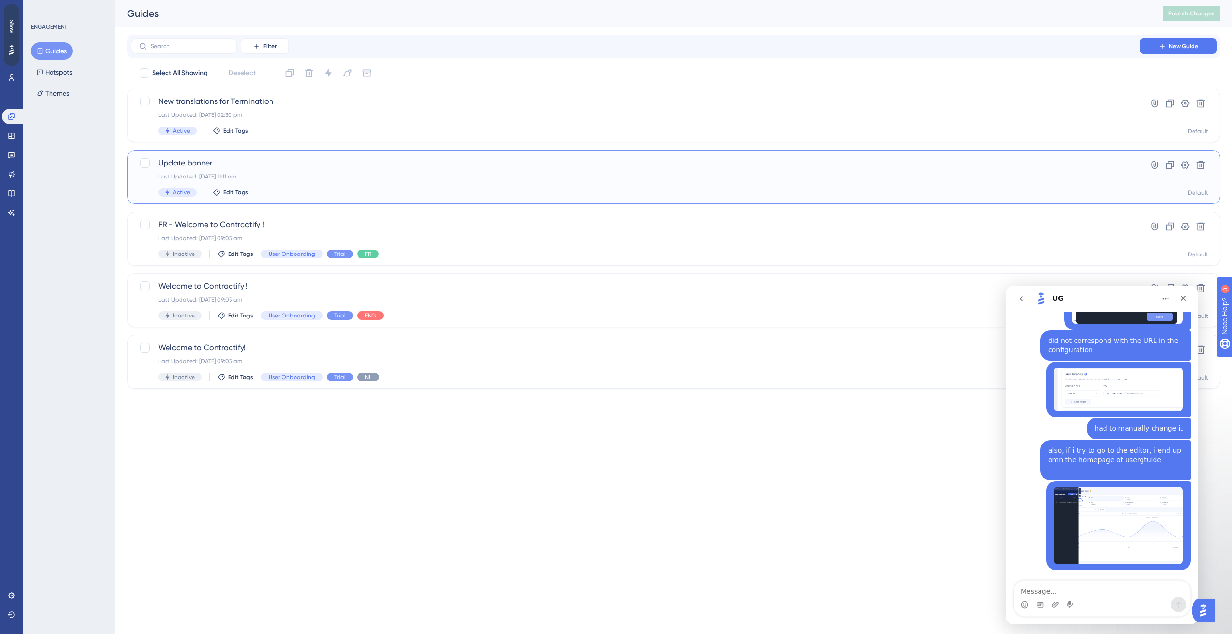
click at [250, 175] on div "Last Updated: 26 Aug 2025 11:11 am" at bounding box center [635, 177] width 954 height 8
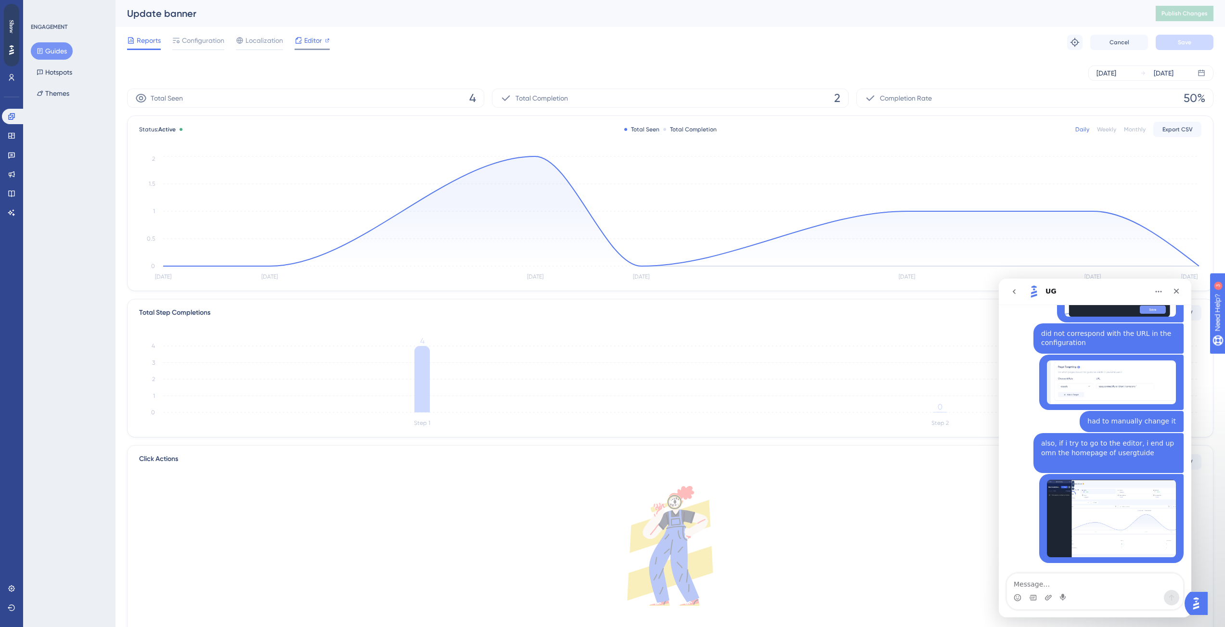
click at [323, 39] on div "Editor" at bounding box center [312, 41] width 35 height 12
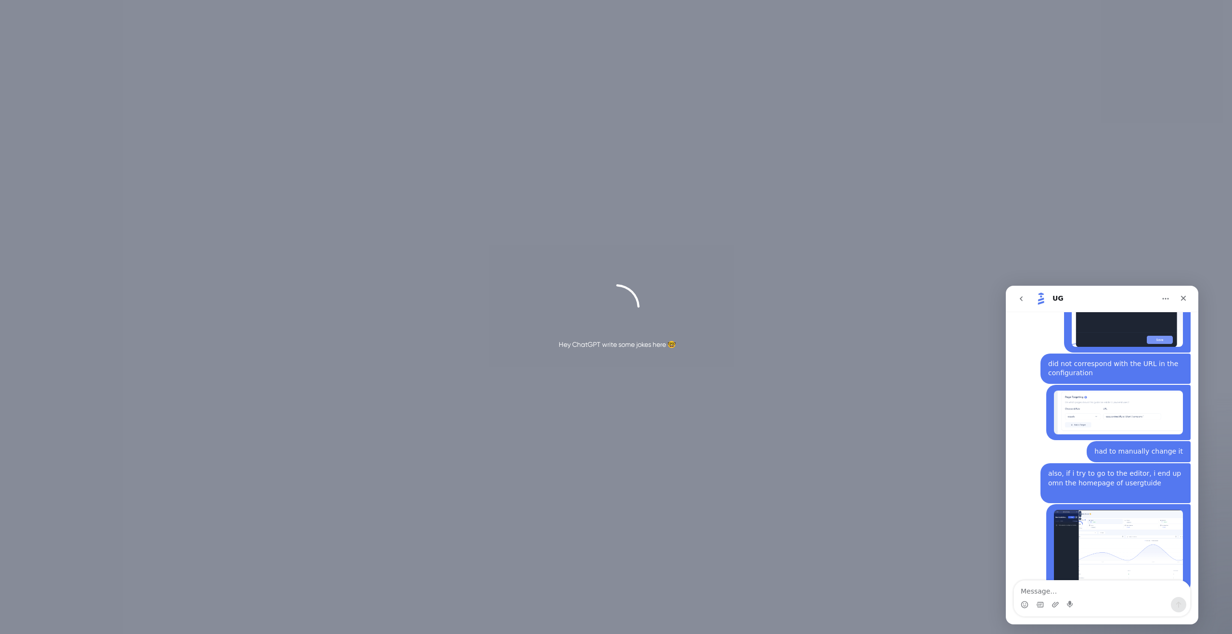
scroll to position [226, 0]
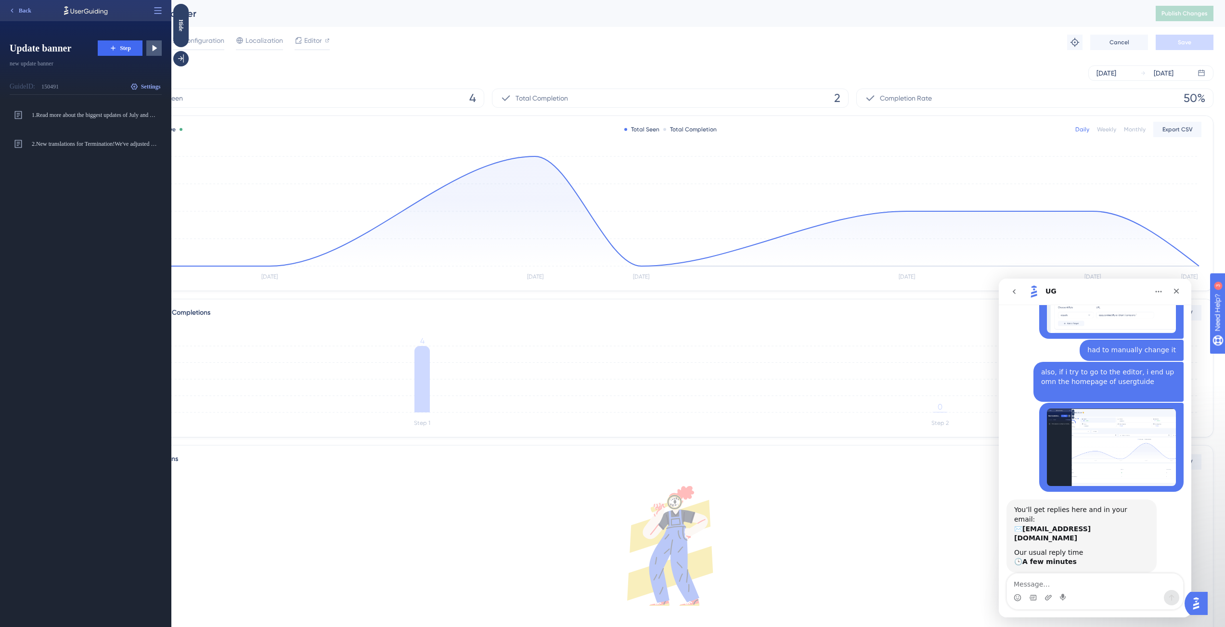
scroll to position [298, 0]
click at [26, 14] on button "Back" at bounding box center [20, 10] width 32 height 15
click at [178, 17] on div "Hide" at bounding box center [180, 25] width 15 height 43
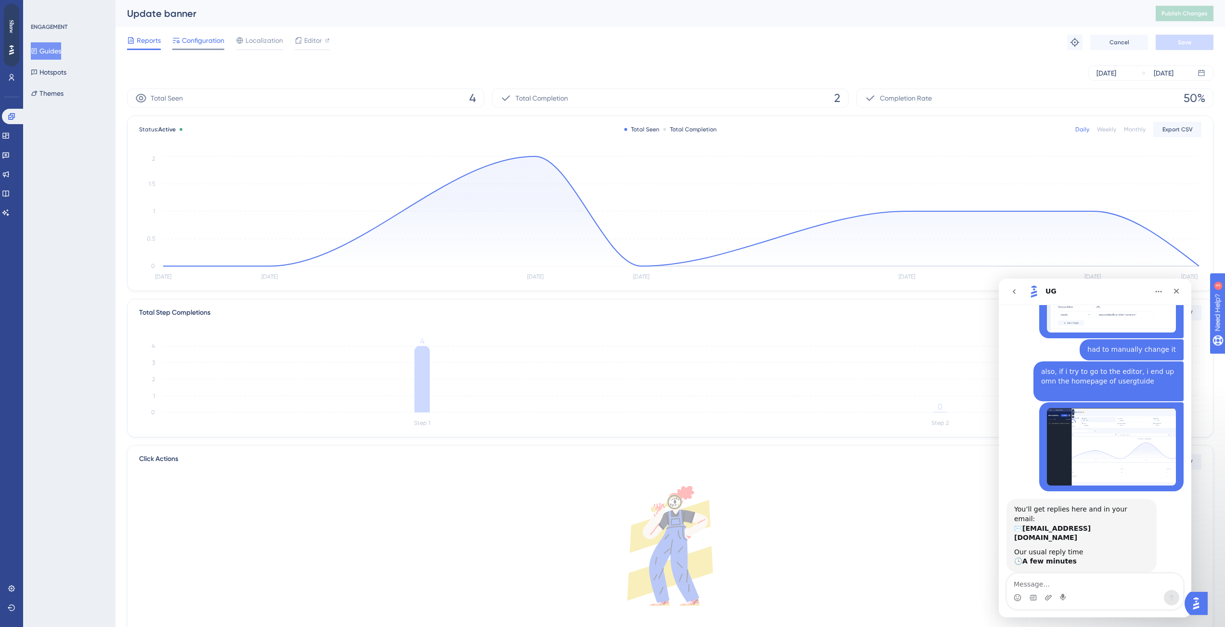
click at [193, 42] on span "Configuration" at bounding box center [203, 41] width 42 height 12
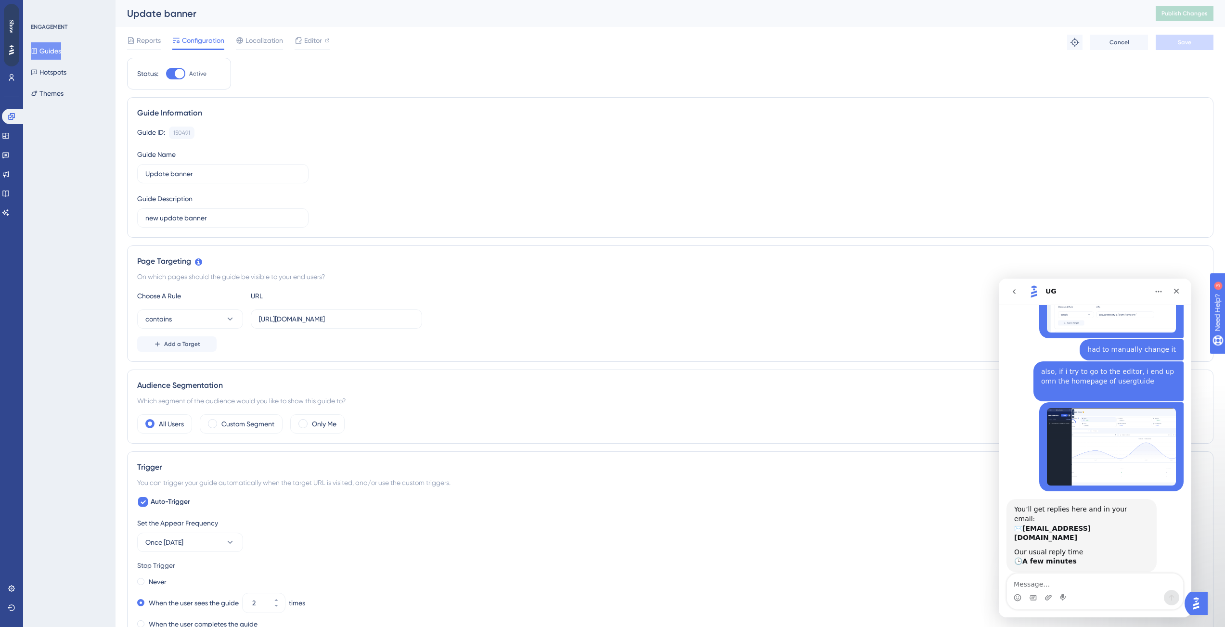
click at [176, 73] on div at bounding box center [180, 74] width 10 height 10
click at [166, 74] on input "Active" at bounding box center [166, 74] width 0 height 0
checkbox input "false"
click at [1178, 50] on button "Save" at bounding box center [1185, 42] width 58 height 15
click at [58, 54] on button "Guides" at bounding box center [46, 50] width 30 height 17
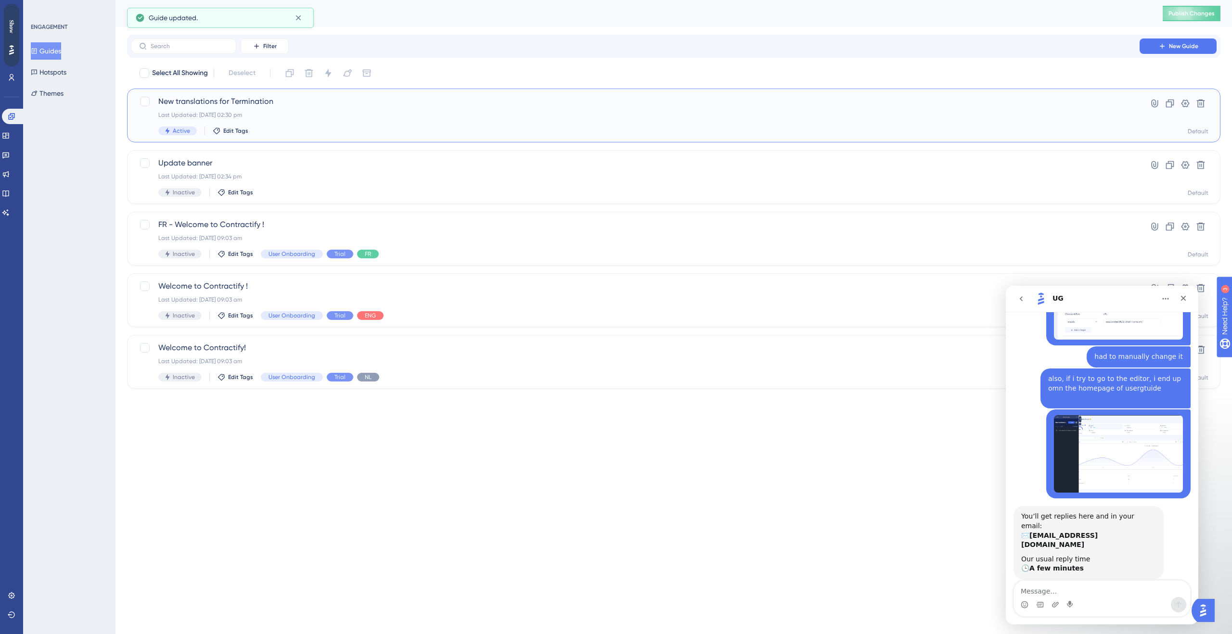
click at [274, 116] on div "Last Updated: 28 Aug 2025 02:30 pm" at bounding box center [635, 115] width 954 height 8
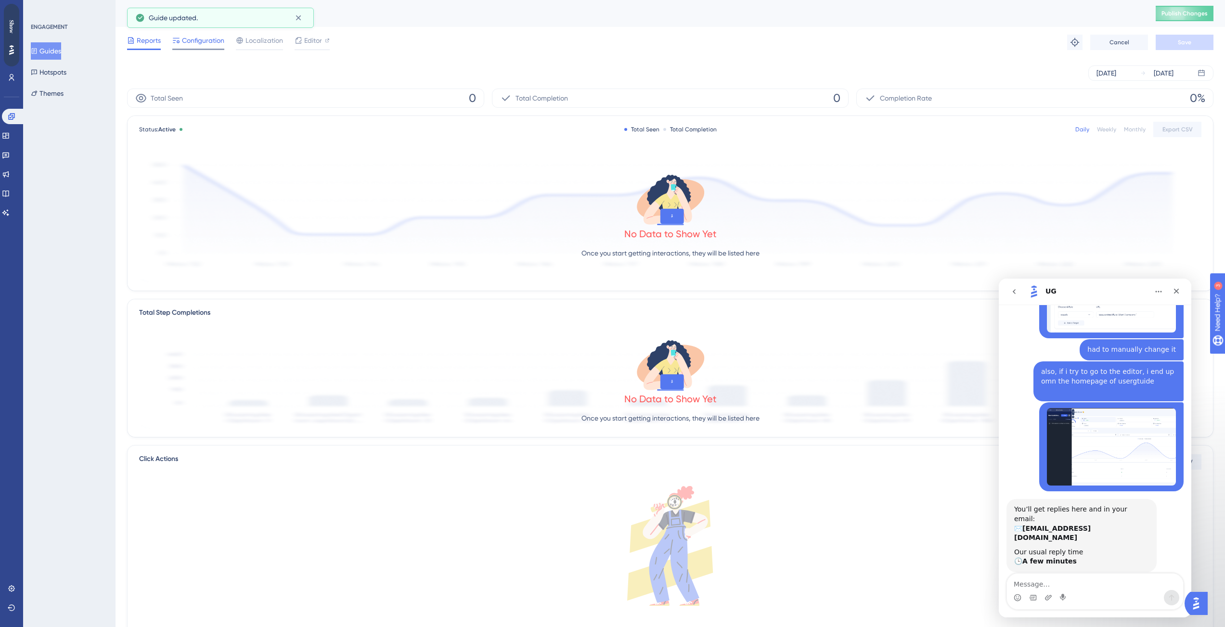
click at [218, 40] on span "Configuration" at bounding box center [203, 41] width 42 height 12
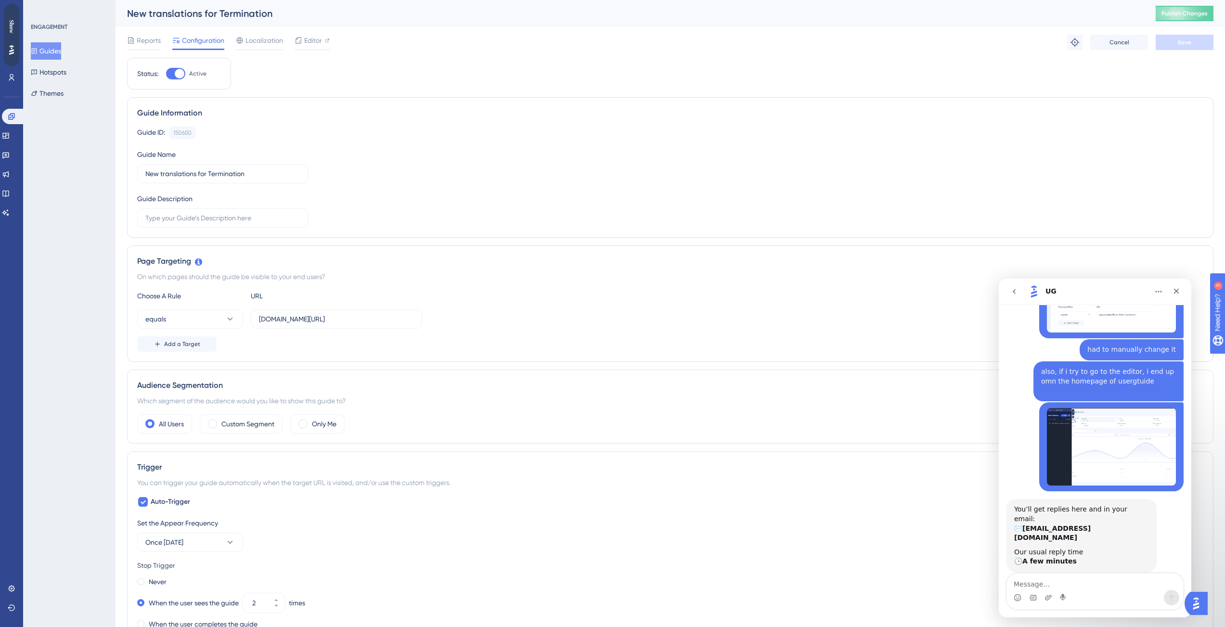
click at [186, 73] on label "Active" at bounding box center [186, 74] width 40 height 12
click at [166, 74] on input "Active" at bounding box center [166, 74] width 0 height 0
click at [1178, 43] on span "Save" at bounding box center [1184, 43] width 13 height 8
click at [1199, 17] on button "Publish Changes" at bounding box center [1185, 13] width 58 height 15
click at [174, 75] on div at bounding box center [172, 74] width 10 height 10
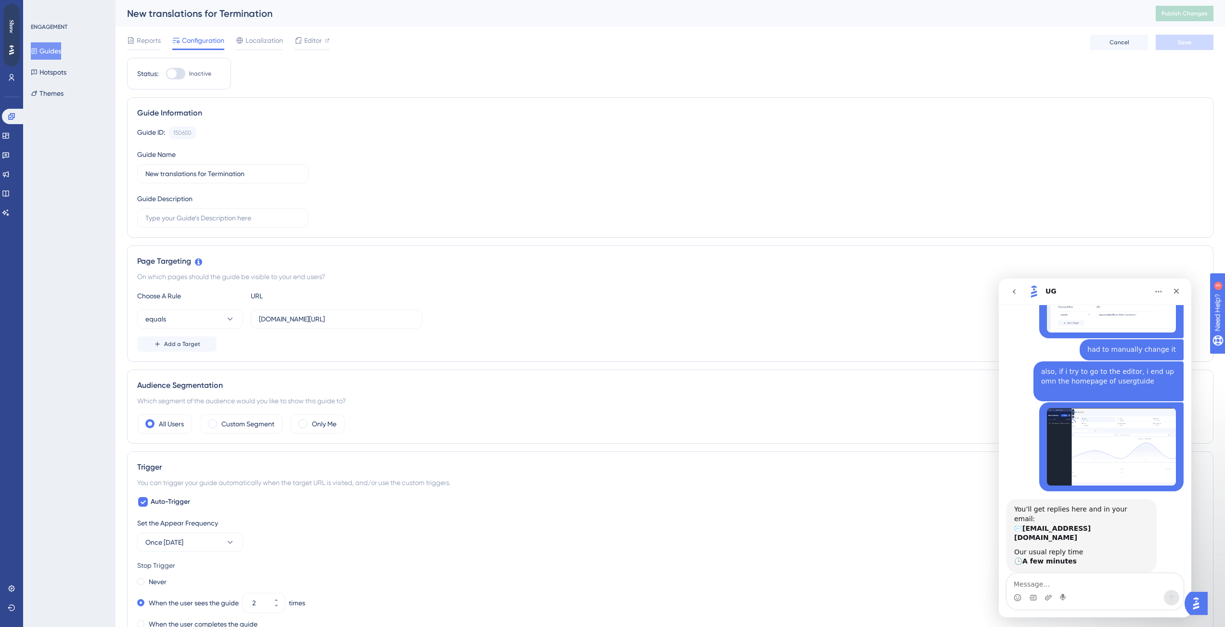
click at [166, 74] on input "Inactive" at bounding box center [166, 74] width 0 height 0
checkbox input "true"
click at [1197, 46] on button "Save" at bounding box center [1185, 42] width 58 height 15
click at [1195, 15] on span "Publish Changes" at bounding box center [1185, 14] width 46 height 8
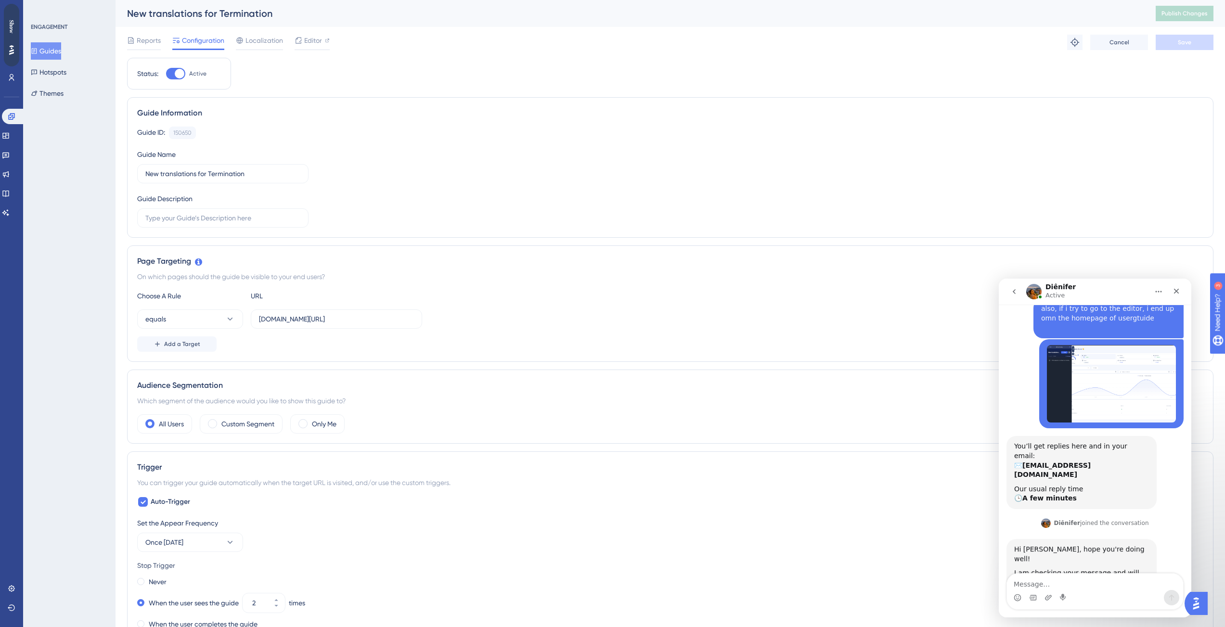
scroll to position [372, 0]
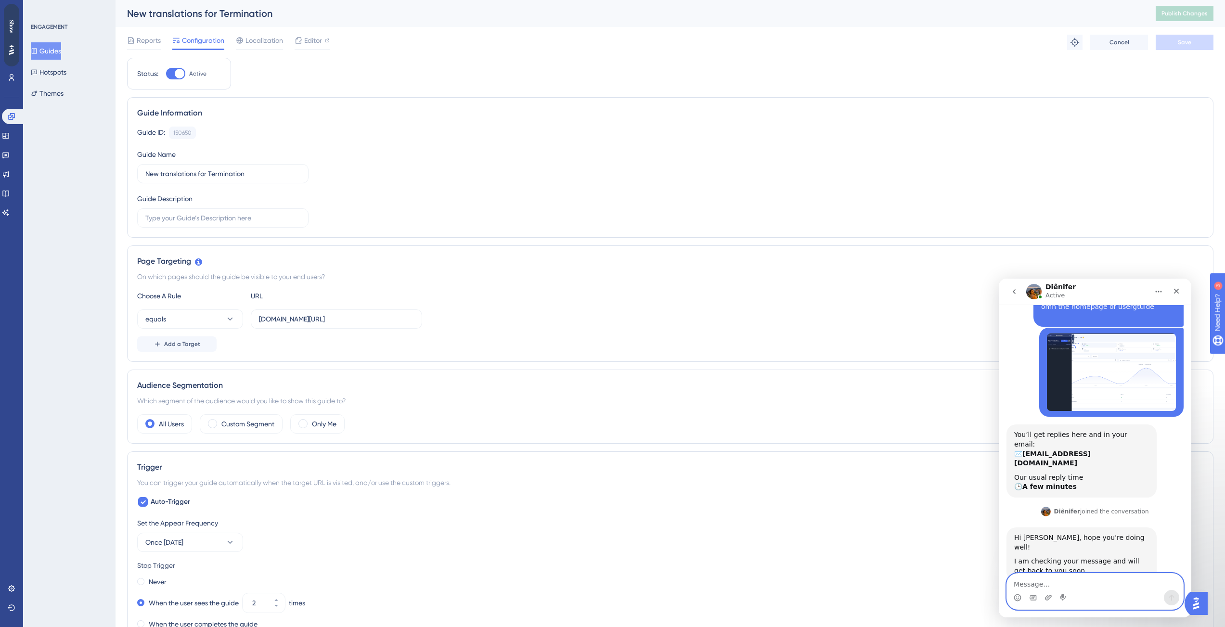
click at [1122, 584] on textarea "Message…" at bounding box center [1095, 582] width 176 height 16
type textarea "great!"
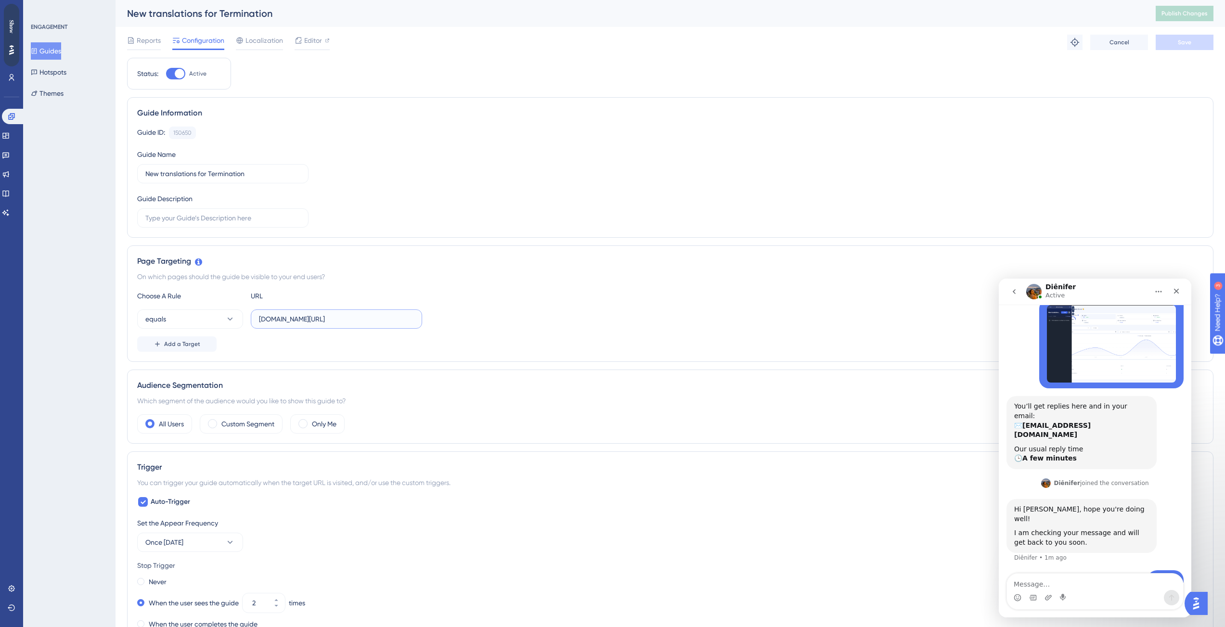
click at [383, 315] on input "[DOMAIN_NAME][URL]" at bounding box center [336, 319] width 155 height 11
click at [385, 320] on input "[DOMAIN_NAME][URL]" at bounding box center [336, 319] width 155 height 11
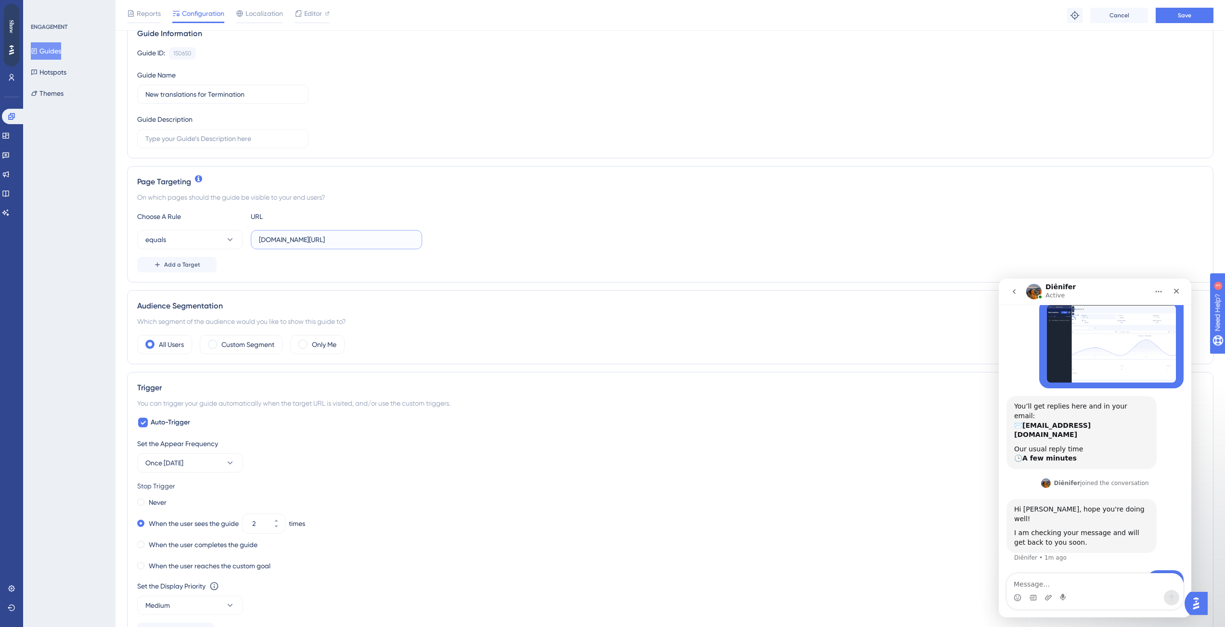
scroll to position [440, 0]
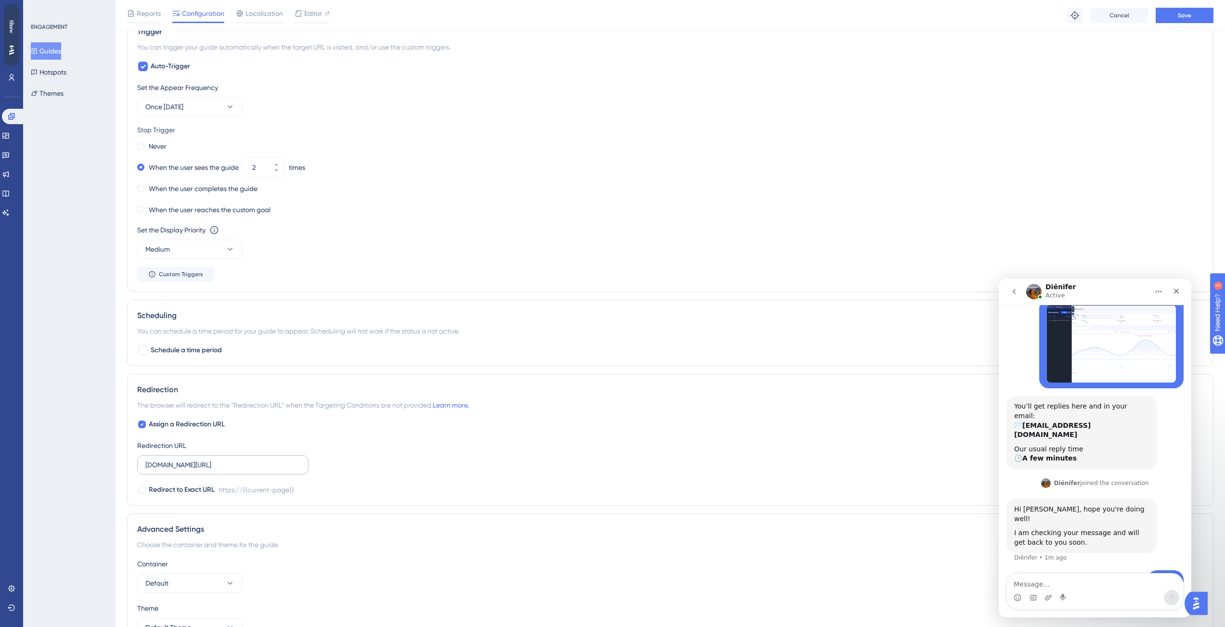
type input "[DOMAIN_NAME][URL]"
click at [281, 464] on input "[DOMAIN_NAME][URL]" at bounding box center [222, 465] width 155 height 11
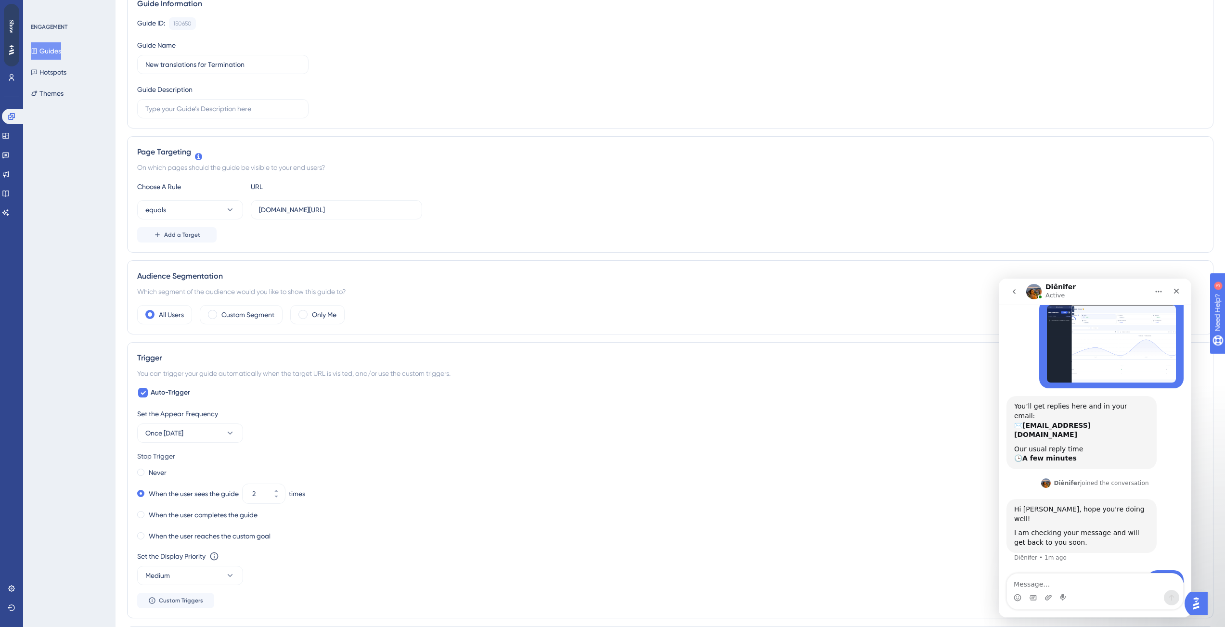
scroll to position [0, 0]
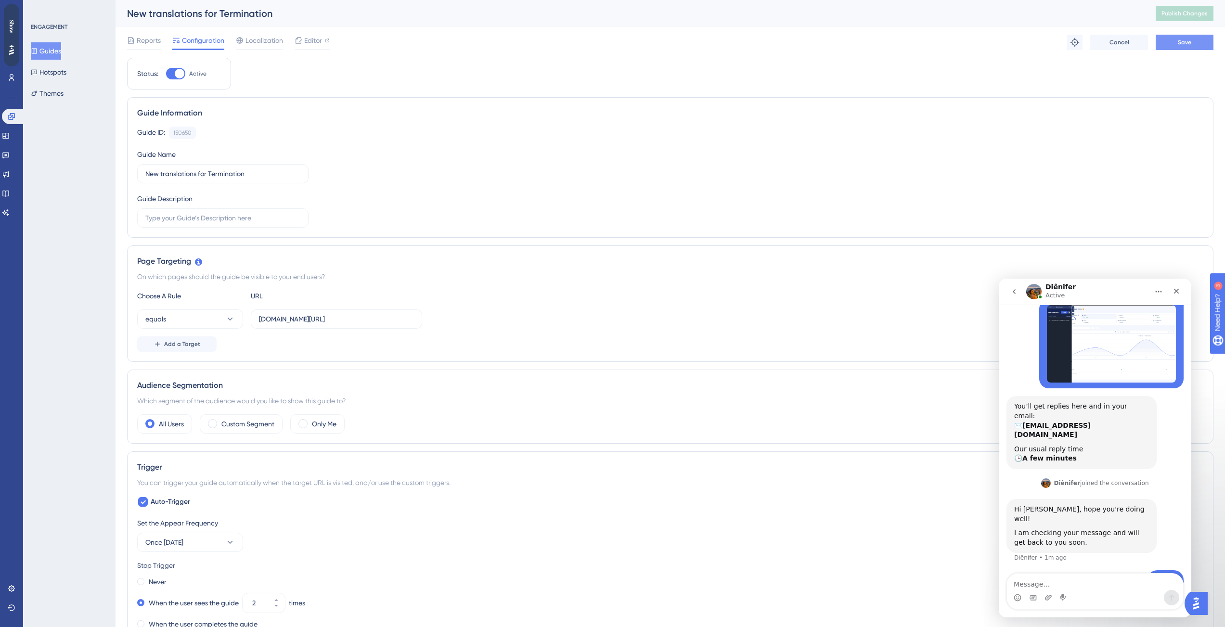
type input "[DOMAIN_NAME][URL]"
click at [1175, 45] on button "Save" at bounding box center [1185, 42] width 58 height 15
click at [1182, 8] on button "Publish Changes" at bounding box center [1185, 13] width 58 height 15
click at [151, 41] on span "Reports" at bounding box center [149, 41] width 24 height 12
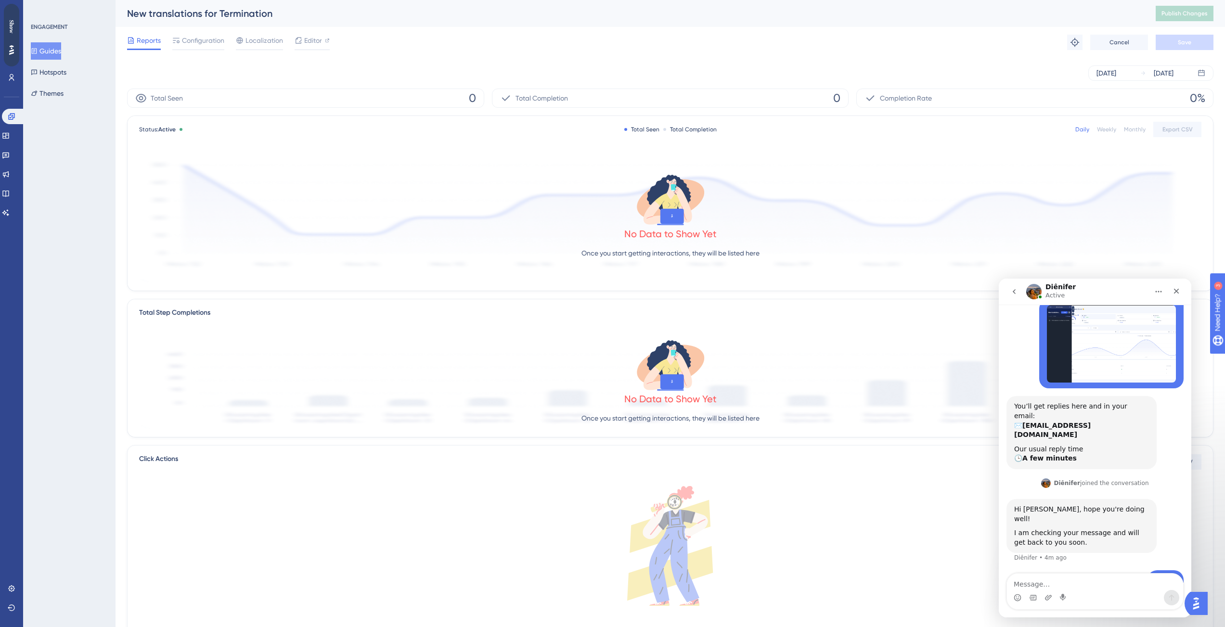
scroll to position [438, 0]
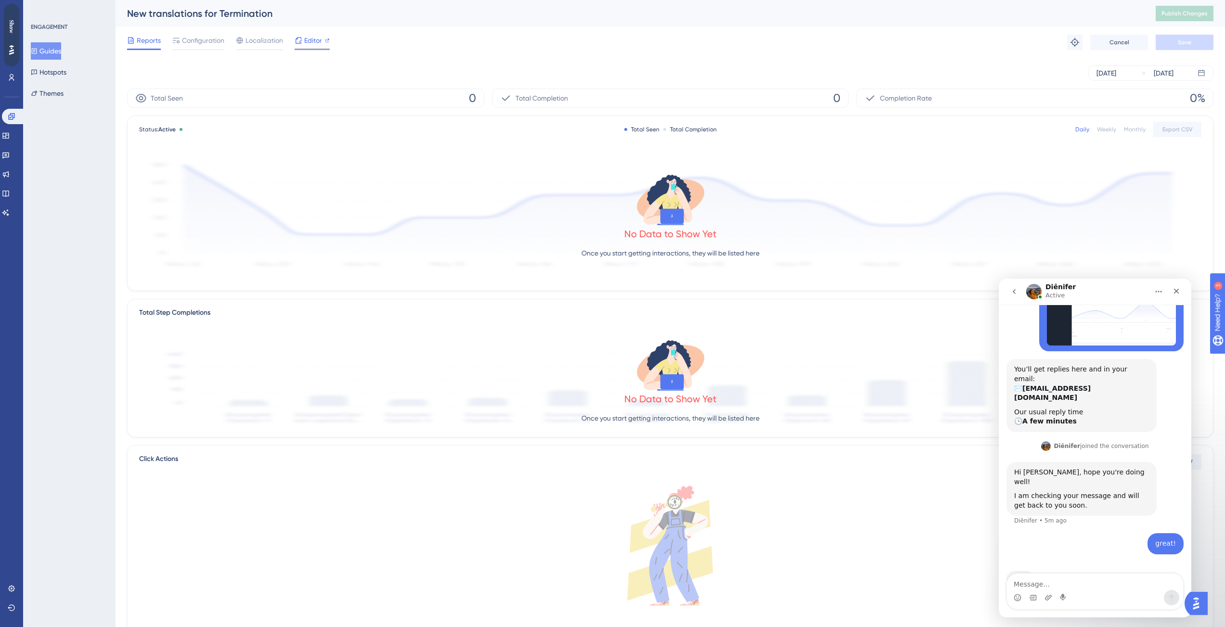
click at [317, 42] on span "Editor" at bounding box center [313, 41] width 18 height 12
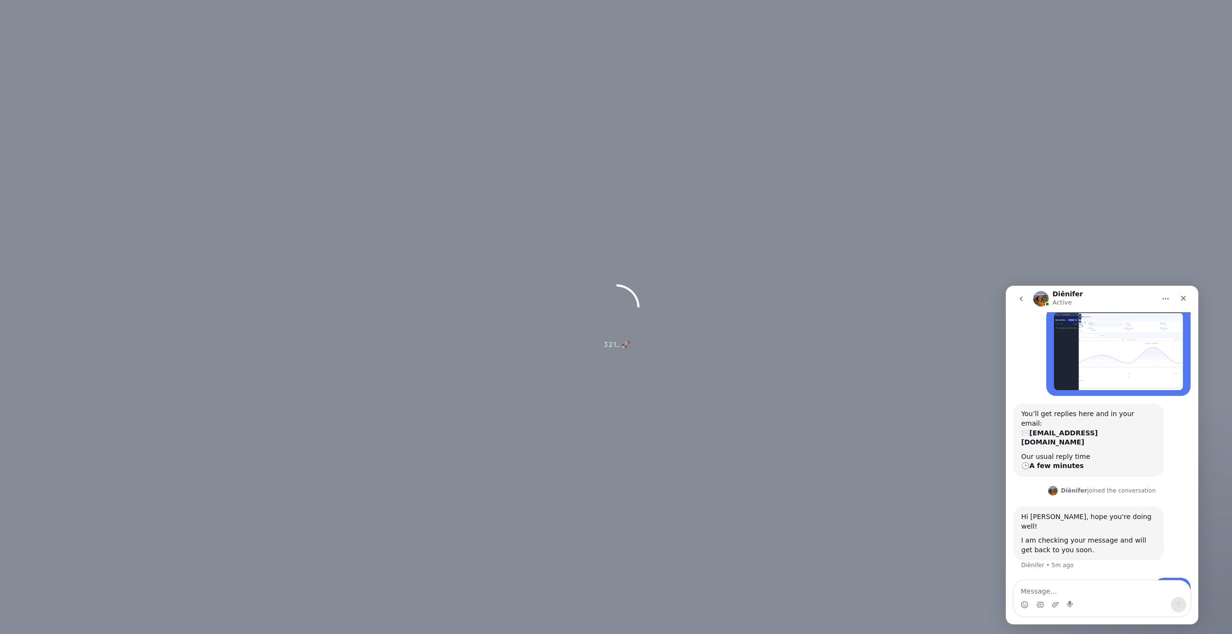
scroll to position [401, 0]
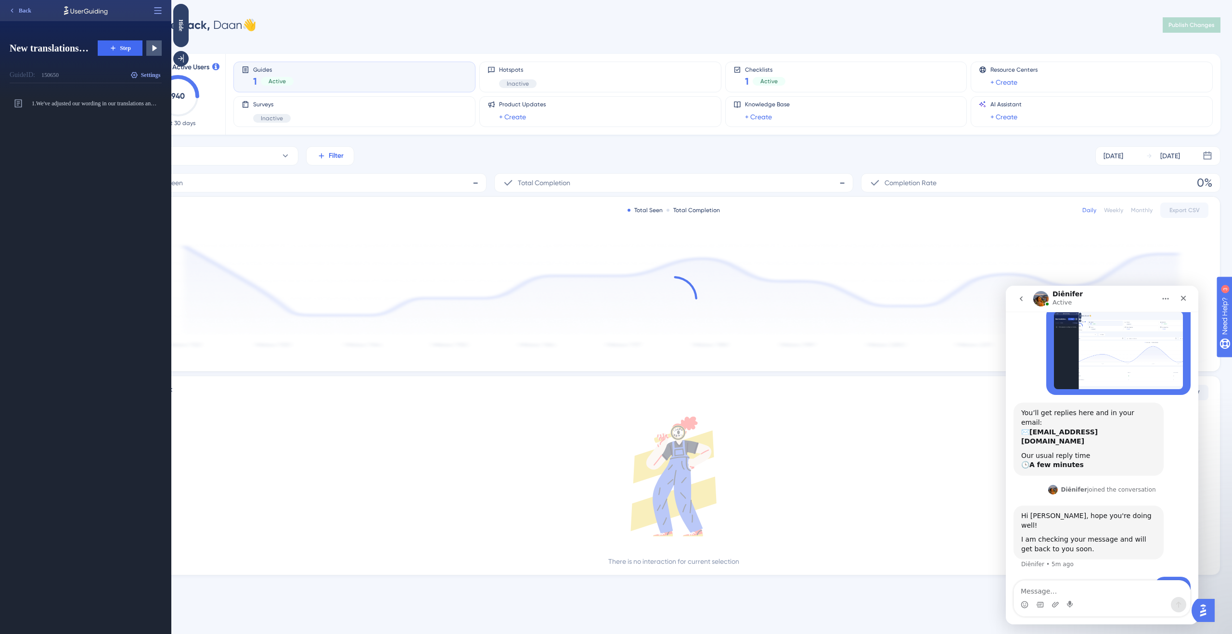
scroll to position [438, 0]
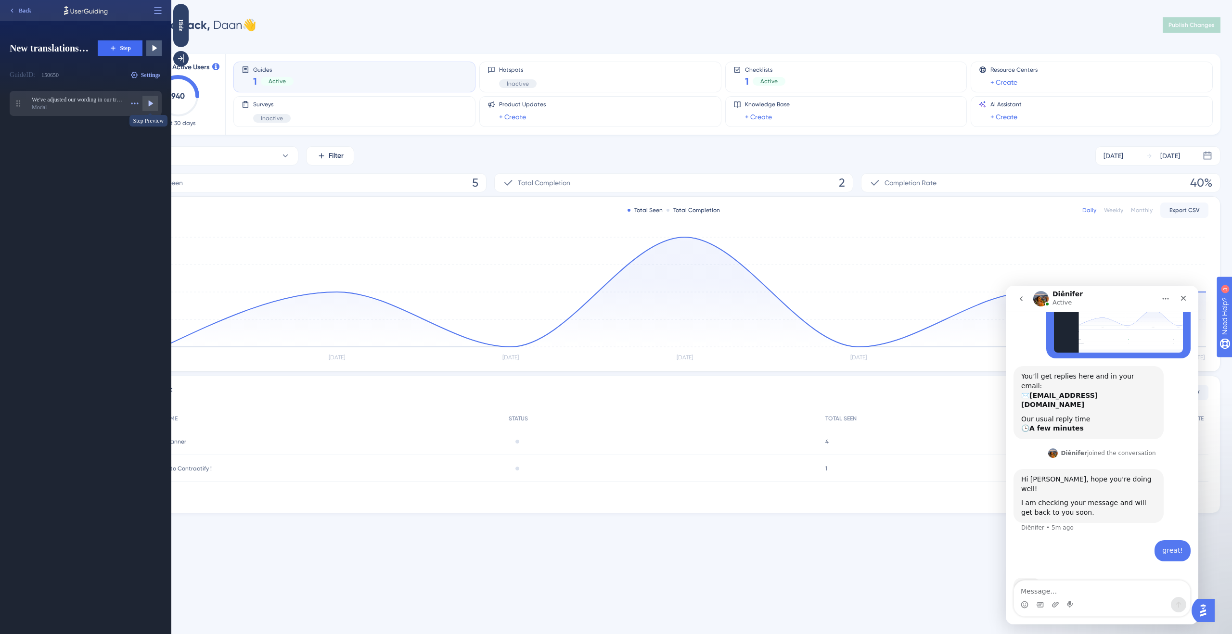
click at [147, 102] on icon at bounding box center [150, 104] width 10 height 10
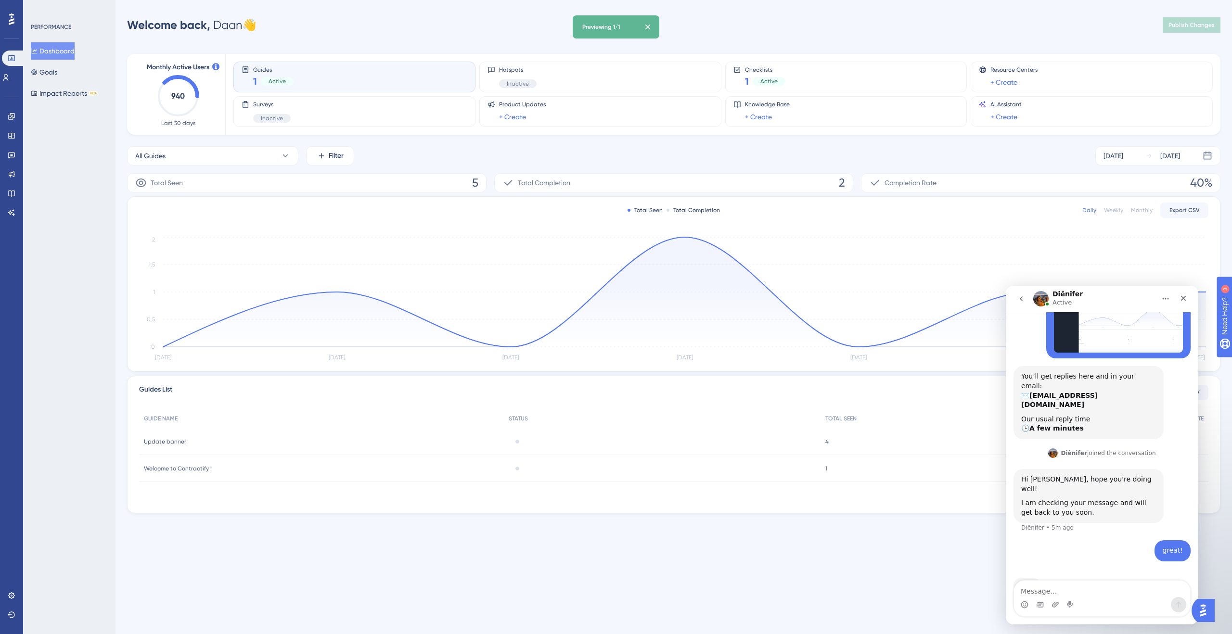
click at [1103, 597] on div "Intercom messenger" at bounding box center [1102, 604] width 176 height 15
click at [1103, 593] on textarea "Message…" at bounding box center [1102, 589] width 176 height 16
type textarea "previewing seems to be broken"
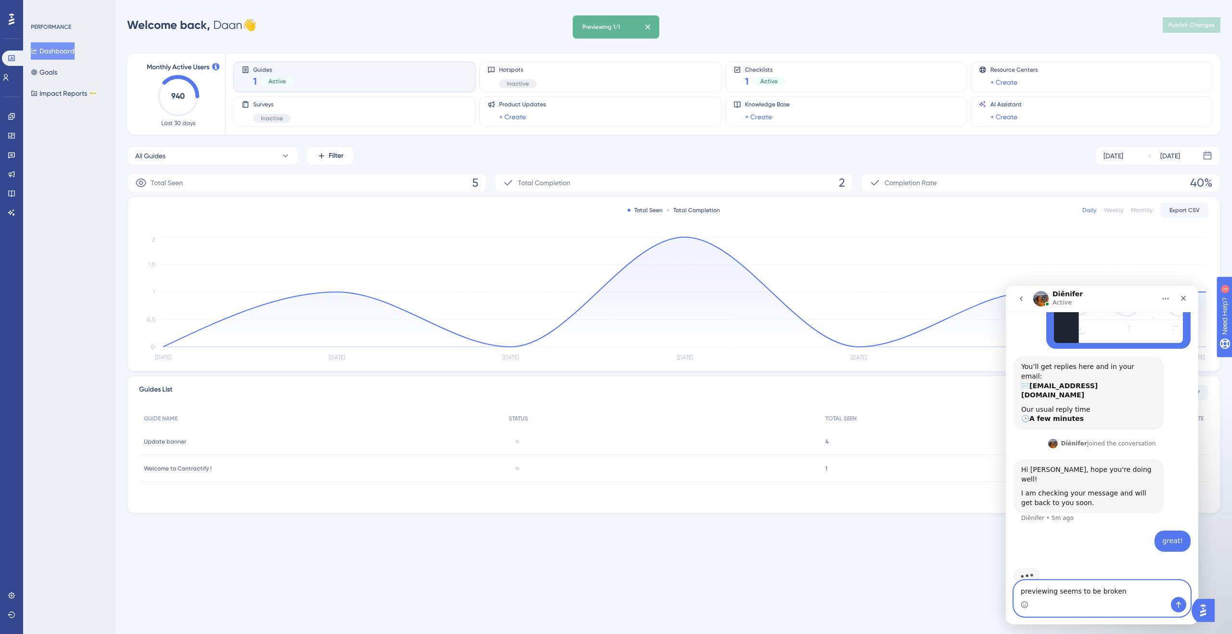
paste textarea "Message…"
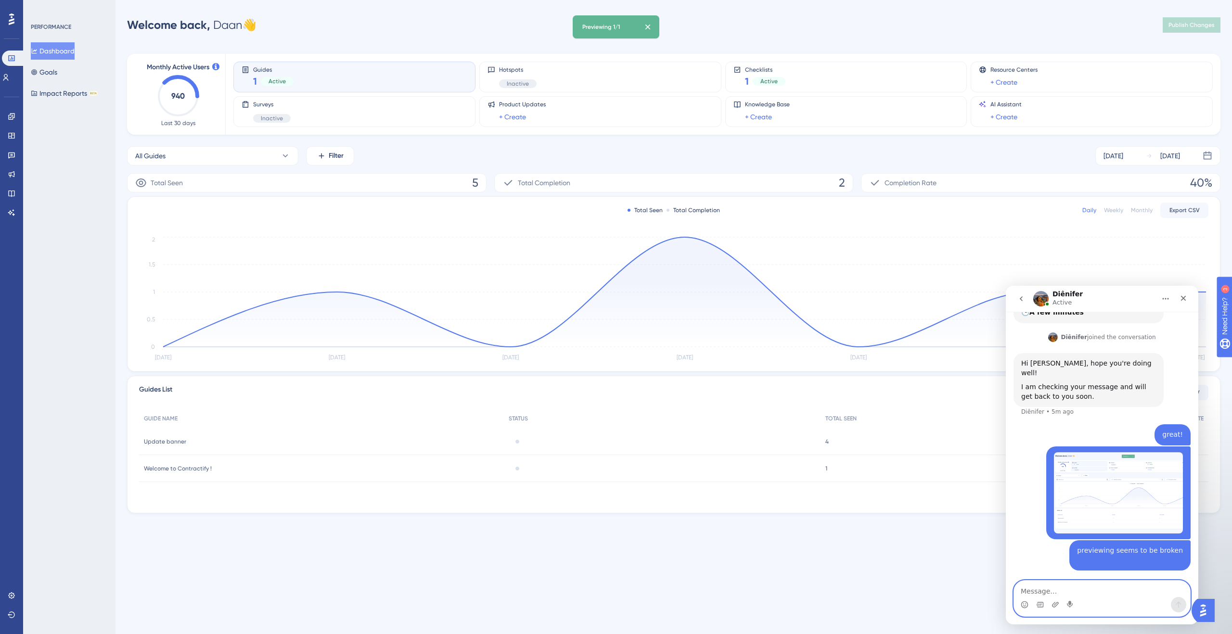
scroll to position [563, 0]
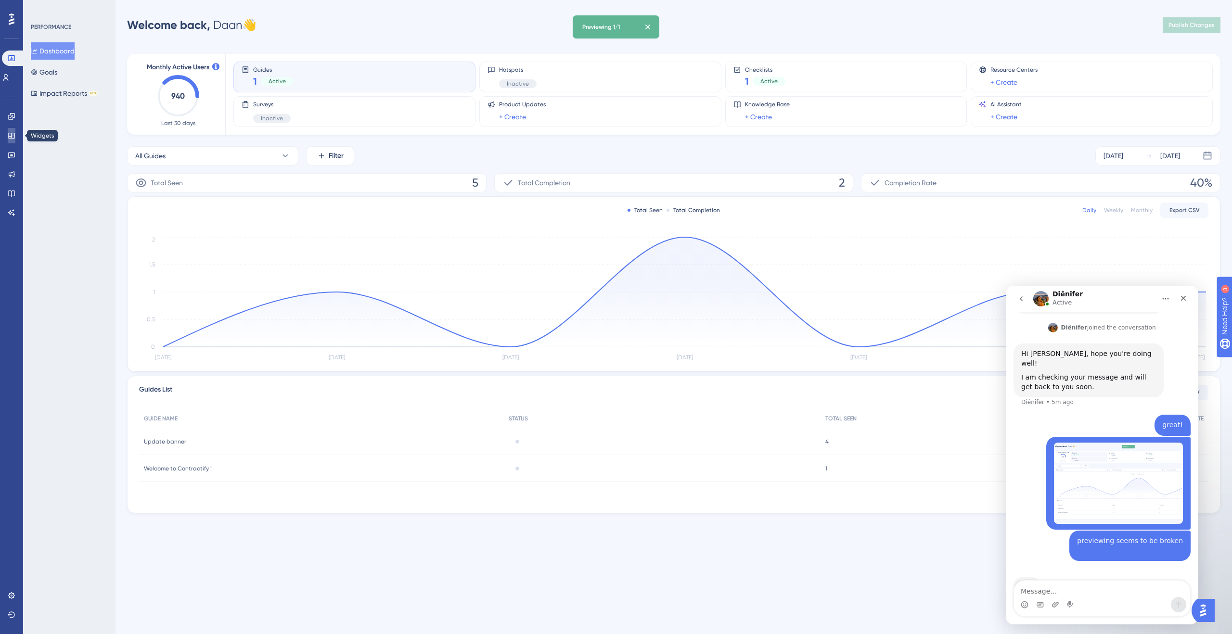
click at [8, 136] on link at bounding box center [12, 135] width 8 height 15
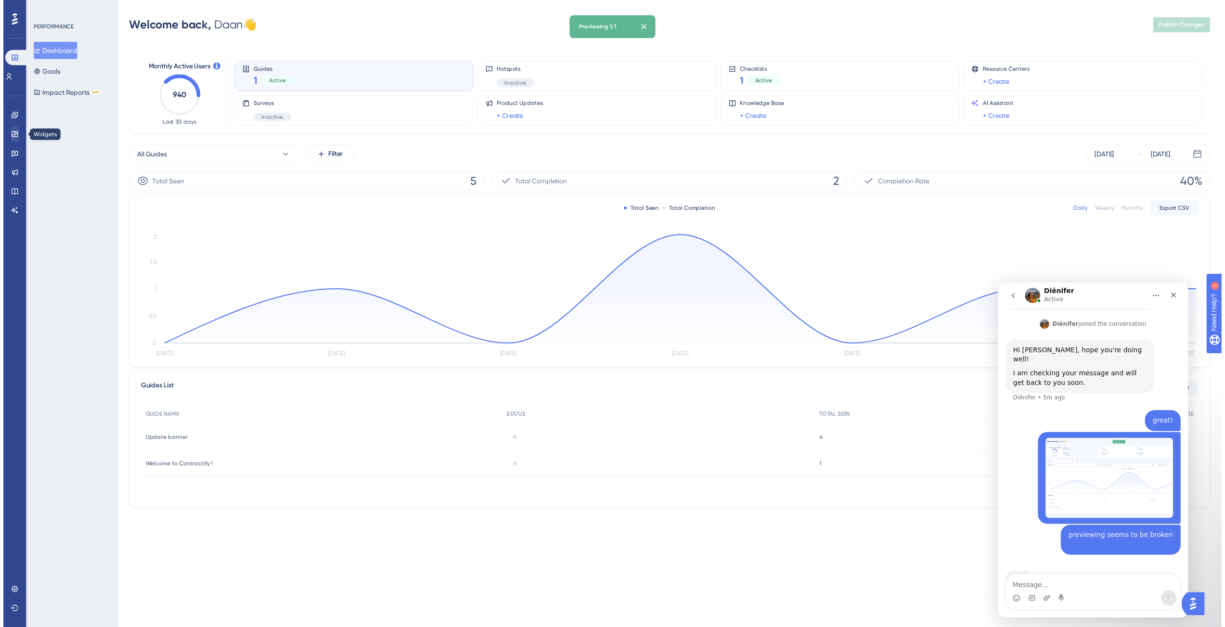
scroll to position [526, 0]
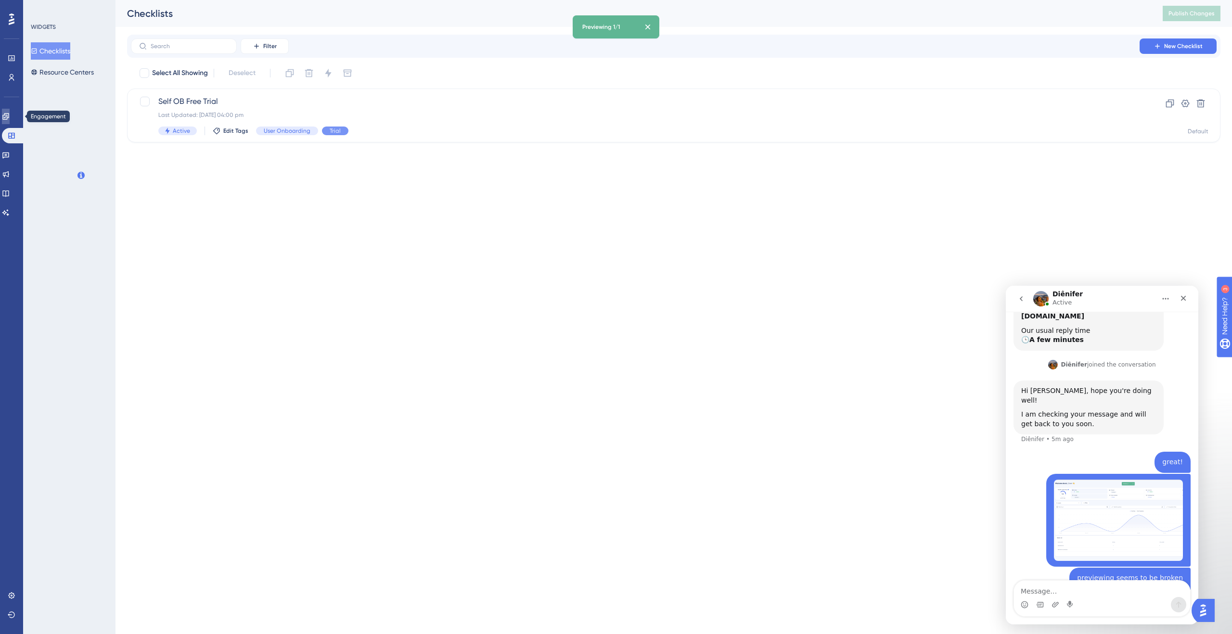
click at [7, 124] on link at bounding box center [6, 116] width 8 height 15
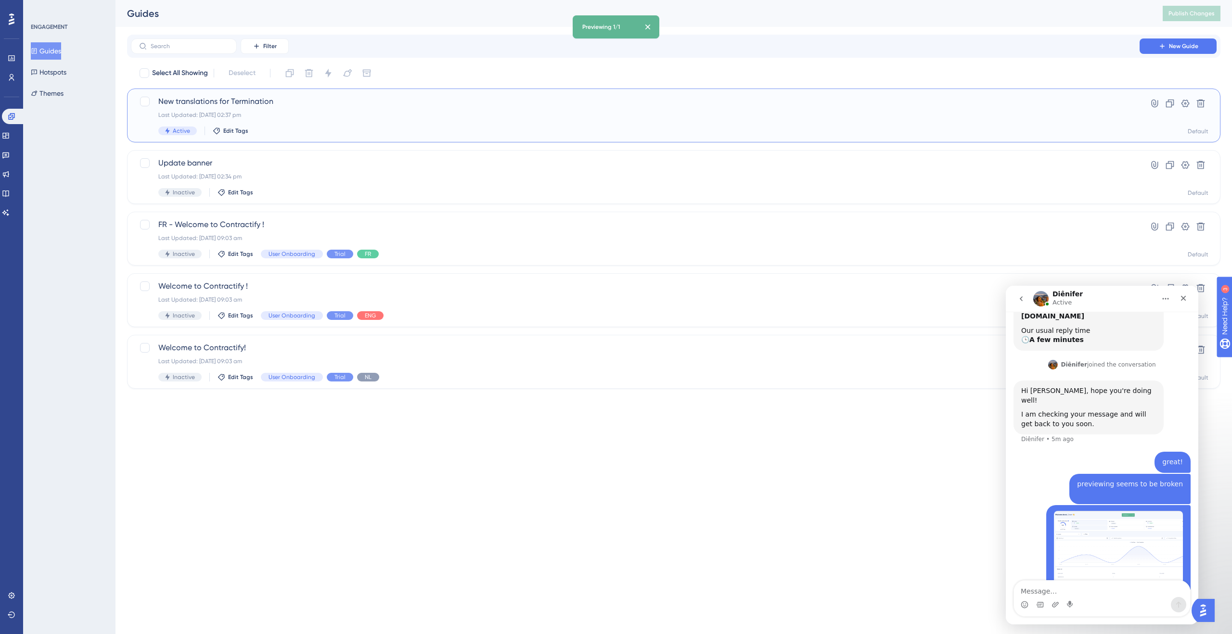
click at [382, 117] on div "Last Updated: [DATE] 02:37 pm" at bounding box center [635, 115] width 954 height 8
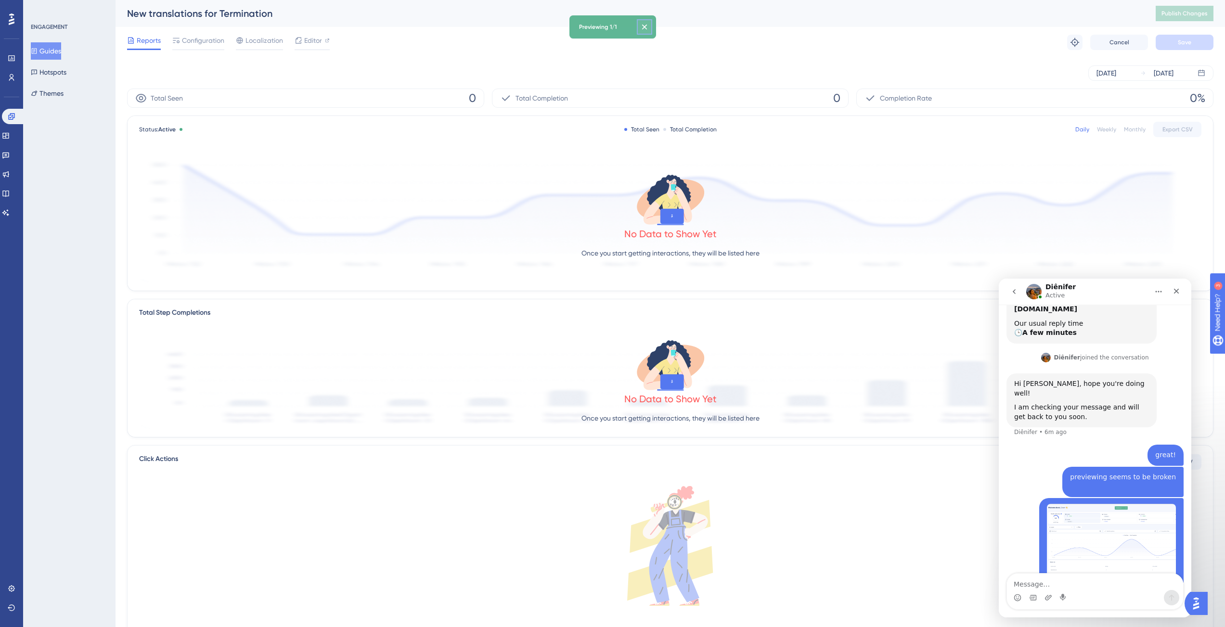
click at [648, 24] on icon at bounding box center [645, 27] width 10 height 10
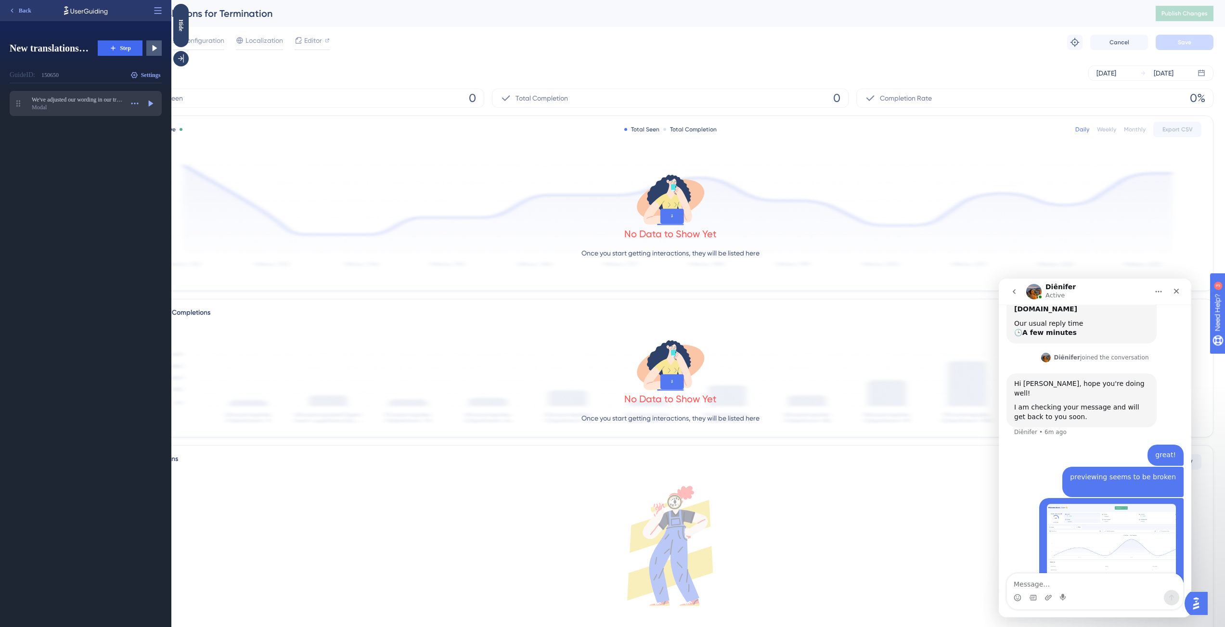
click at [107, 110] on div "Modal" at bounding box center [77, 108] width 91 height 8
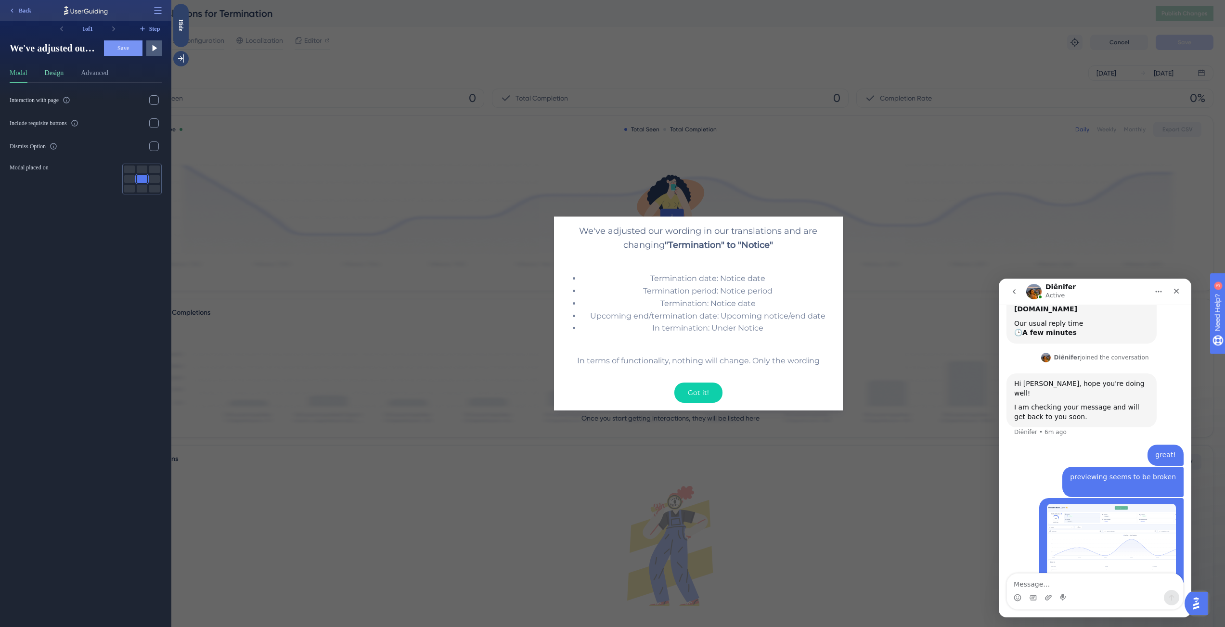
scroll to position [563, 0]
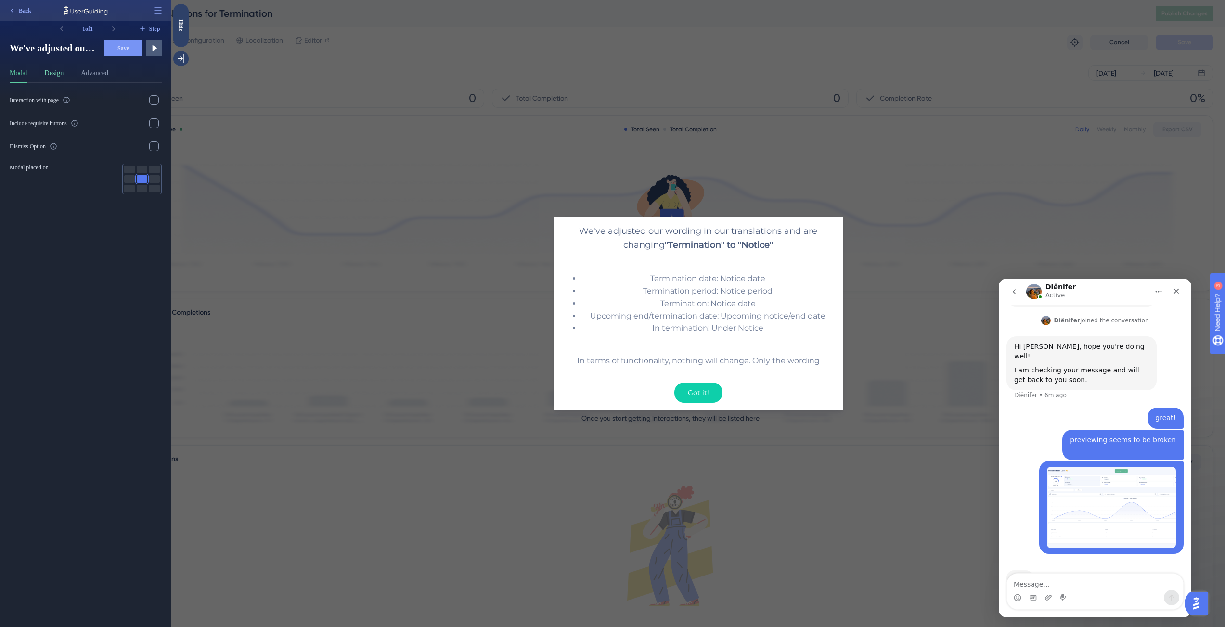
click at [63, 79] on button "Design" at bounding box center [54, 74] width 19 height 15
click at [94, 76] on button "Advanced" at bounding box center [94, 74] width 27 height 15
click at [57, 74] on button "Design" at bounding box center [54, 74] width 19 height 15
click at [26, 72] on button "Modal" at bounding box center [19, 74] width 18 height 15
click at [19, 9] on span "Back" at bounding box center [25, 11] width 13 height 8
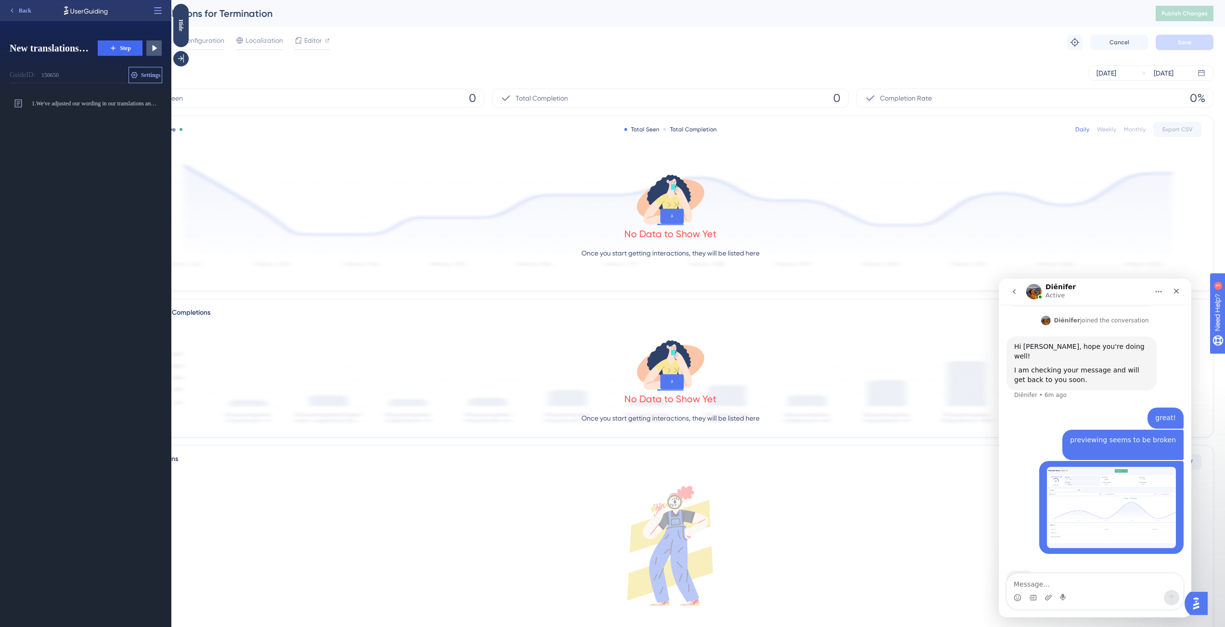
click at [149, 73] on span "Settings" at bounding box center [151, 75] width 20 height 8
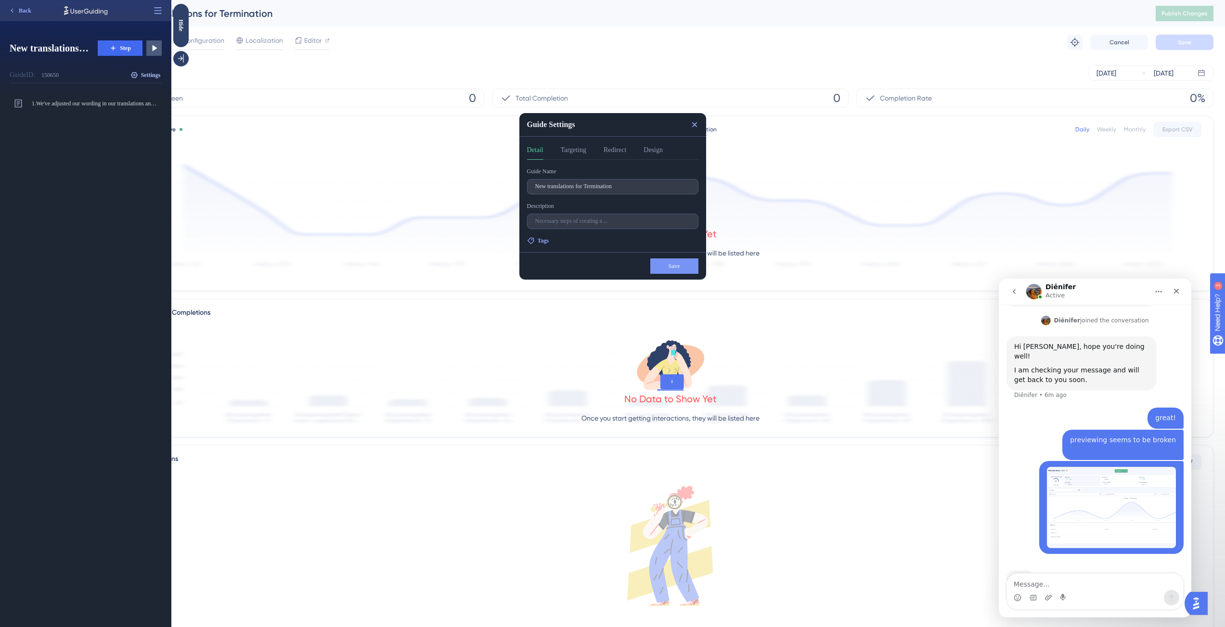
scroll to position [0, 0]
click at [570, 150] on button "Targeting" at bounding box center [574, 151] width 26 height 15
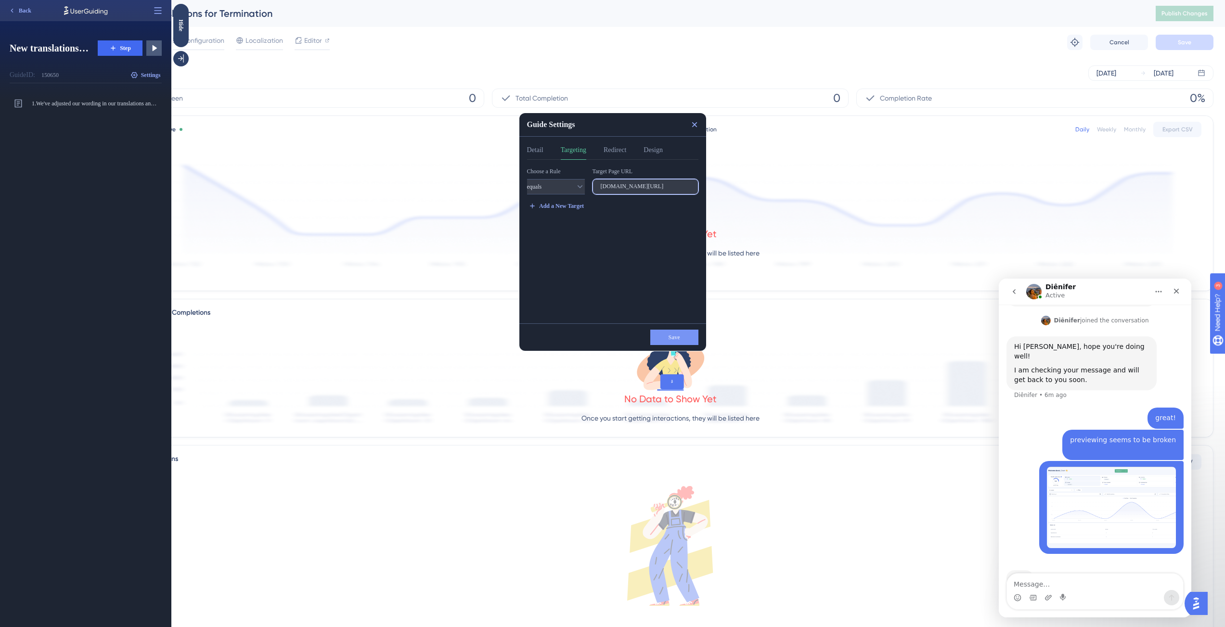
scroll to position [0, 2]
drag, startPoint x: 622, startPoint y: 185, endPoint x: 720, endPoint y: 187, distance: 97.7
click at [720, 0] on html "Guide Settings Detail Targeting Redirect Design Choose a Rule equals Target Pag…" at bounding box center [698, 0] width 1054 height 0
click at [565, 186] on button "equals" at bounding box center [556, 186] width 58 height 15
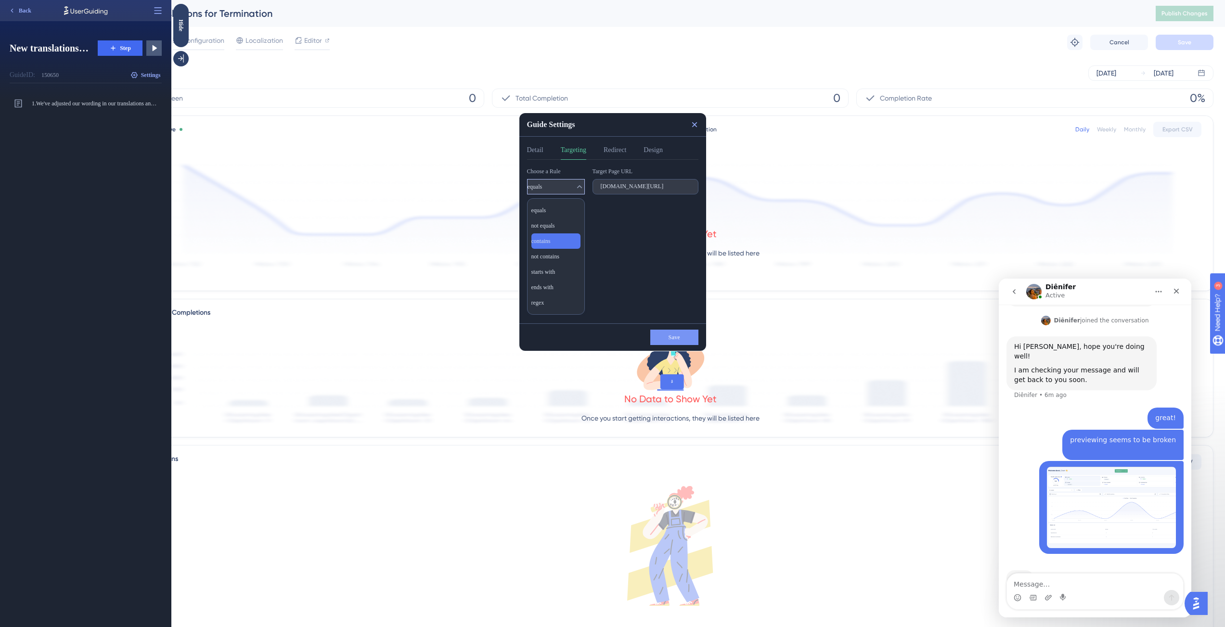
click at [558, 244] on div "contains contains" at bounding box center [555, 240] width 49 height 15
drag, startPoint x: 685, startPoint y: 190, endPoint x: 702, endPoint y: 186, distance: 17.8
click at [735, 0] on html "Guide Settings Detail Targeting Redirect Design Choose a Rule contains Target P…" at bounding box center [698, 0] width 1054 height 0
click at [690, 185] on label "[DOMAIN_NAME][URL]" at bounding box center [646, 186] width 106 height 15
click at [690, 185] on input "[DOMAIN_NAME][URL]" at bounding box center [646, 186] width 90 height 7
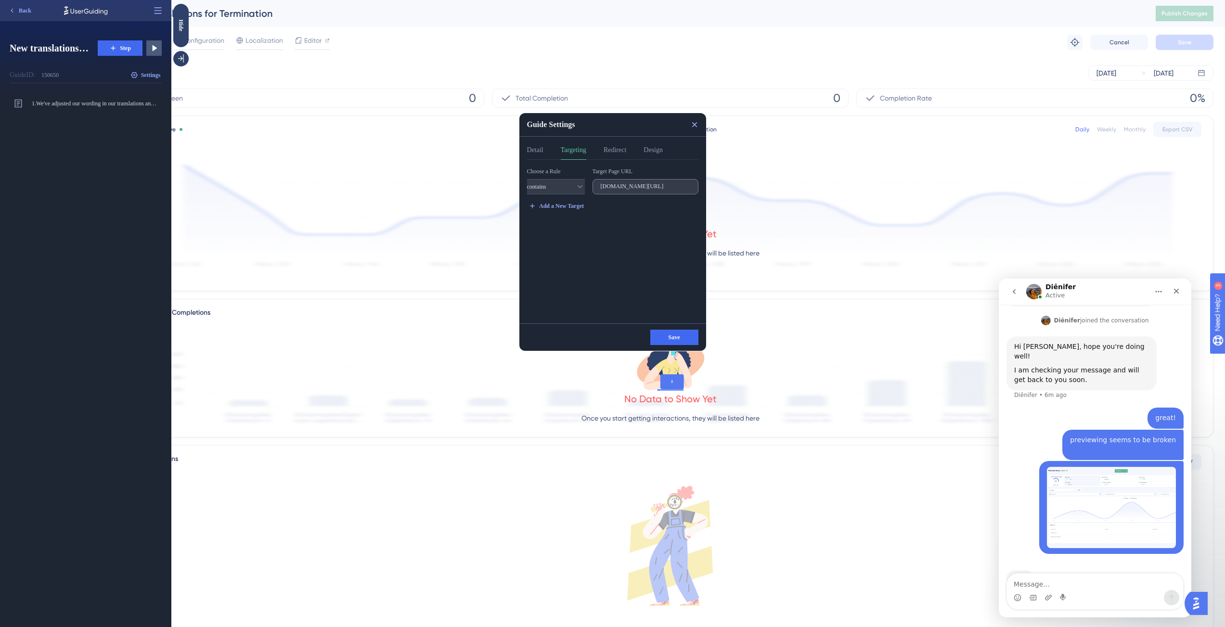
click at [691, 187] on label "[DOMAIN_NAME][URL]" at bounding box center [646, 186] width 106 height 15
click at [690, 187] on input "[DOMAIN_NAME][URL]" at bounding box center [646, 186] width 90 height 7
click at [682, 188] on input "[DOMAIN_NAME][URL]" at bounding box center [646, 186] width 90 height 7
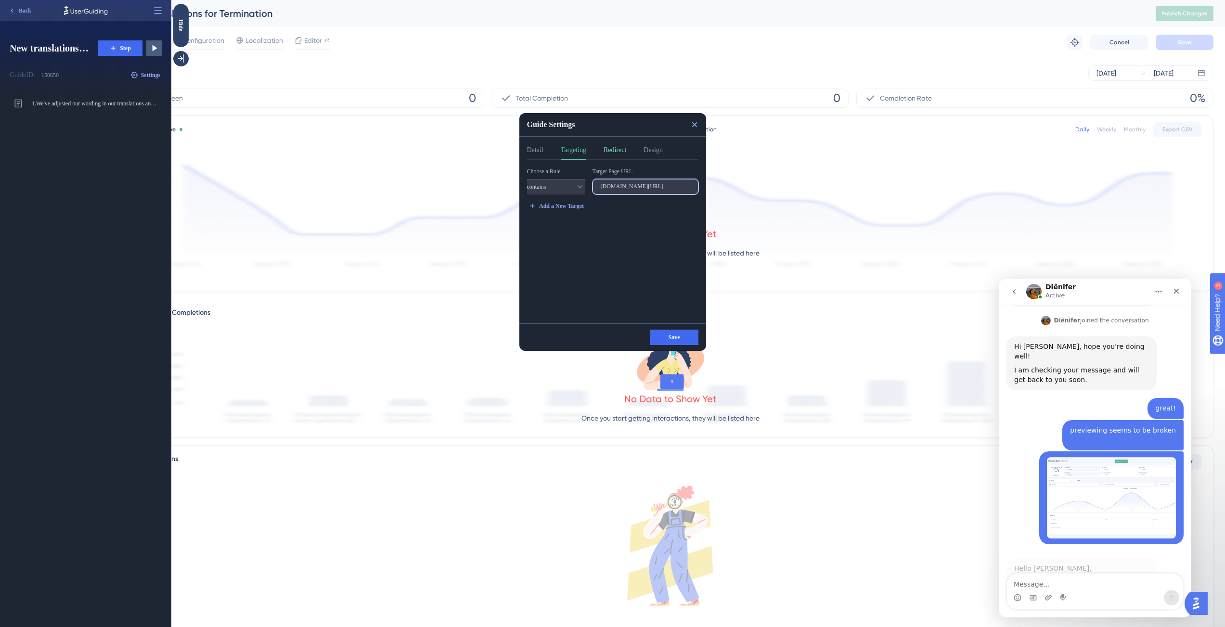
type input "[DOMAIN_NAME][URL]"
click at [622, 151] on button "Redirect" at bounding box center [615, 151] width 23 height 15
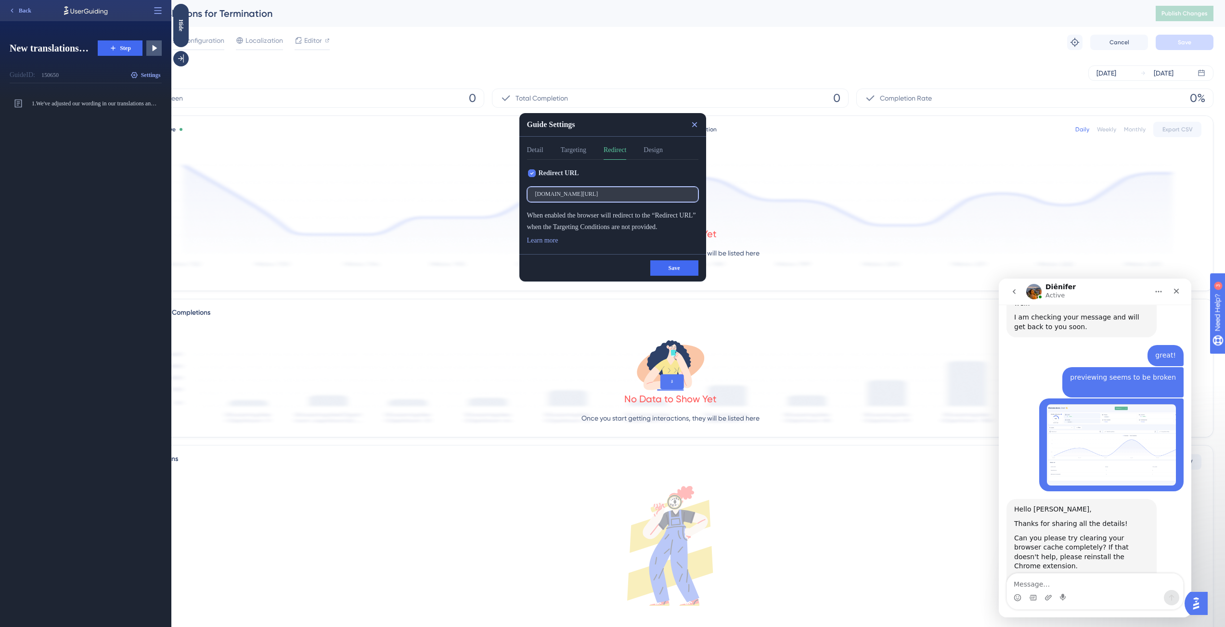
click at [632, 192] on input "[DOMAIN_NAME][URL]" at bounding box center [612, 194] width 155 height 7
type input "[DOMAIN_NAME][URL]"
click at [669, 265] on span "Save" at bounding box center [675, 268] width 12 height 8
click at [695, 125] on icon at bounding box center [694, 124] width 5 height 5
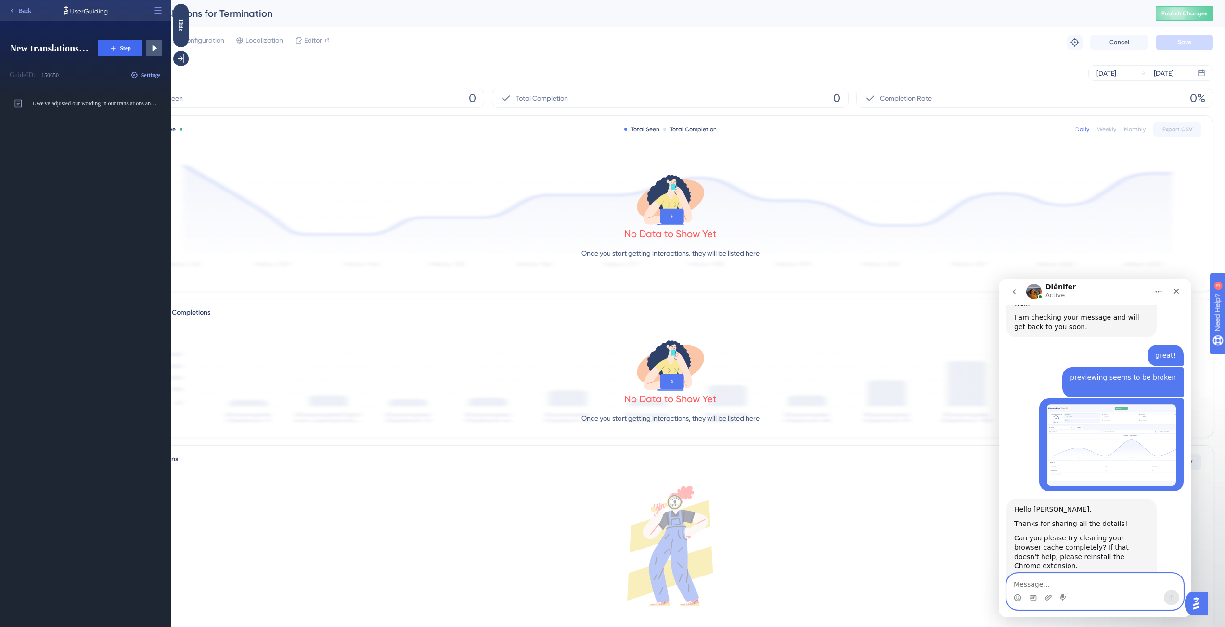
click at [1086, 587] on textarea "Message…" at bounding box center [1095, 582] width 176 height 16
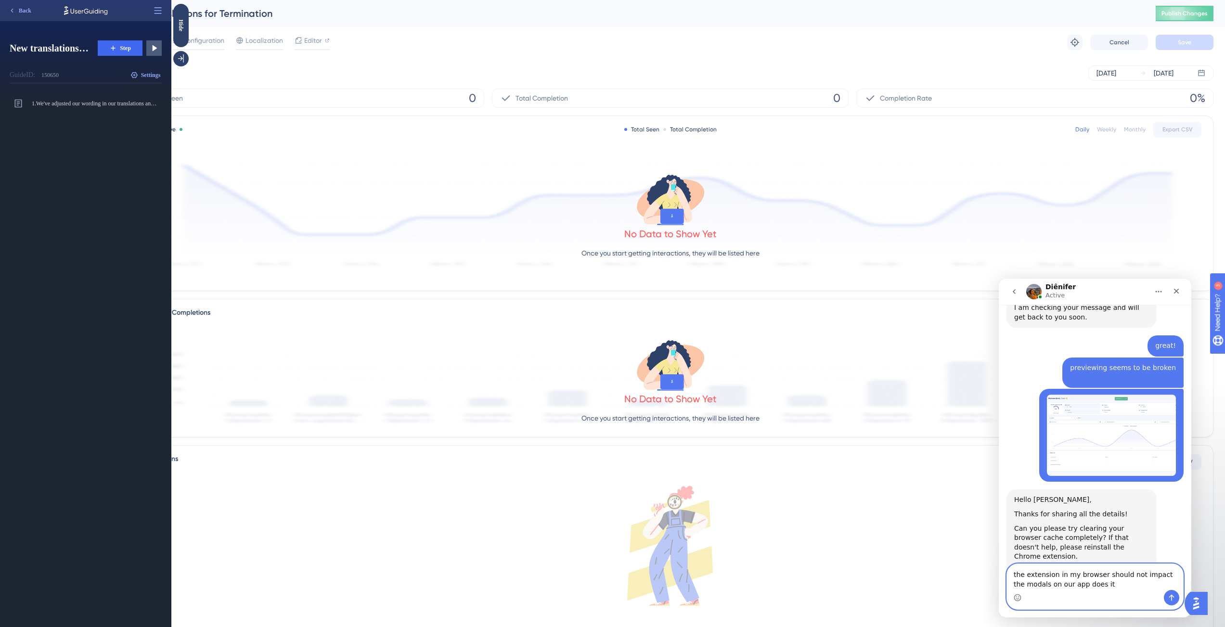
type textarea "the extension in my browser should not impact the modals on our app does it?"
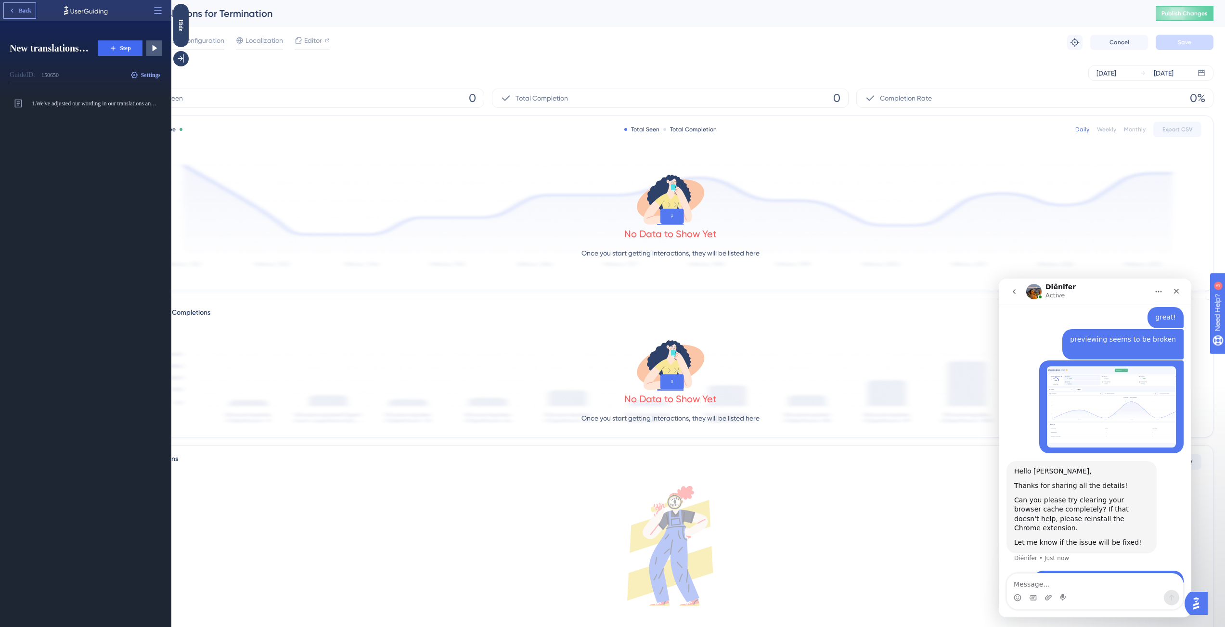
click at [26, 13] on span "Back" at bounding box center [25, 11] width 13 height 8
drag, startPoint x: 184, startPoint y: 14, endPoint x: 355, endPoint y: 20, distance: 171.0
click at [184, 14] on div "Hide" at bounding box center [180, 25] width 15 height 43
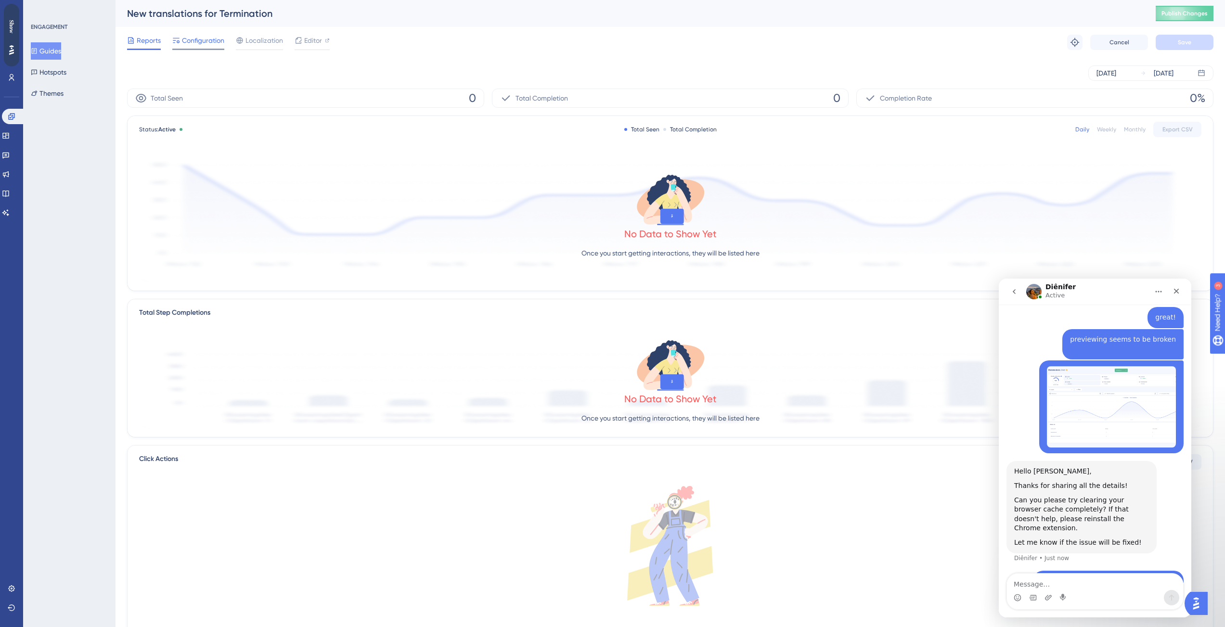
click at [208, 40] on span "Configuration" at bounding box center [203, 41] width 42 height 12
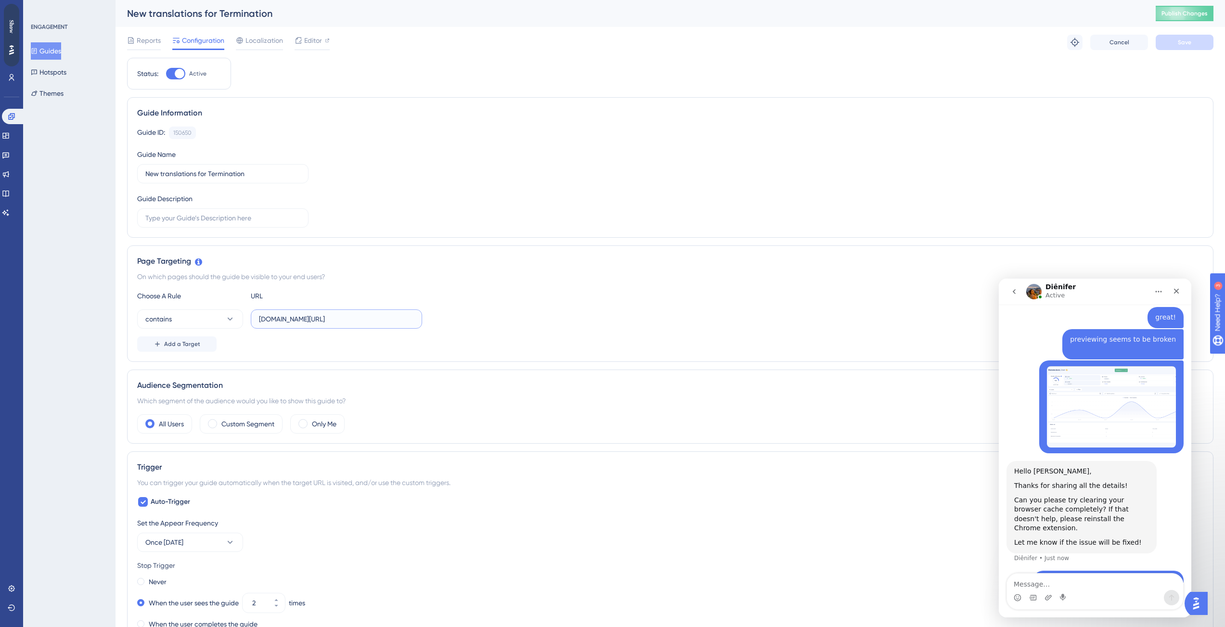
drag, startPoint x: 311, startPoint y: 324, endPoint x: 325, endPoint y: 322, distance: 14.6
click at [311, 324] on input "[DOMAIN_NAME][URL]" at bounding box center [336, 319] width 155 height 11
click at [1194, 18] on button "Publish Changes" at bounding box center [1185, 13] width 58 height 15
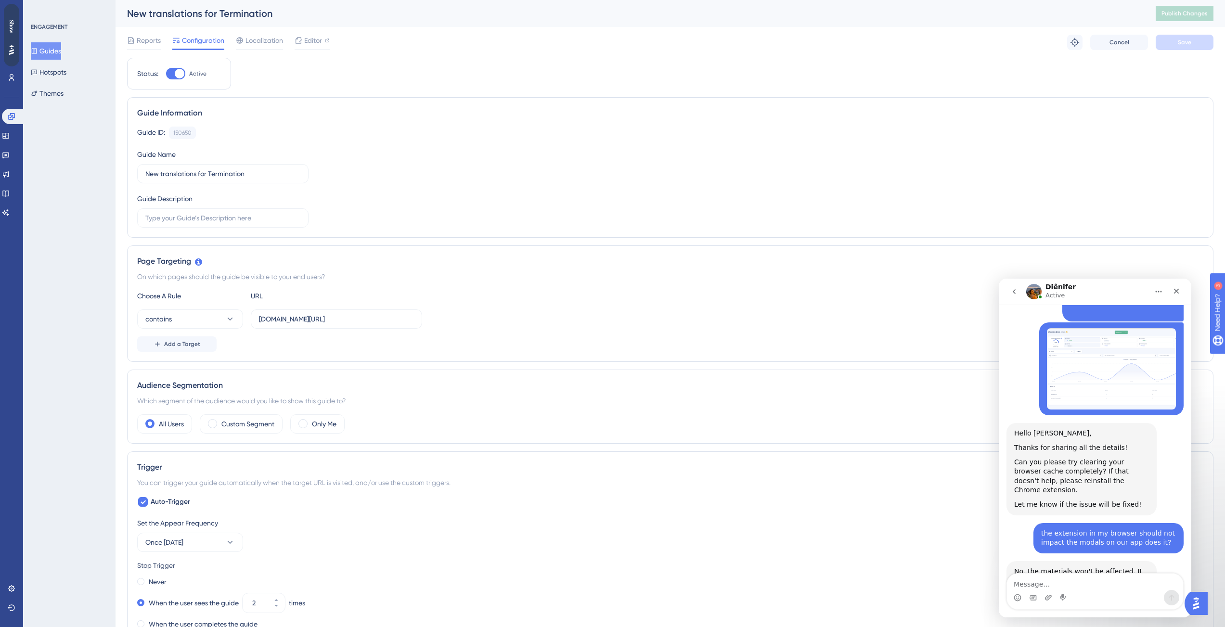
scroll to position [693, 0]
click at [1134, 576] on textarea "Message…" at bounding box center [1095, 582] width 176 height 16
click at [1055, 585] on textarea "Message…" at bounding box center [1095, 582] width 176 height 16
type textarea "alright, now it does appear on our website"
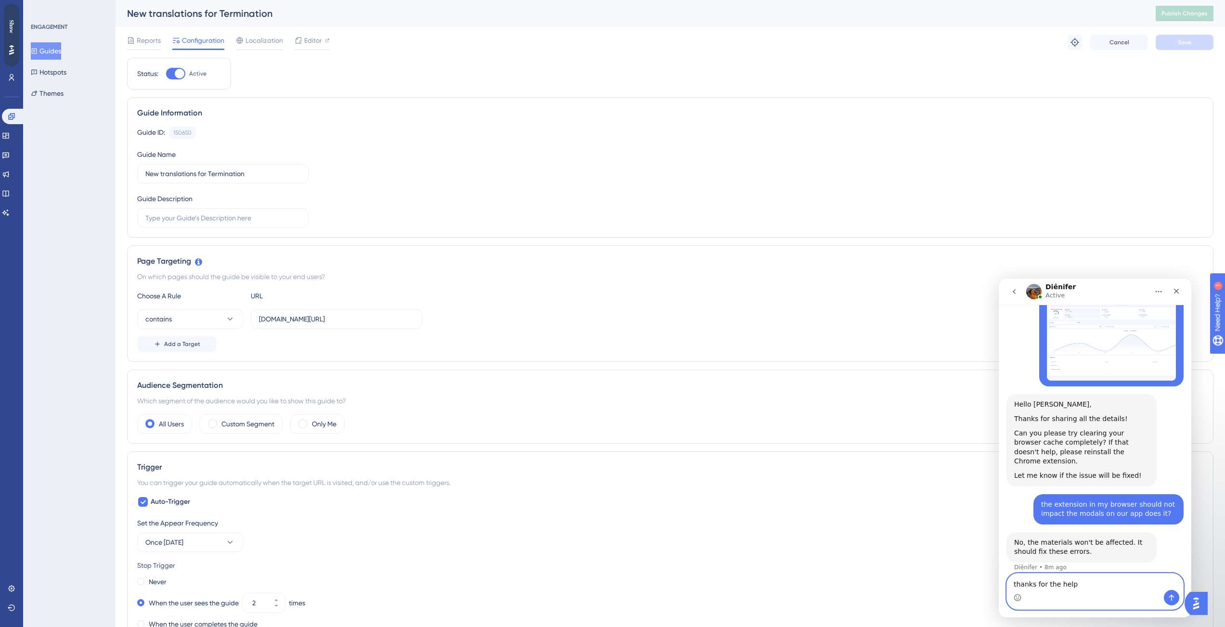
type textarea "thanks for the help!"
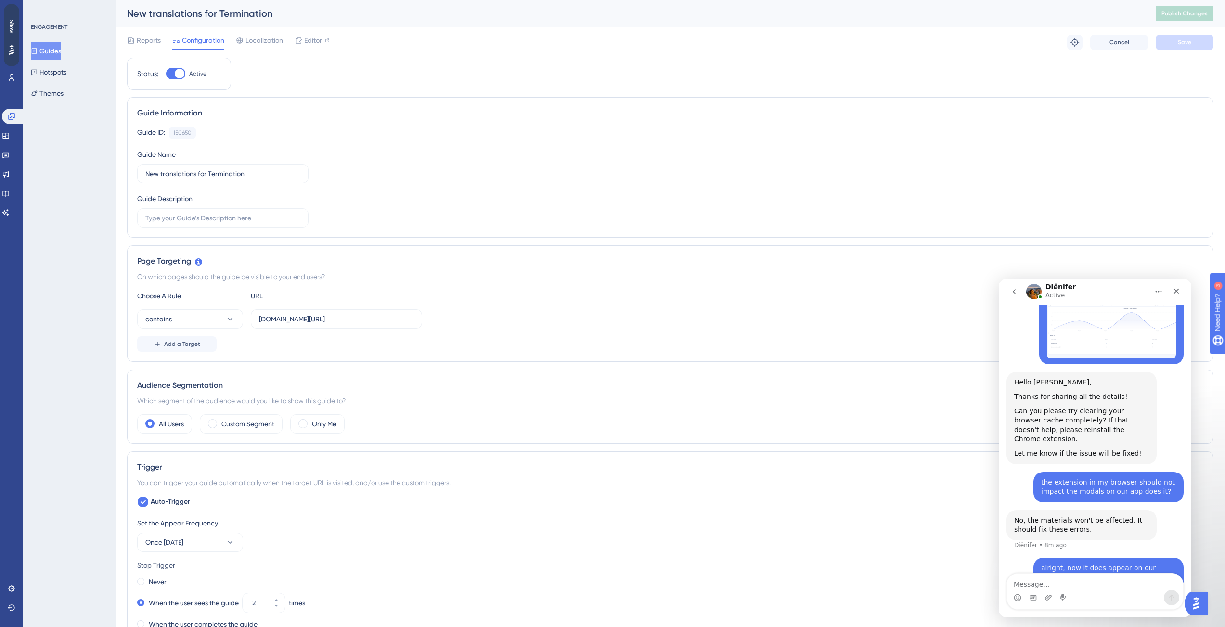
click at [51, 48] on button "Guides" at bounding box center [46, 50] width 30 height 17
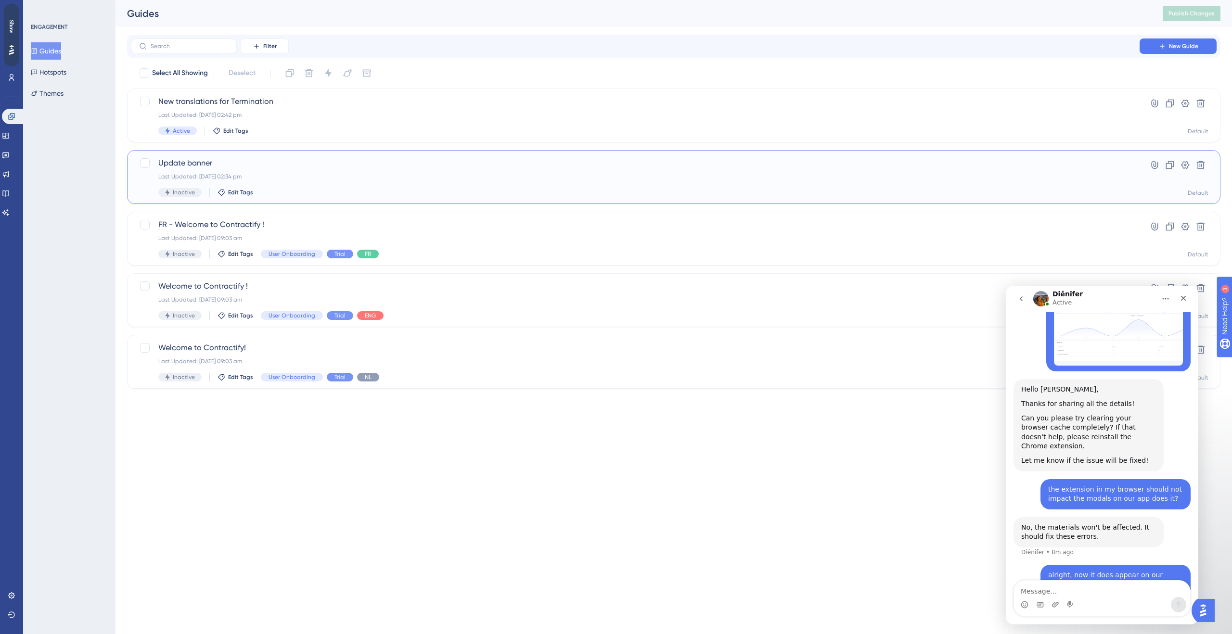
click at [246, 176] on div "Last Updated: [DATE] 02:34 pm" at bounding box center [635, 177] width 954 height 8
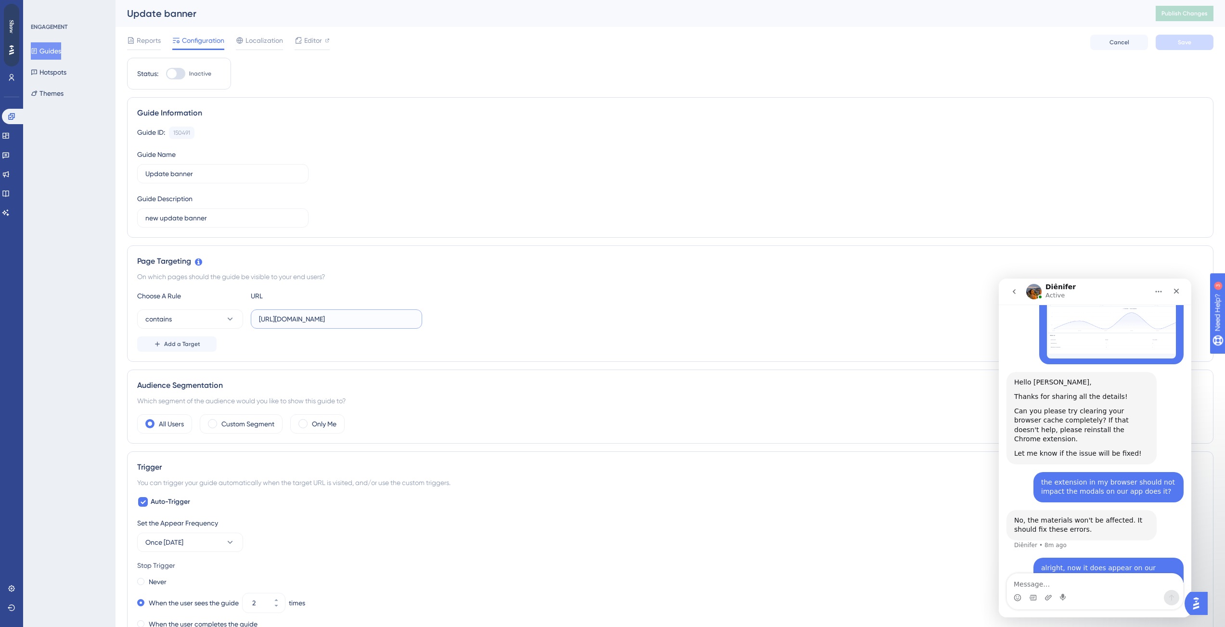
scroll to position [0, 8]
drag, startPoint x: 333, startPoint y: 321, endPoint x: 481, endPoint y: 335, distance: 148.9
click at [481, 335] on div "Choose A Rule URL contains [URL][DOMAIN_NAME] Add a Target" at bounding box center [670, 321] width 1066 height 62
drag, startPoint x: 398, startPoint y: 321, endPoint x: 253, endPoint y: 322, distance: 144.9
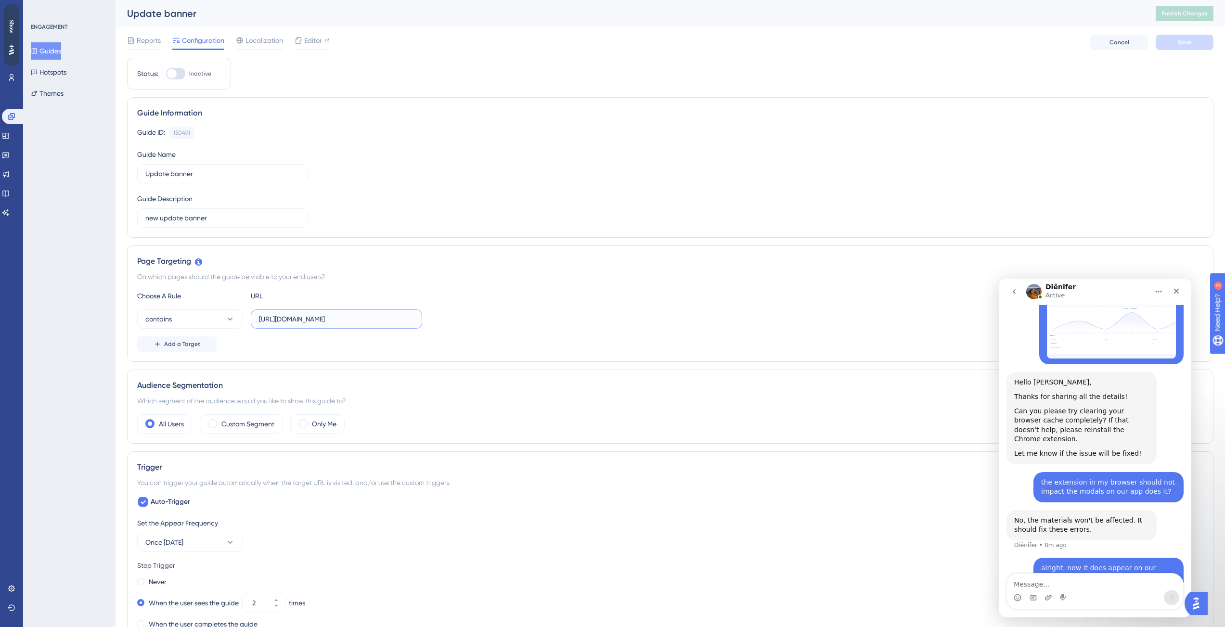
click at [253, 322] on label "[URL][DOMAIN_NAME]" at bounding box center [336, 319] width 171 height 19
click at [259, 322] on input "[URL][DOMAIN_NAME]" at bounding box center [336, 319] width 155 height 11
click at [56, 52] on button "Guides" at bounding box center [46, 50] width 30 height 17
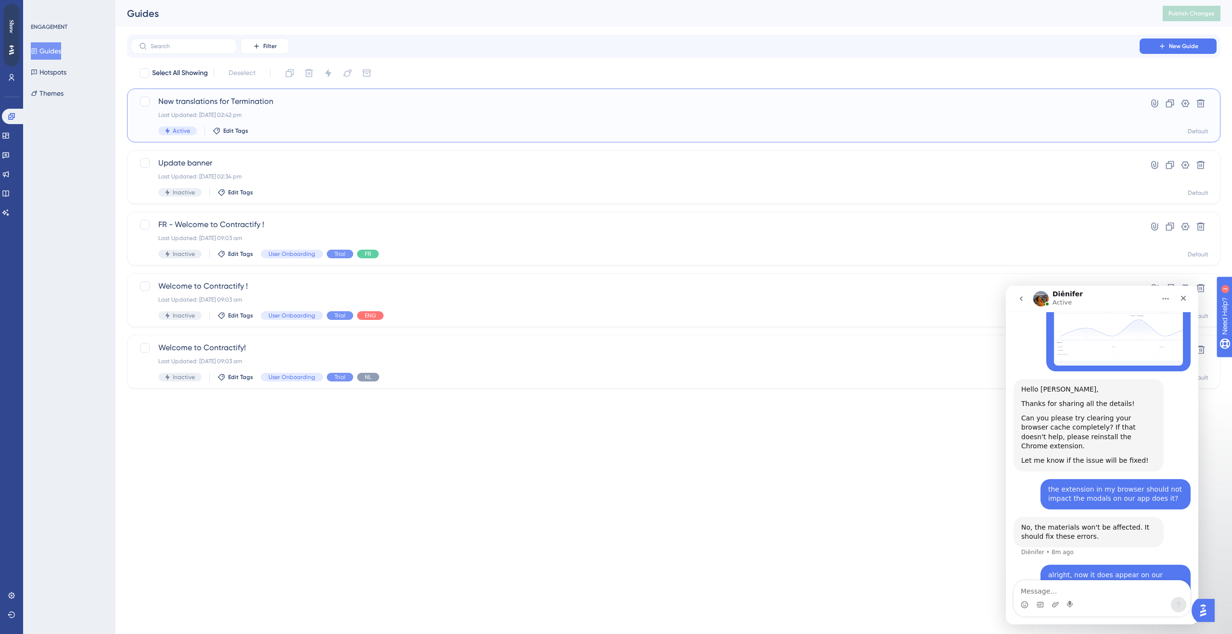
click at [277, 118] on div "Last Updated: [DATE] 02:42 pm" at bounding box center [635, 115] width 954 height 8
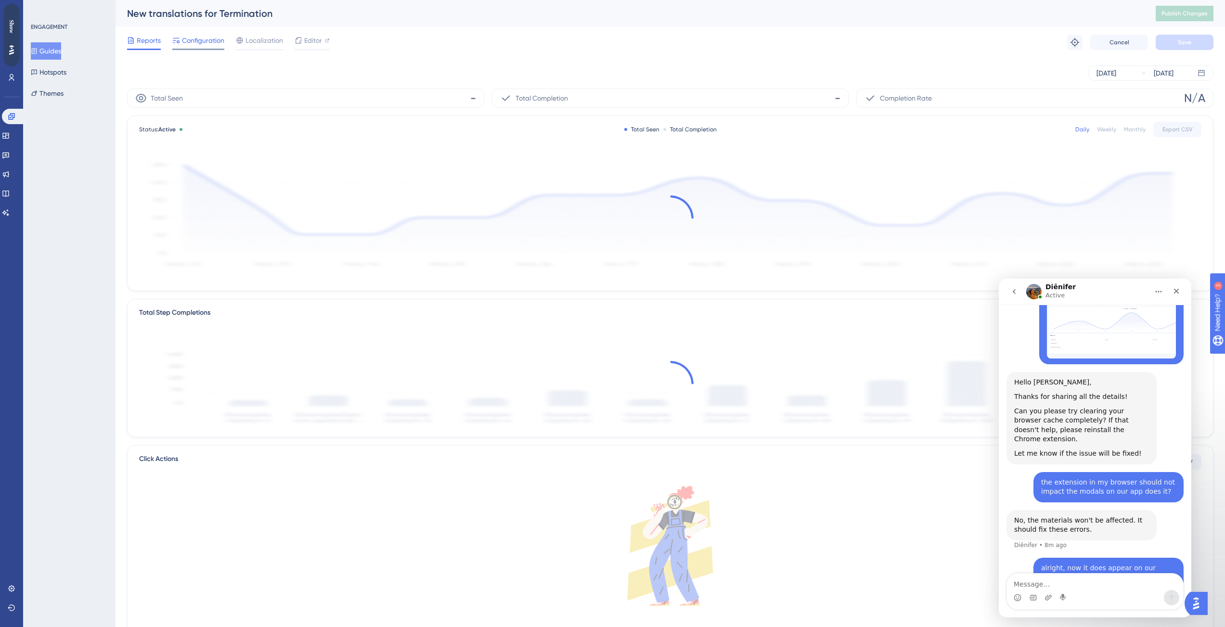
click at [197, 44] on span "Configuration" at bounding box center [203, 41] width 42 height 12
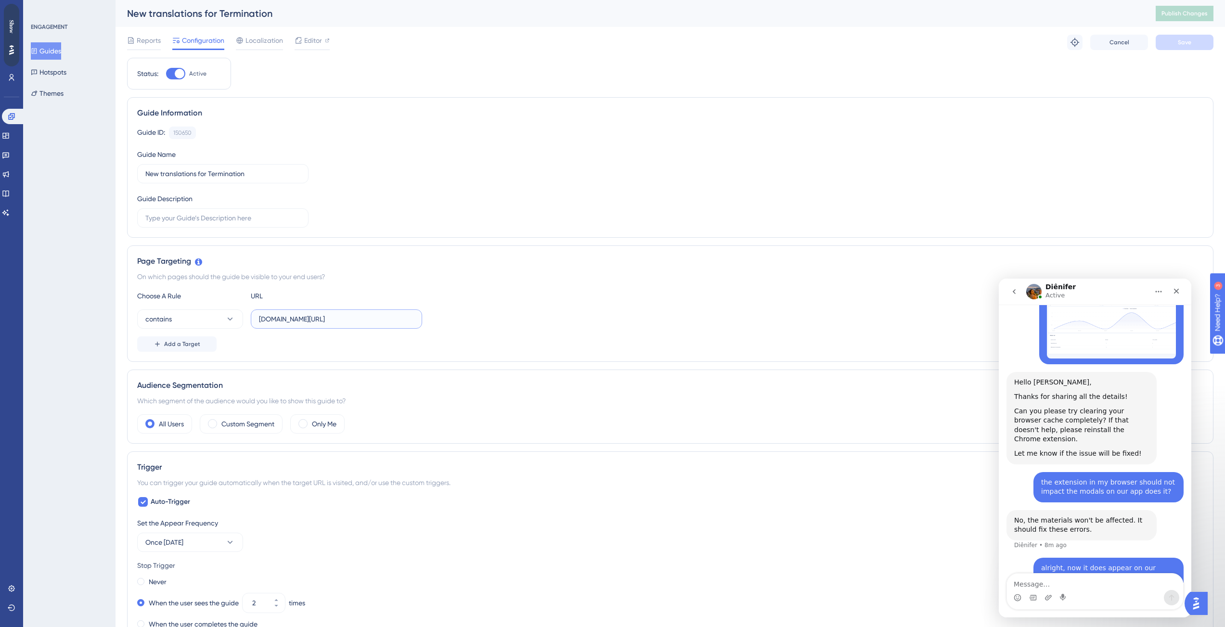
click at [354, 316] on input "[DOMAIN_NAME][URL]" at bounding box center [336, 319] width 155 height 11
click at [53, 51] on button "Guides" at bounding box center [46, 50] width 30 height 17
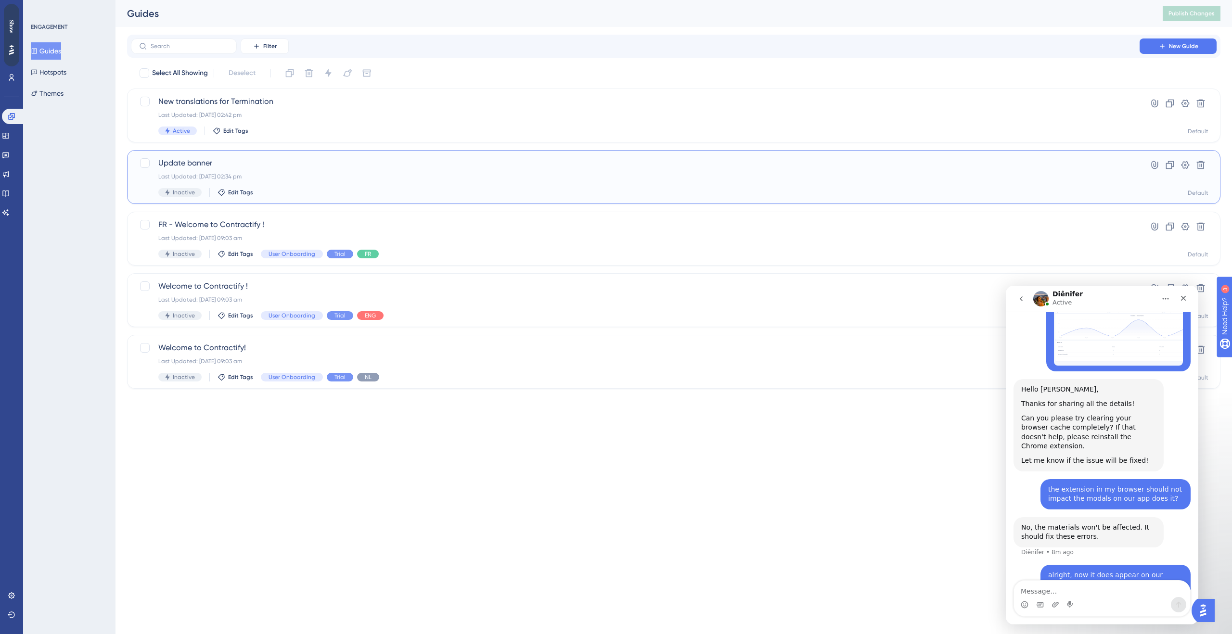
click at [275, 181] on div "Update banner Last Updated: [DATE] 02:34 pm Inactive Edit Tags" at bounding box center [635, 176] width 954 height 39
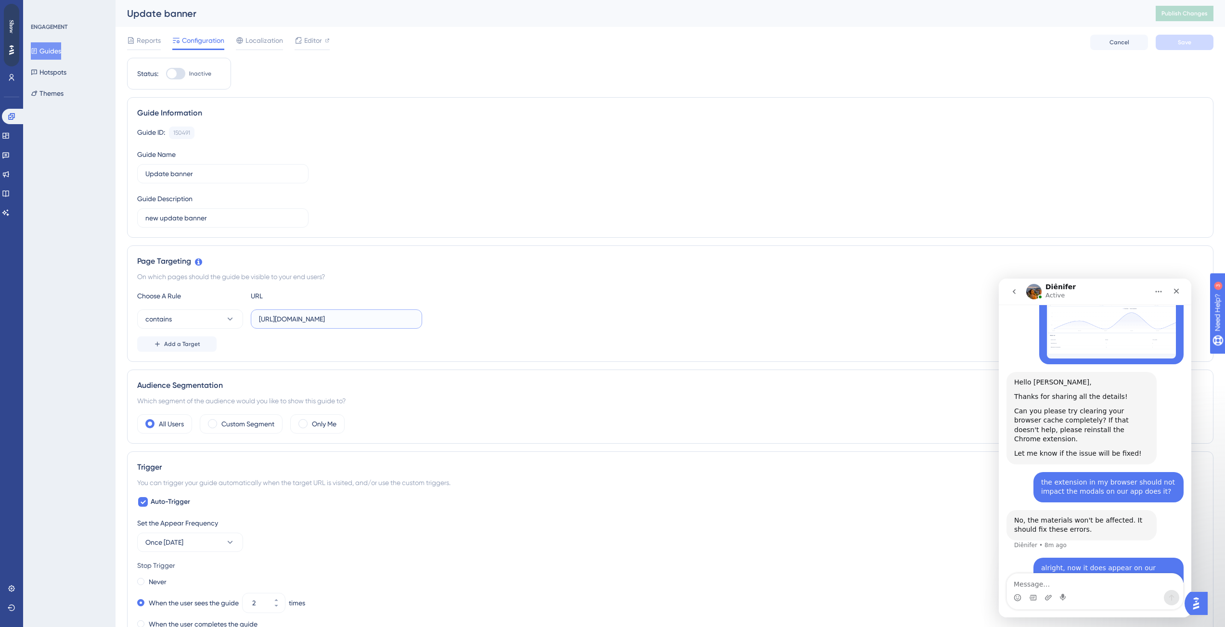
click at [387, 320] on input "[URL][DOMAIN_NAME]" at bounding box center [336, 319] width 155 height 11
paste input "app"
type input "[DOMAIN_NAME][URL]"
click at [467, 331] on div "Choose A Rule URL contains [DOMAIN_NAME][URL] Add a Target" at bounding box center [670, 321] width 1066 height 62
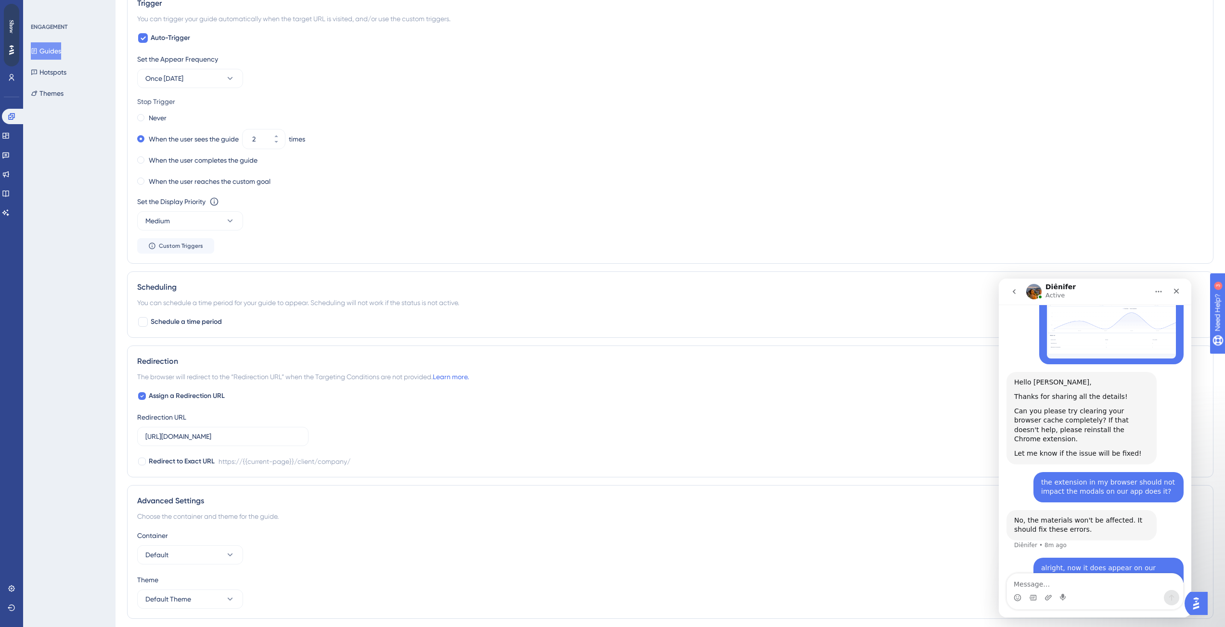
scroll to position [466, 0]
click at [277, 434] on input "[URL][DOMAIN_NAME]" at bounding box center [222, 438] width 155 height 11
click at [303, 439] on label "[URL][DOMAIN_NAME]" at bounding box center [222, 437] width 171 height 19
click at [300, 439] on input "[URL][DOMAIN_NAME]" at bounding box center [222, 438] width 155 height 11
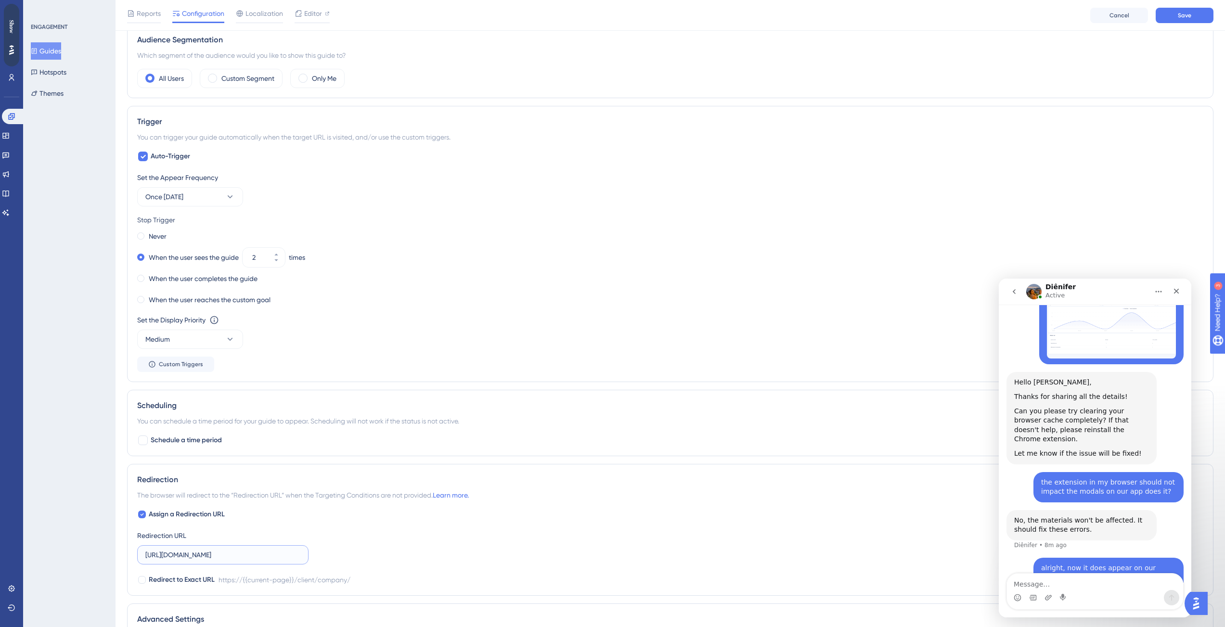
scroll to position [144, 0]
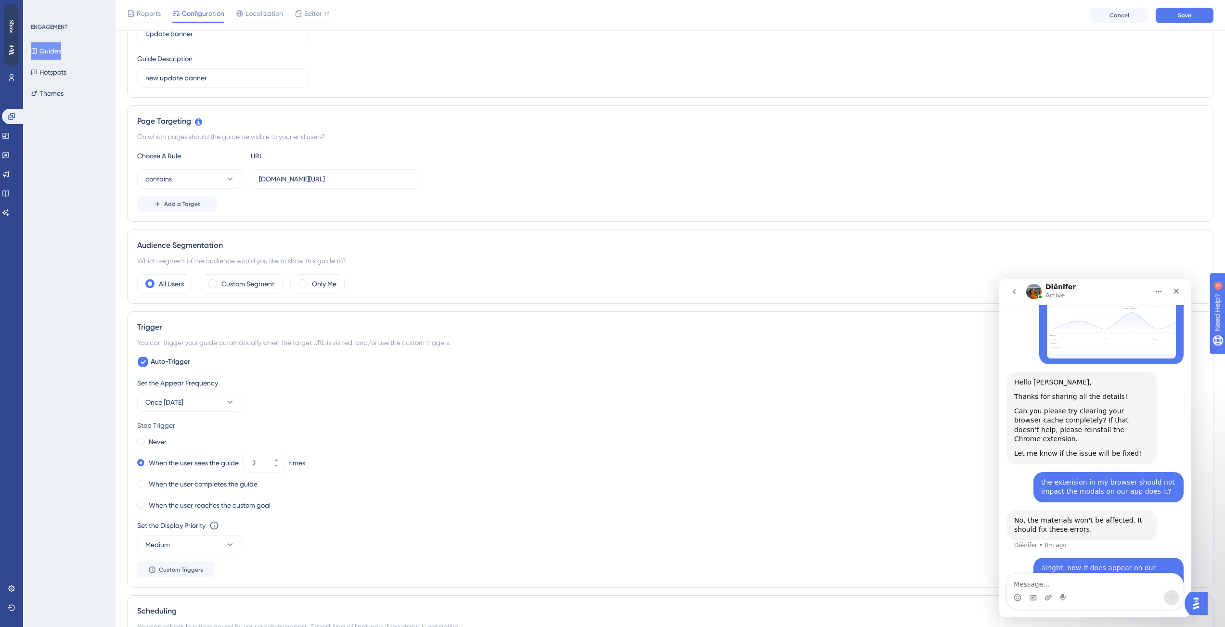
click at [309, 257] on div "Which segment of the audience would you like to show this guide to?" at bounding box center [670, 261] width 1066 height 12
click at [323, 180] on input "[DOMAIN_NAME][URL]" at bounding box center [336, 179] width 155 height 11
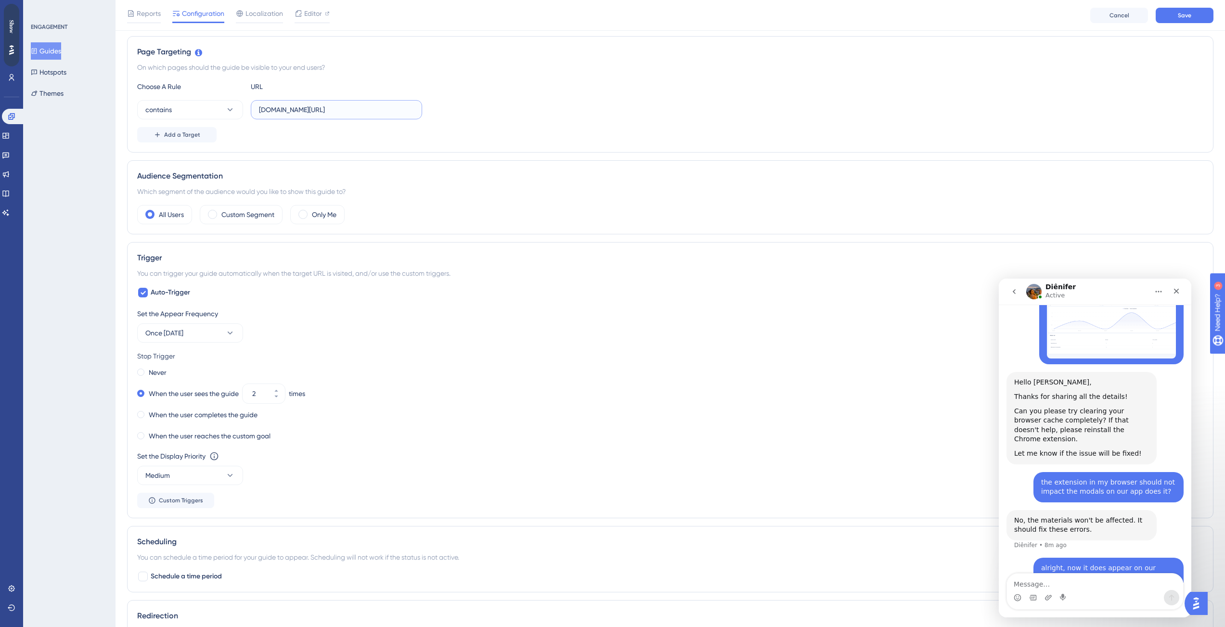
scroll to position [470, 0]
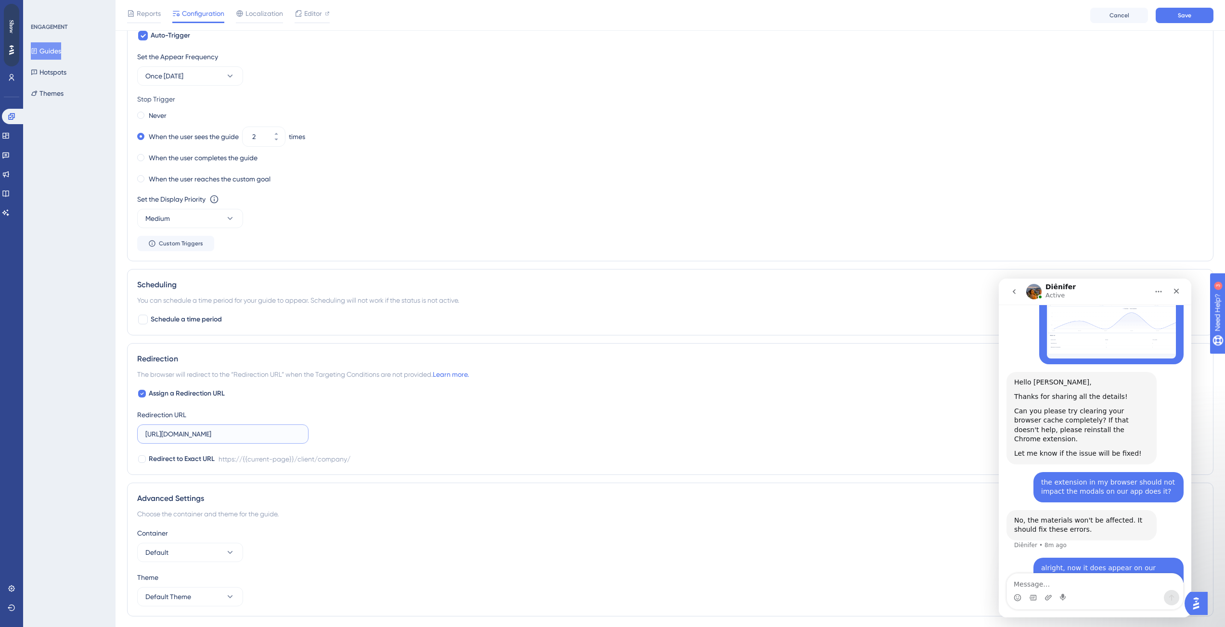
click at [281, 436] on input "[URL][DOMAIN_NAME]" at bounding box center [222, 434] width 155 height 11
paste input "app"
type input "[DOMAIN_NAME][URL]"
click at [510, 421] on div "Assign a Redirection URL Redirection URL [DOMAIN_NAME][URL] Redirect to Exact U…" at bounding box center [670, 426] width 1066 height 77
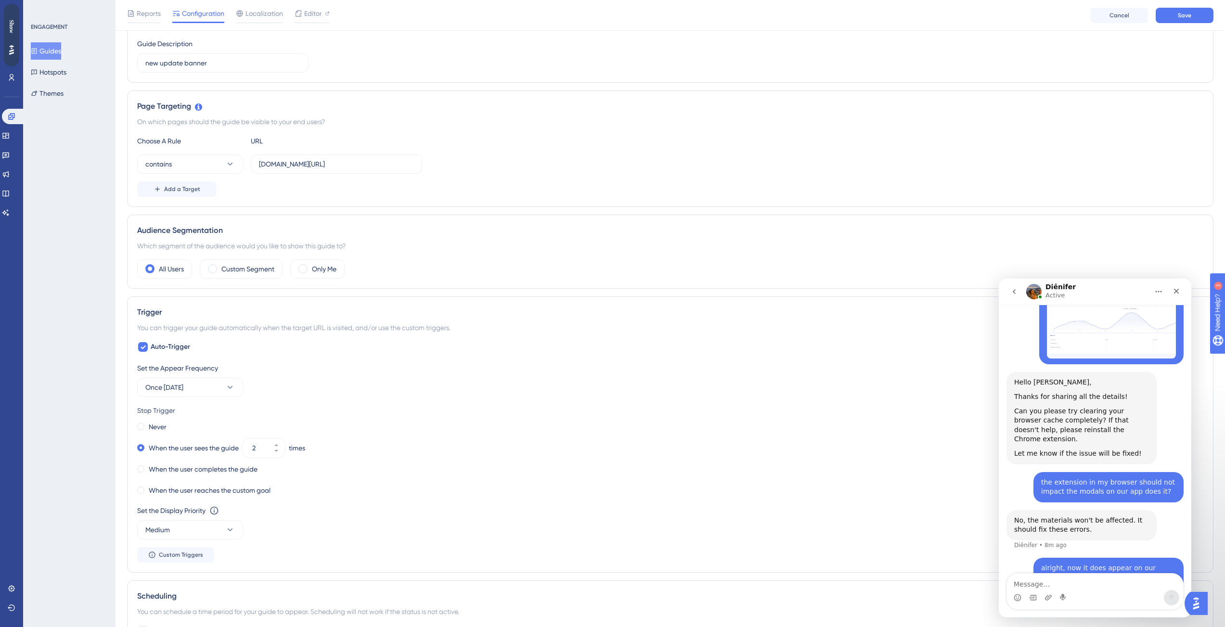
scroll to position [0, 0]
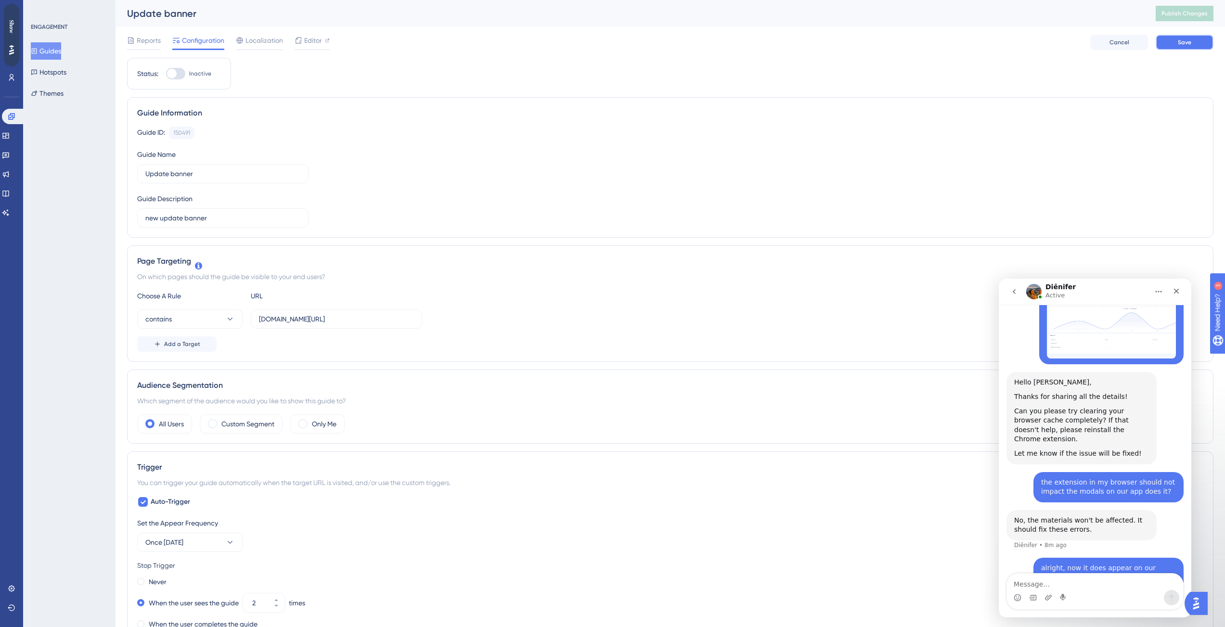
click at [1198, 45] on button "Save" at bounding box center [1185, 42] width 58 height 15
click at [1190, 11] on span "Publish Changes" at bounding box center [1185, 14] width 46 height 8
